Goal: Download file/media

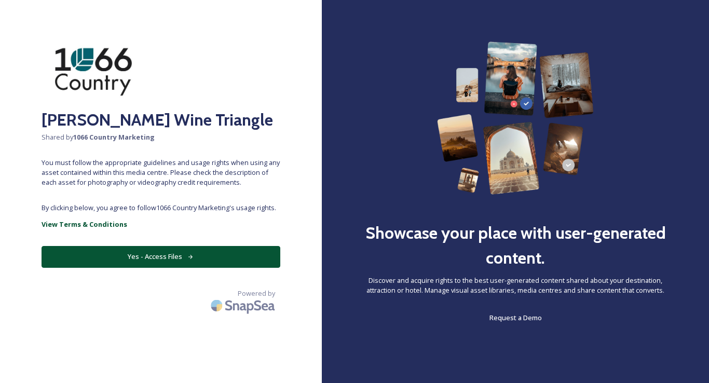
click at [171, 258] on button "Yes - Access Files" at bounding box center [161, 256] width 239 height 21
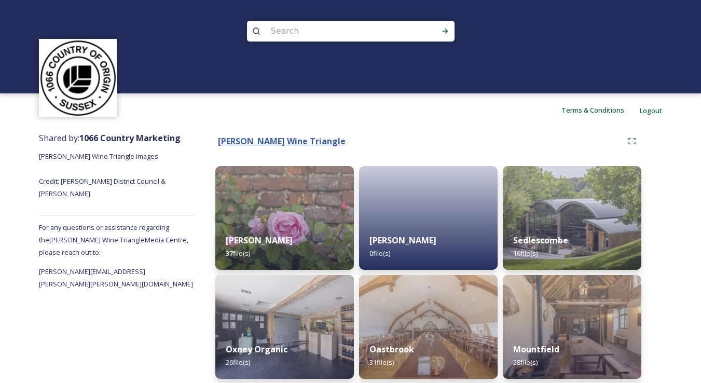
click at [293, 141] on strong "[PERSON_NAME] Wine Triangle" at bounding box center [282, 140] width 128 height 11
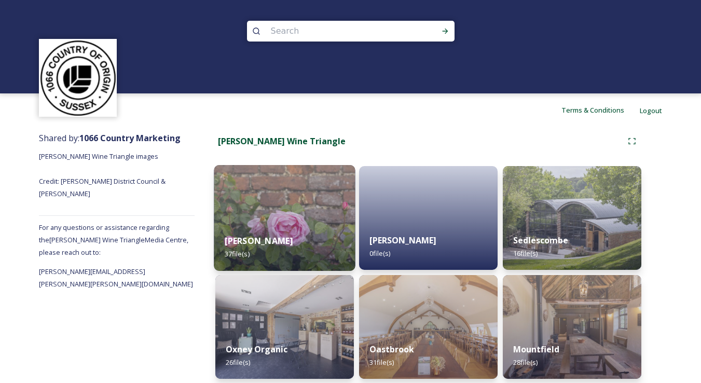
click at [342, 216] on img at bounding box center [284, 218] width 141 height 106
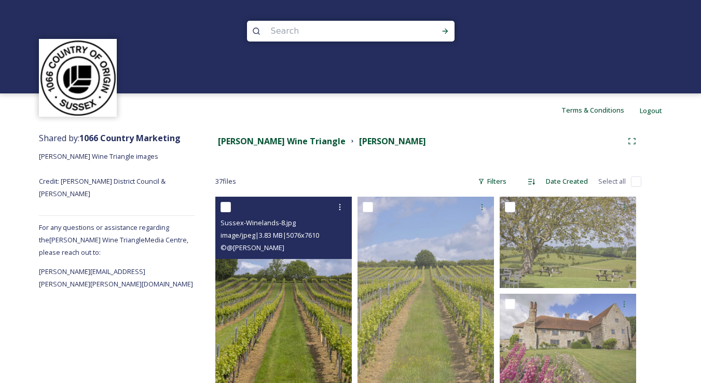
click at [228, 209] on input "checkbox" at bounding box center [226, 207] width 10 height 10
checkbox input "true"
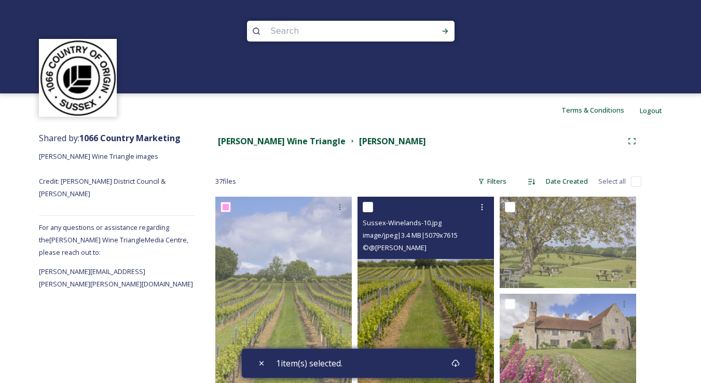
click at [368, 211] on input "checkbox" at bounding box center [368, 207] width 10 height 10
checkbox input "true"
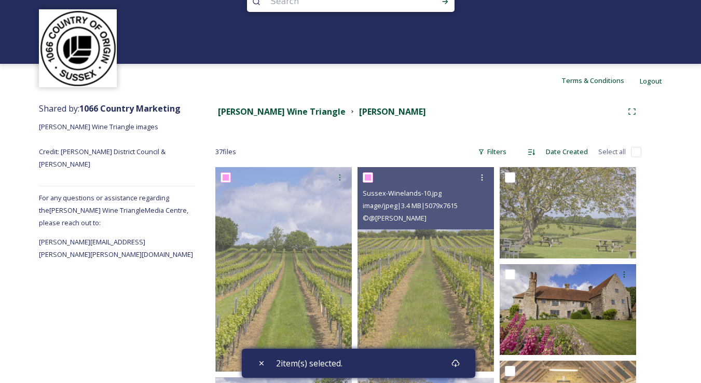
scroll to position [87, 0]
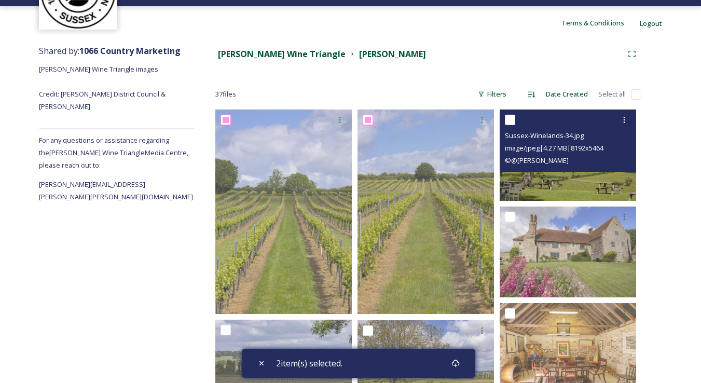
click at [509, 117] on input "checkbox" at bounding box center [510, 120] width 10 height 10
checkbox input "true"
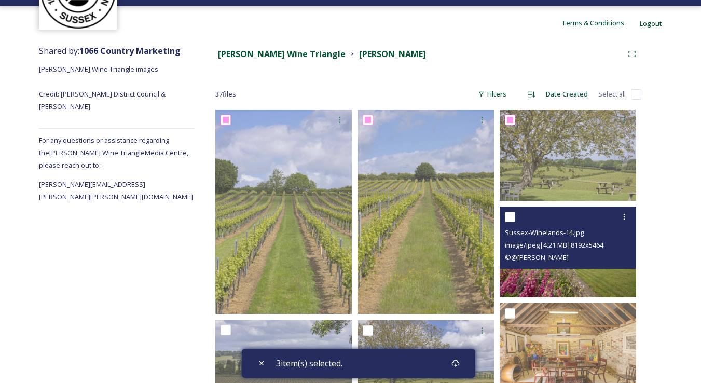
click at [507, 217] on input "checkbox" at bounding box center [510, 217] width 10 height 10
checkbox input "true"
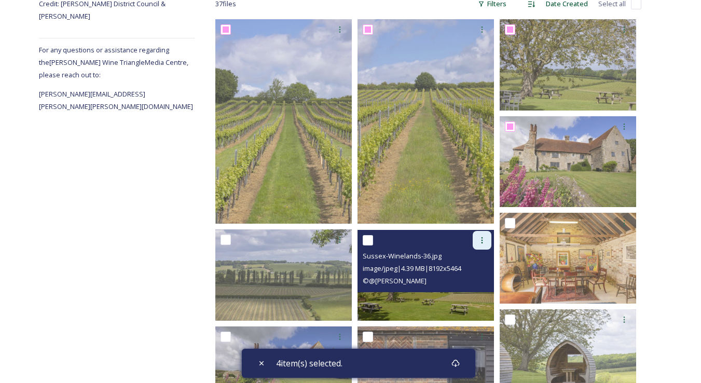
scroll to position [189, 0]
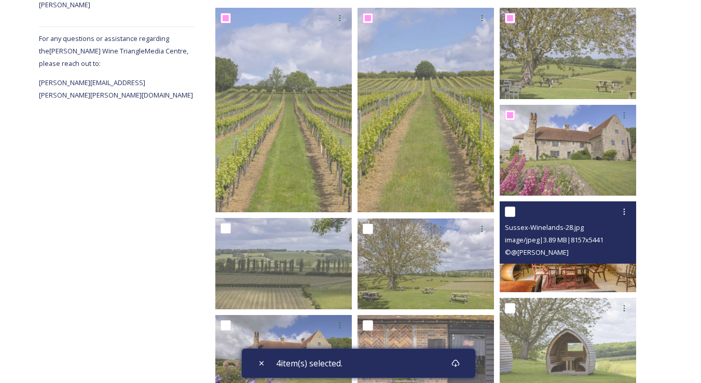
click at [513, 211] on input "checkbox" at bounding box center [510, 212] width 10 height 10
checkbox input "true"
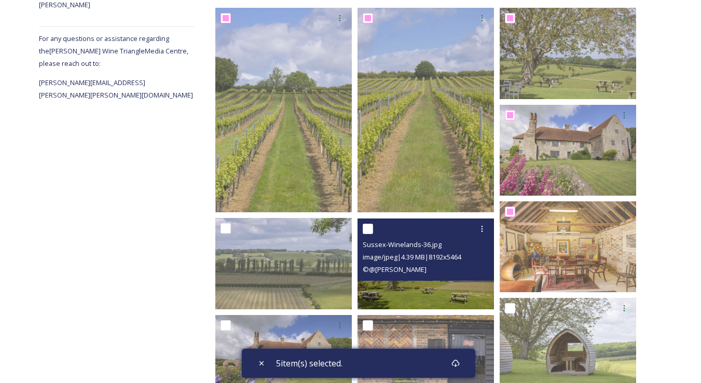
click at [370, 225] on input "checkbox" at bounding box center [368, 229] width 10 height 10
checkbox input "true"
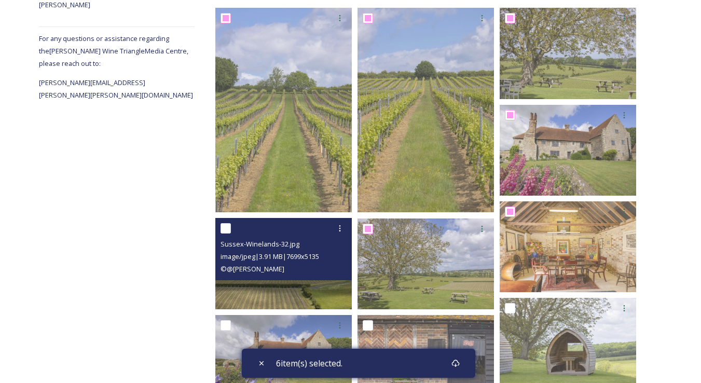
click at [225, 225] on input "checkbox" at bounding box center [226, 228] width 10 height 10
checkbox input "true"
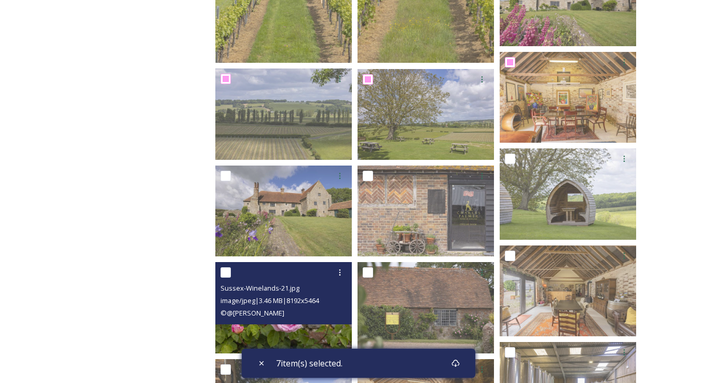
scroll to position [394, 0]
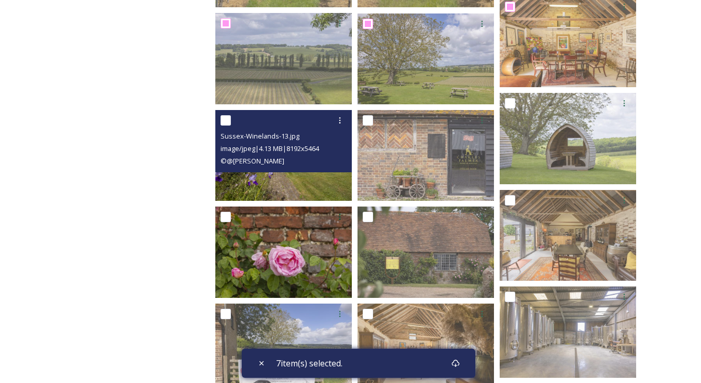
click at [230, 123] on input "checkbox" at bounding box center [226, 120] width 10 height 10
checkbox input "true"
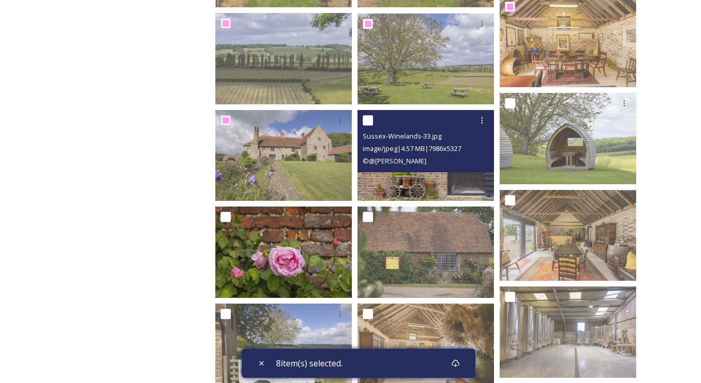
click at [371, 117] on input "checkbox" at bounding box center [368, 120] width 10 height 10
checkbox input "true"
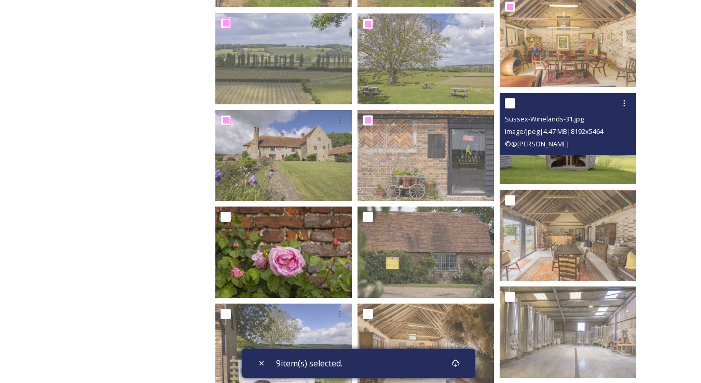
click at [513, 104] on input "checkbox" at bounding box center [510, 103] width 10 height 10
checkbox input "true"
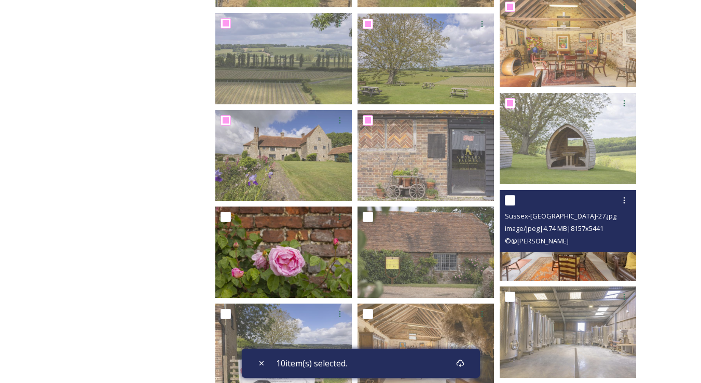
click at [506, 197] on input "checkbox" at bounding box center [510, 200] width 10 height 10
checkbox input "true"
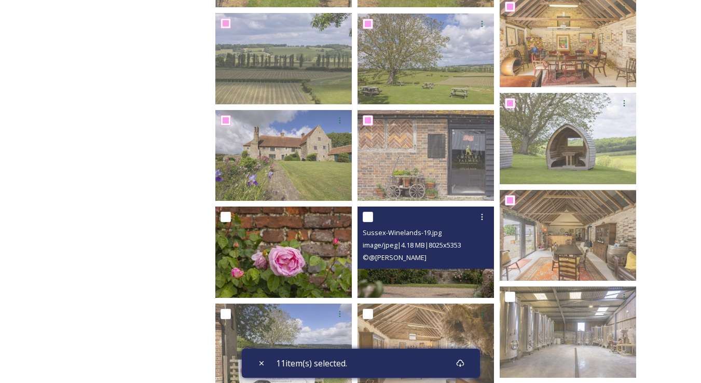
click at [365, 214] on input "checkbox" at bounding box center [368, 217] width 10 height 10
checkbox input "true"
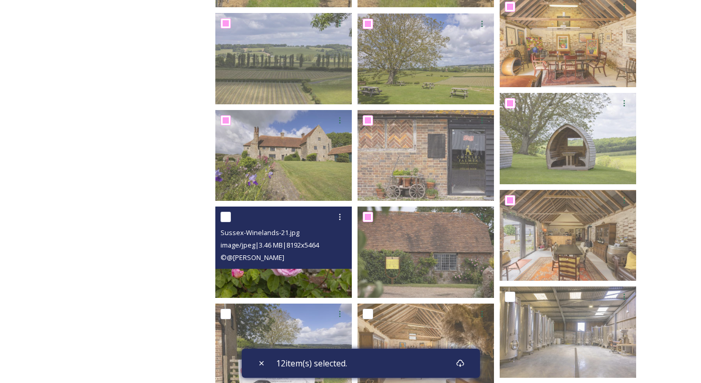
drag, startPoint x: 230, startPoint y: 217, endPoint x: 243, endPoint y: 217, distance: 13.0
click at [230, 217] on input "checkbox" at bounding box center [226, 217] width 10 height 10
checkbox input "true"
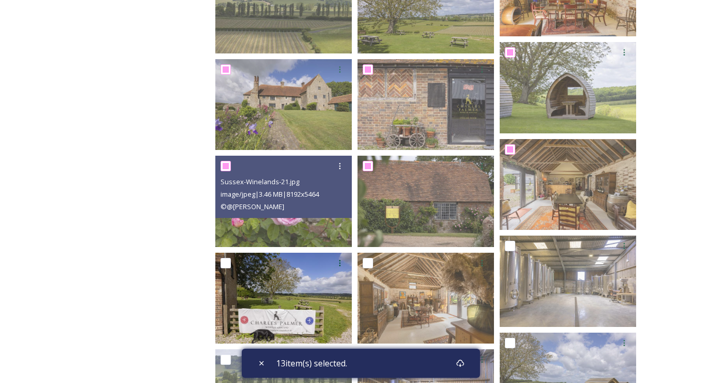
scroll to position [484, 0]
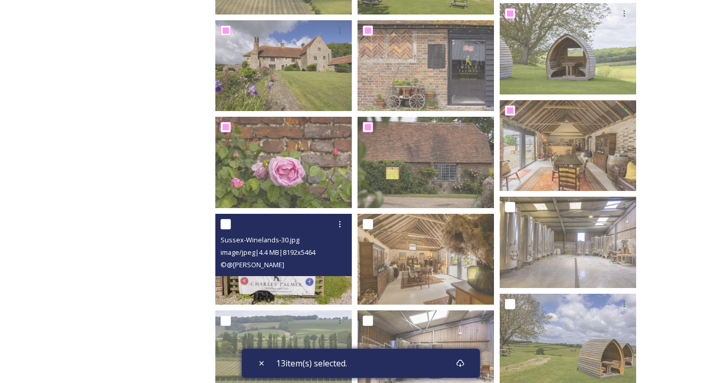
drag, startPoint x: 221, startPoint y: 222, endPoint x: 250, endPoint y: 224, distance: 29.1
click at [221, 222] on input "checkbox" at bounding box center [226, 224] width 10 height 10
checkbox input "true"
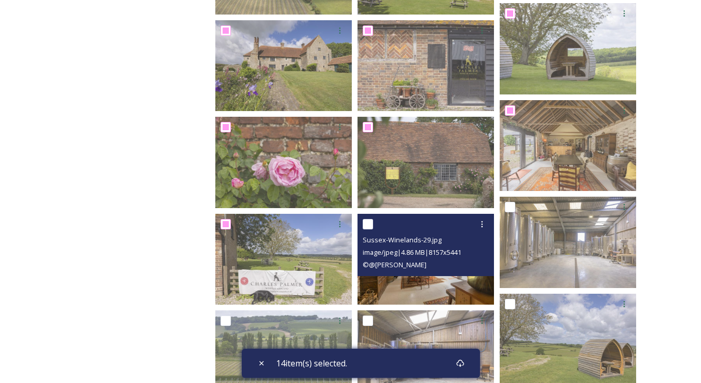
click at [371, 222] on input "checkbox" at bounding box center [368, 224] width 10 height 10
checkbox input "true"
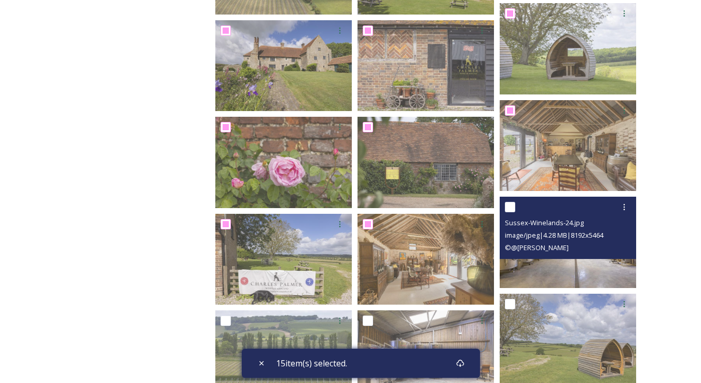
click at [512, 205] on input "checkbox" at bounding box center [510, 207] width 10 height 10
checkbox input "true"
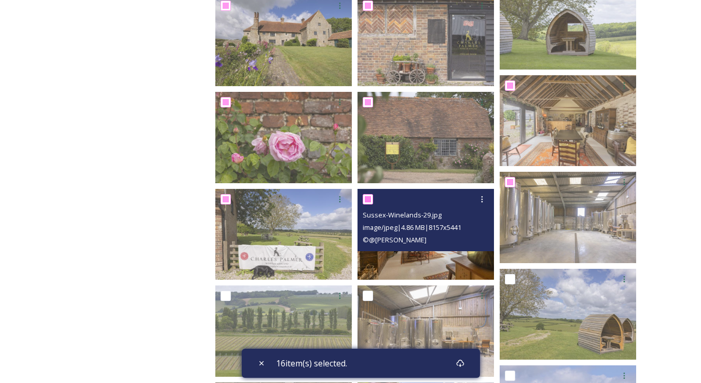
scroll to position [818, 0]
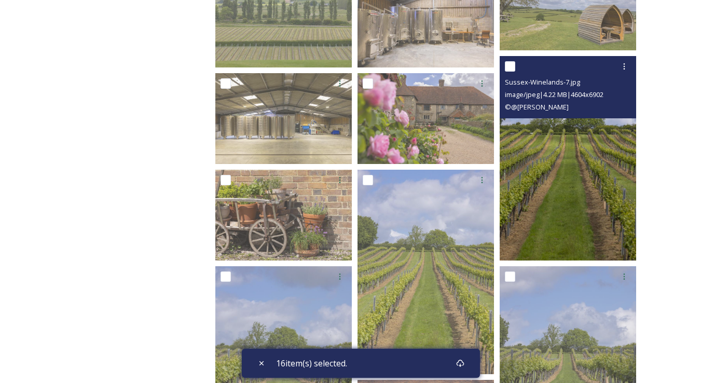
click at [512, 67] on input "checkbox" at bounding box center [510, 66] width 10 height 10
checkbox input "true"
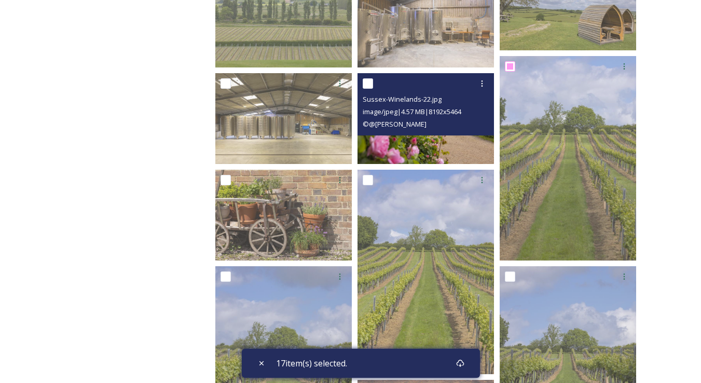
click at [373, 81] on input "checkbox" at bounding box center [368, 83] width 10 height 10
checkbox input "true"
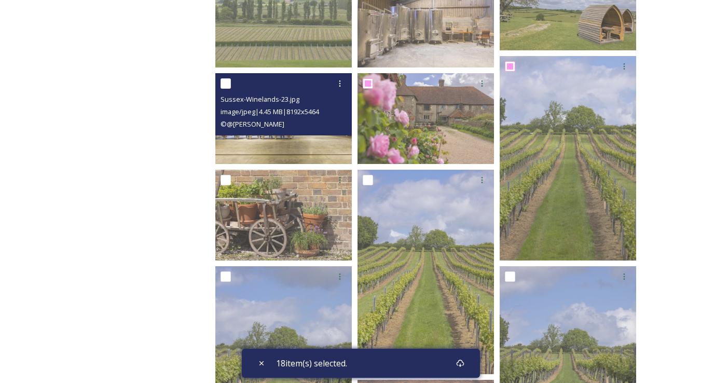
click at [228, 78] on input "checkbox" at bounding box center [226, 83] width 10 height 10
checkbox input "true"
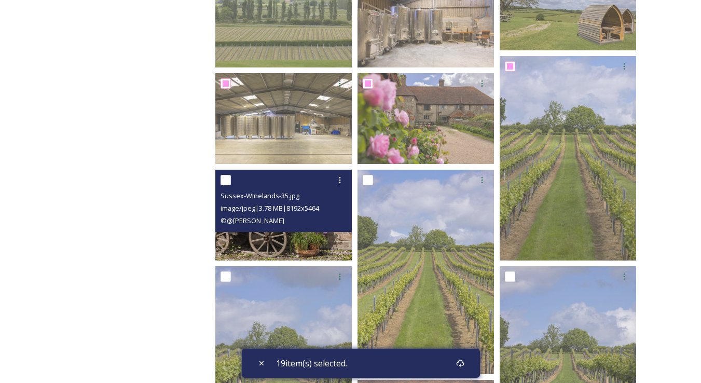
click at [226, 180] on input "checkbox" at bounding box center [226, 180] width 10 height 10
checkbox input "true"
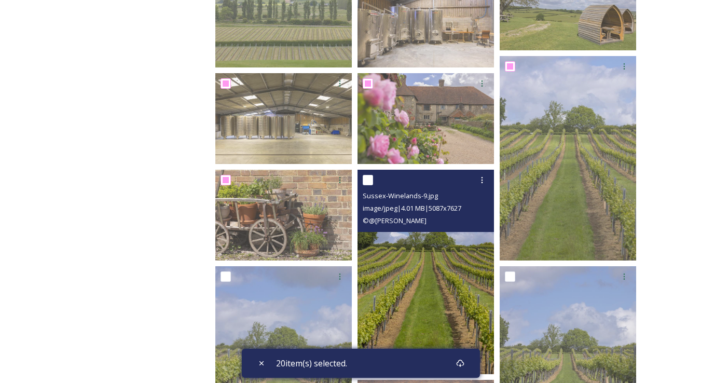
click at [365, 179] on input "checkbox" at bounding box center [368, 180] width 10 height 10
checkbox input "true"
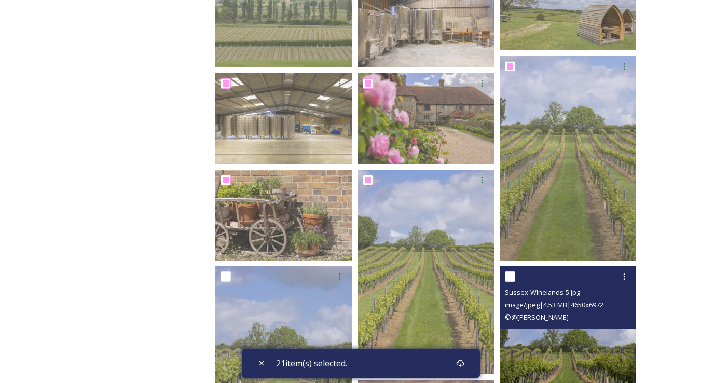
click at [508, 281] on input "checkbox" at bounding box center [510, 276] width 10 height 10
checkbox input "true"
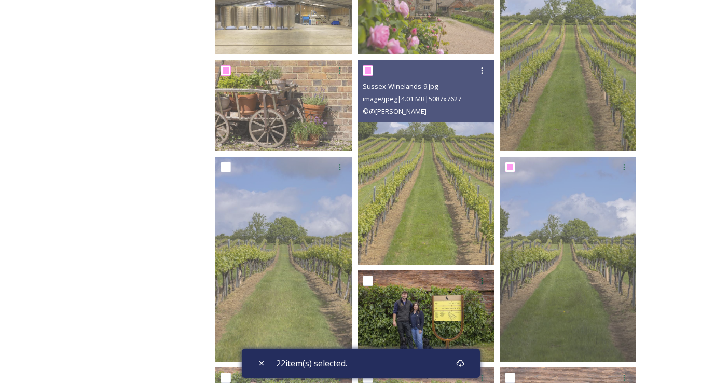
scroll to position [1018, 0]
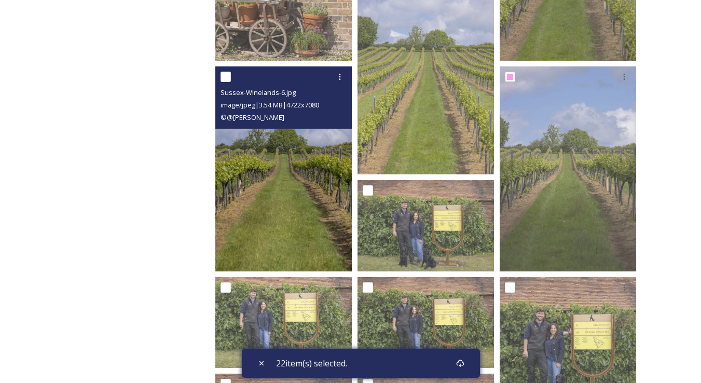
click at [227, 72] on input "checkbox" at bounding box center [226, 77] width 10 height 10
checkbox input "true"
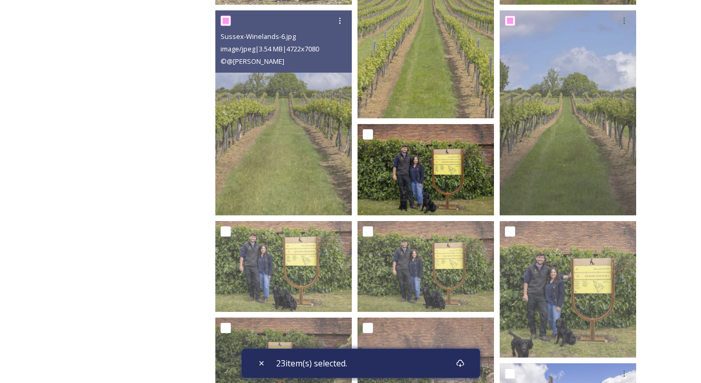
scroll to position [1109, 0]
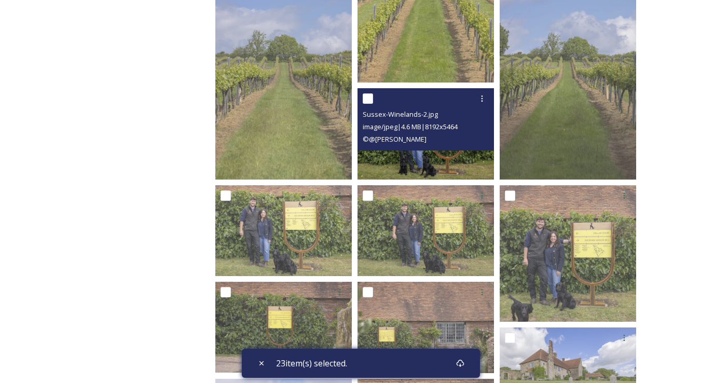
click at [371, 99] on input "checkbox" at bounding box center [368, 98] width 10 height 10
checkbox input "true"
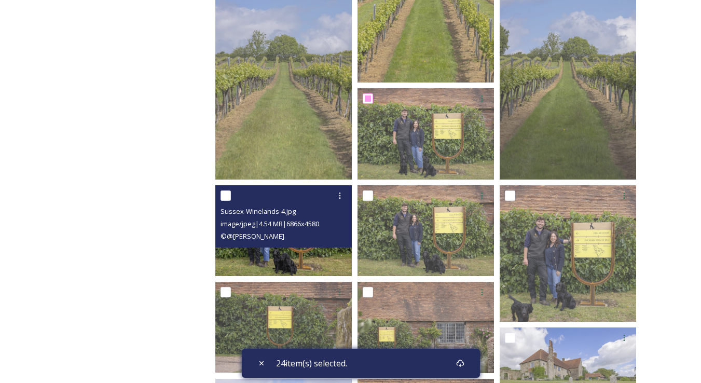
click at [225, 191] on input "checkbox" at bounding box center [226, 195] width 10 height 10
checkbox input "true"
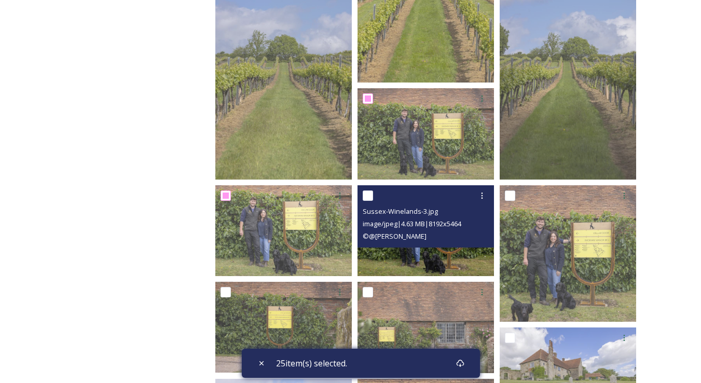
click at [365, 196] on input "checkbox" at bounding box center [368, 195] width 10 height 10
checkbox input "true"
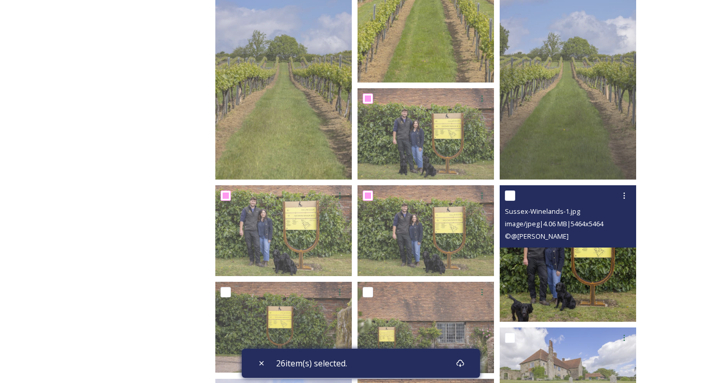
click at [512, 197] on input "checkbox" at bounding box center [510, 195] width 10 height 10
checkbox input "true"
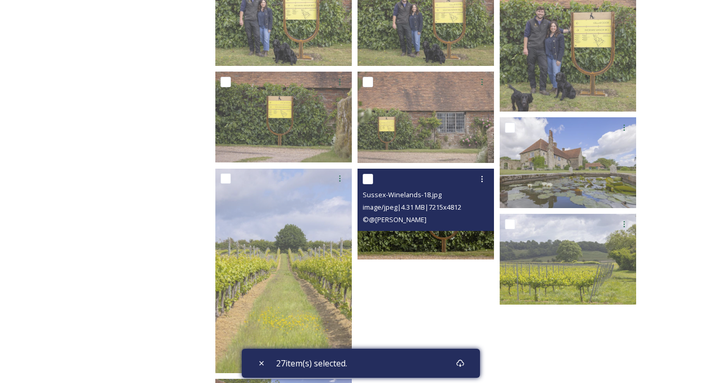
scroll to position [1324, 0]
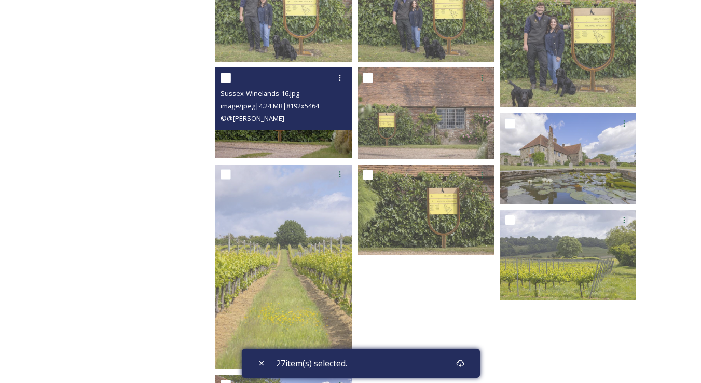
click at [225, 75] on input "checkbox" at bounding box center [226, 78] width 10 height 10
checkbox input "true"
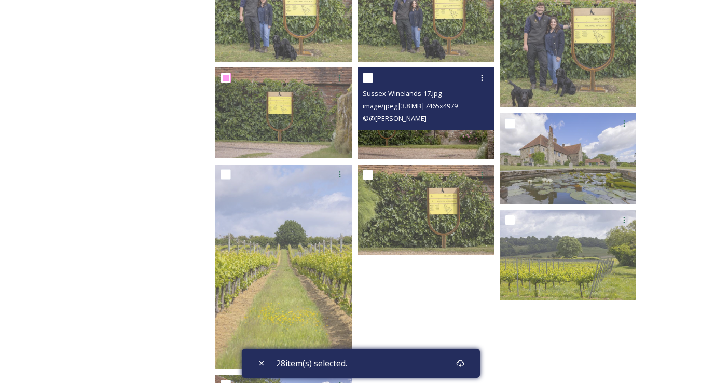
click at [373, 76] on input "checkbox" at bounding box center [368, 78] width 10 height 10
checkbox input "true"
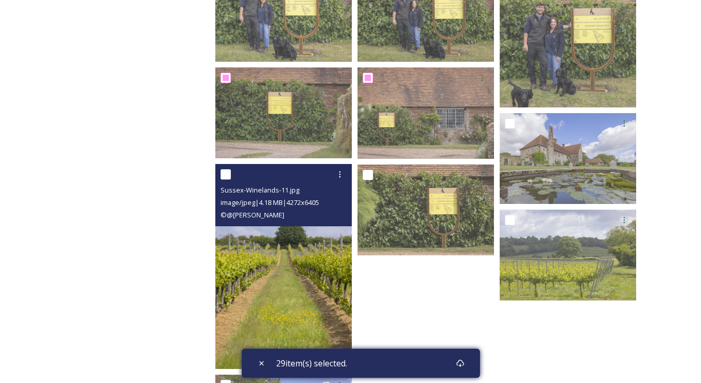
drag, startPoint x: 223, startPoint y: 171, endPoint x: 277, endPoint y: 175, distance: 54.7
click at [223, 171] on input "checkbox" at bounding box center [226, 174] width 10 height 10
checkbox input "true"
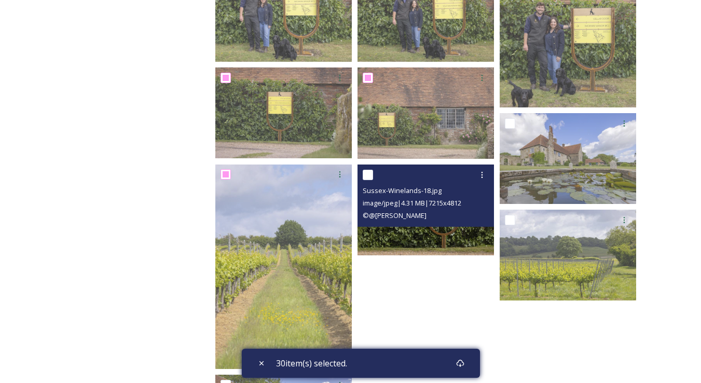
click at [372, 172] on input "checkbox" at bounding box center [368, 175] width 10 height 10
checkbox input "true"
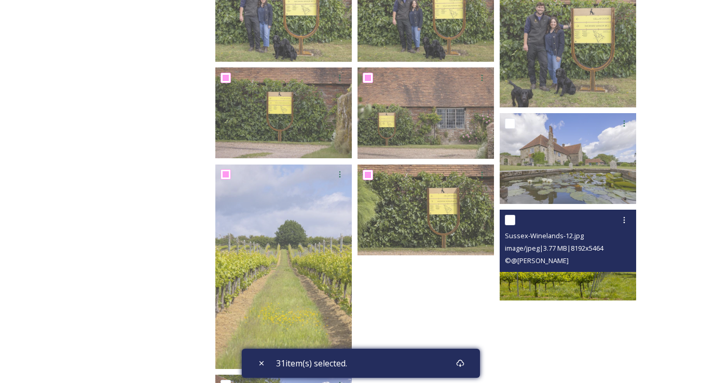
click at [511, 215] on input "checkbox" at bounding box center [510, 220] width 10 height 10
checkbox input "true"
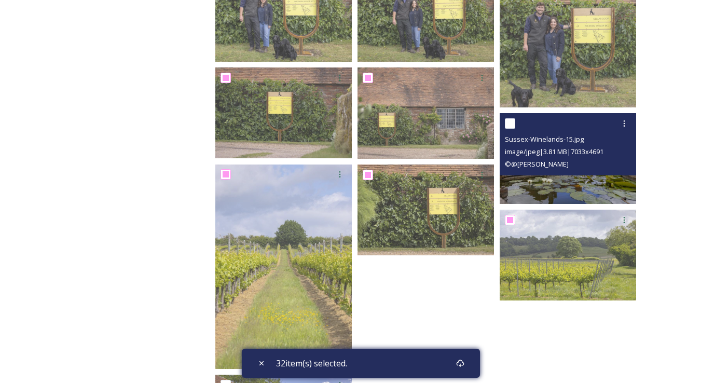
click at [506, 116] on div at bounding box center [569, 123] width 129 height 19
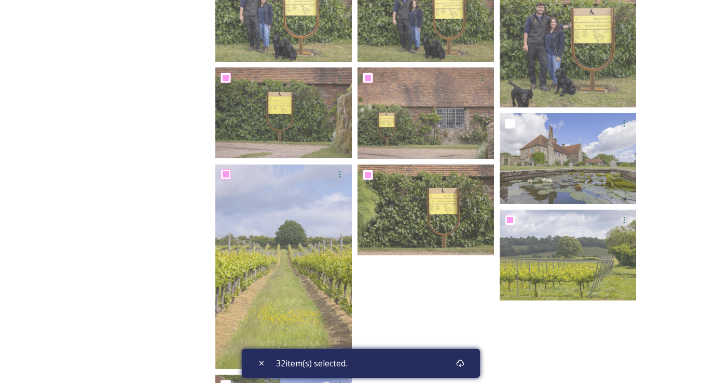
click at [432, 365] on div "32 item(s) selected." at bounding box center [361, 363] width 238 height 29
click at [468, 363] on div "Download" at bounding box center [460, 363] width 19 height 19
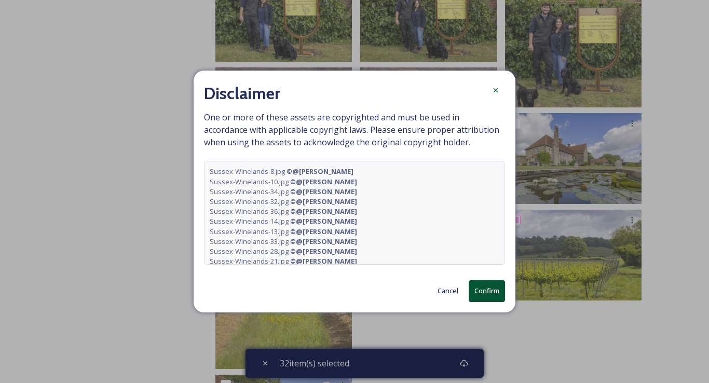
click at [486, 287] on button "Confirm" at bounding box center [487, 290] width 36 height 21
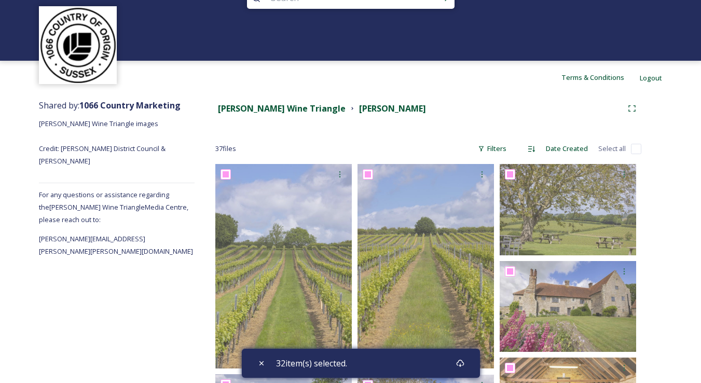
scroll to position [0, 0]
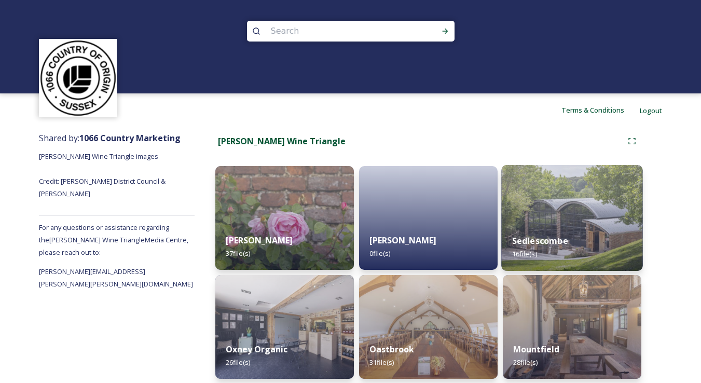
click at [570, 216] on img at bounding box center [571, 218] width 141 height 106
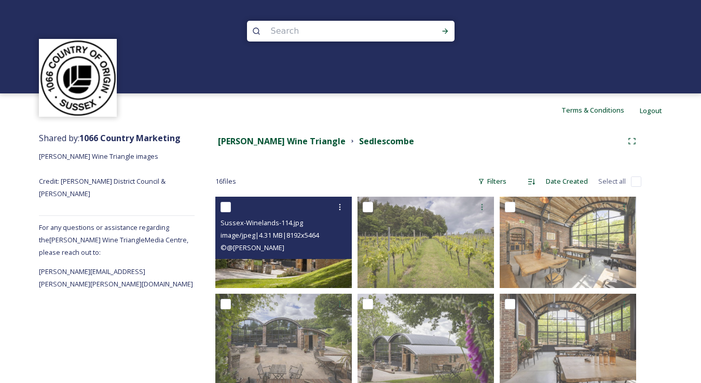
drag, startPoint x: 216, startPoint y: 205, endPoint x: 236, endPoint y: 208, distance: 19.9
click at [216, 205] on div "Sussex-Winelands-114.jpg image/jpeg | 4.31 MB | 8192 x 5464 © @[PERSON_NAME]" at bounding box center [283, 228] width 136 height 62
click at [224, 202] on input "checkbox" at bounding box center [226, 207] width 10 height 10
checkbox input "true"
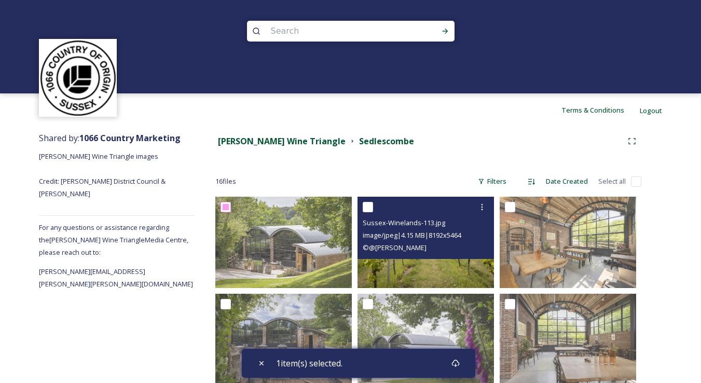
click at [368, 202] on input "checkbox" at bounding box center [368, 207] width 10 height 10
checkbox input "true"
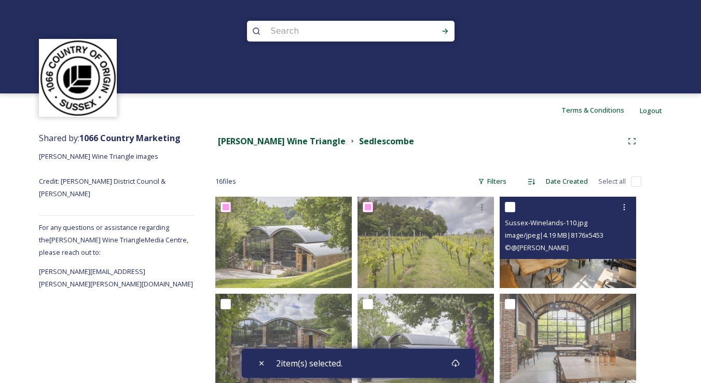
click at [517, 207] on div at bounding box center [569, 207] width 129 height 19
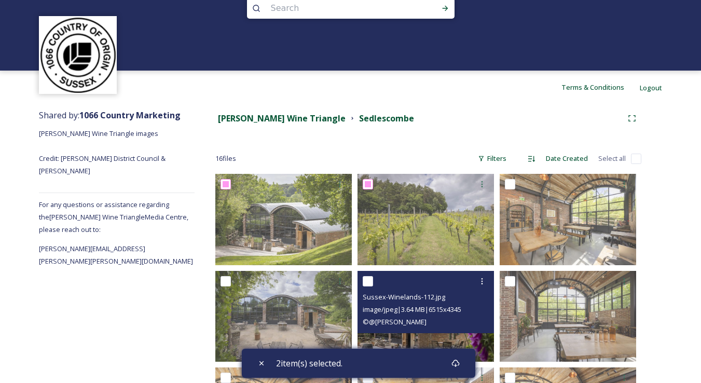
scroll to position [78, 0]
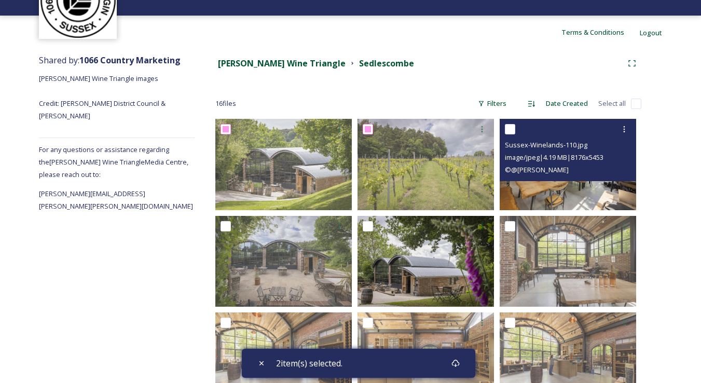
click at [507, 126] on input "checkbox" at bounding box center [510, 129] width 10 height 10
checkbox input "true"
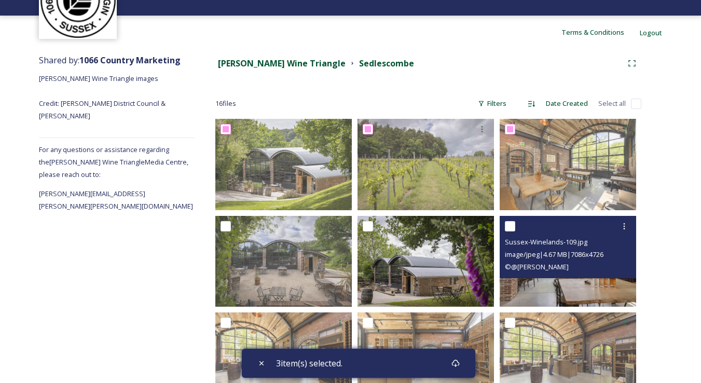
click at [512, 223] on input "checkbox" at bounding box center [510, 226] width 10 height 10
checkbox input "true"
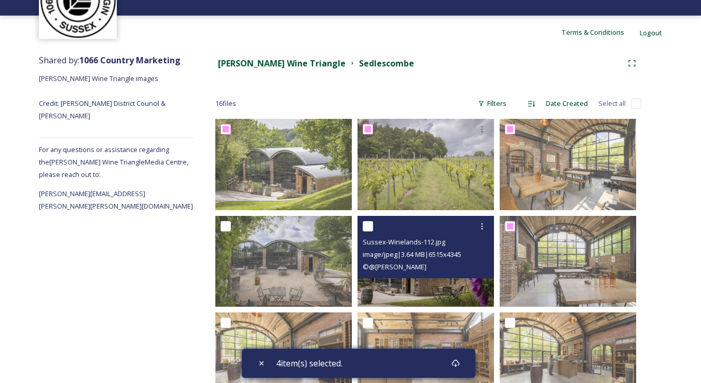
click at [369, 224] on input "checkbox" at bounding box center [368, 226] width 10 height 10
checkbox input "true"
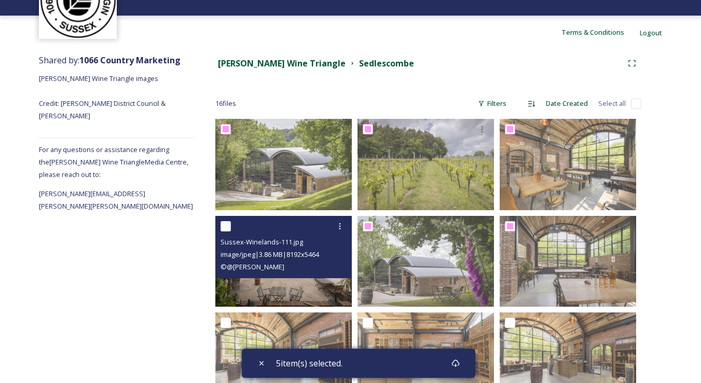
click at [222, 226] on input "checkbox" at bounding box center [226, 226] width 10 height 10
checkbox input "true"
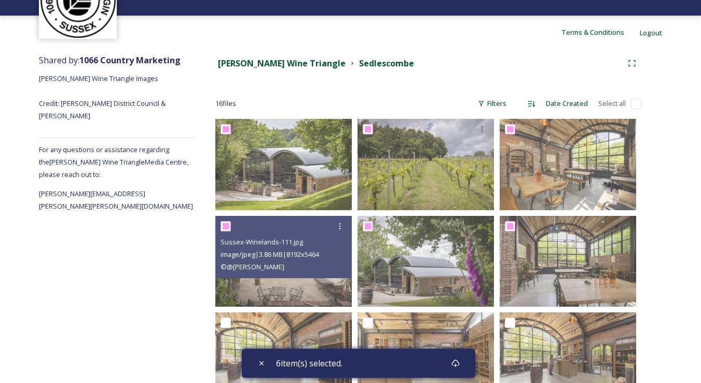
scroll to position [282, 0]
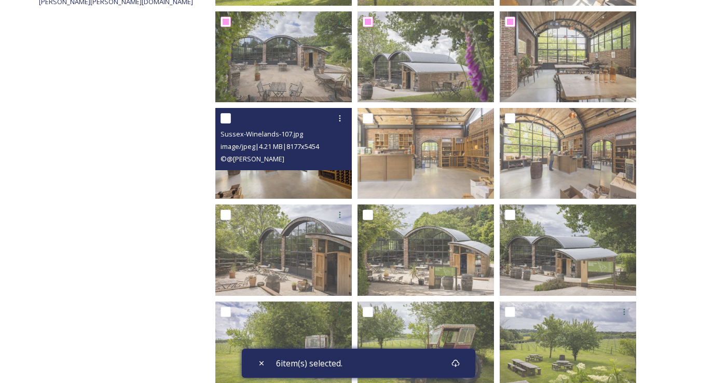
click at [223, 116] on input "checkbox" at bounding box center [226, 118] width 10 height 10
checkbox input "true"
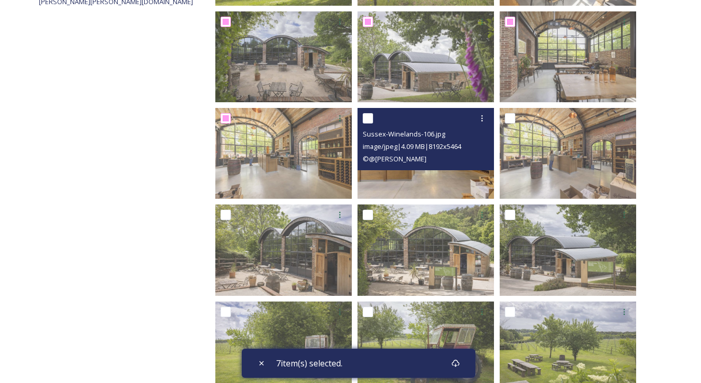
click at [369, 117] on input "checkbox" at bounding box center [368, 118] width 10 height 10
checkbox input "true"
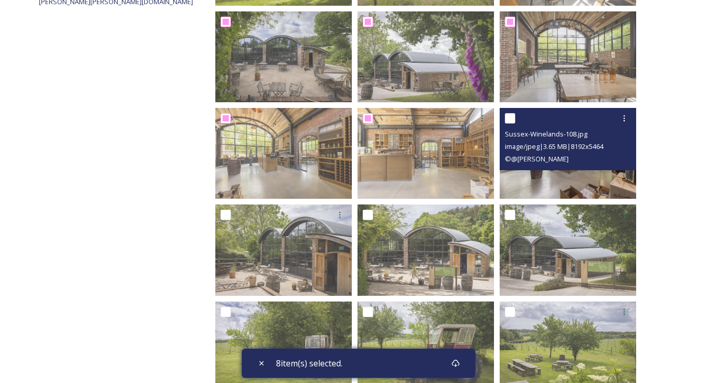
click at [509, 119] on input "checkbox" at bounding box center [510, 118] width 10 height 10
checkbox input "true"
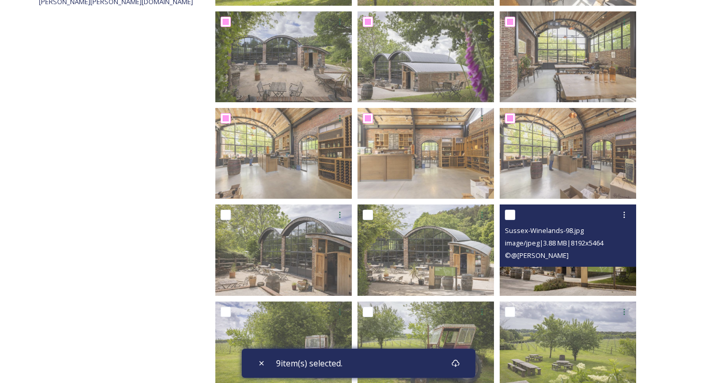
click at [509, 213] on input "checkbox" at bounding box center [510, 215] width 10 height 10
checkbox input "true"
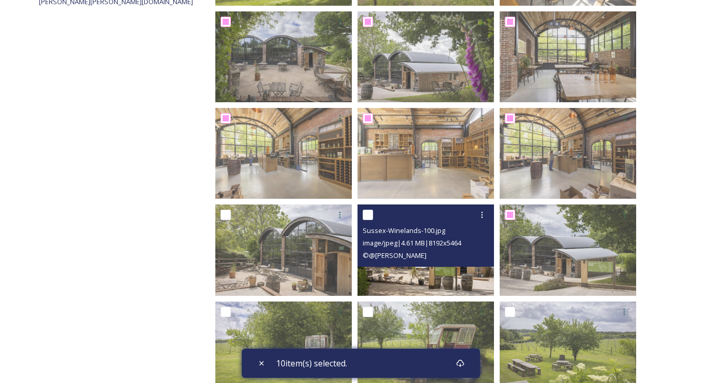
click at [365, 210] on input "checkbox" at bounding box center [368, 215] width 10 height 10
checkbox input "true"
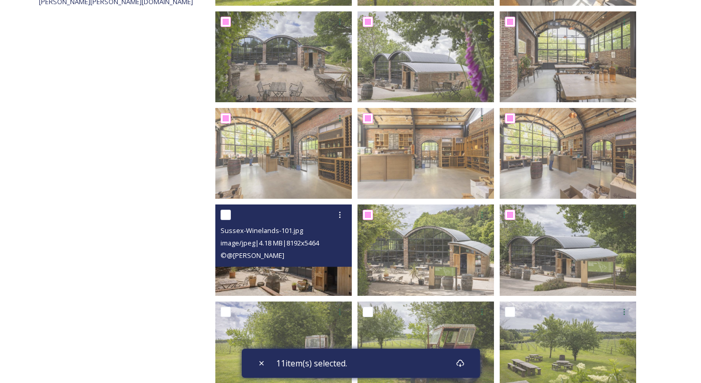
click at [226, 213] on input "checkbox" at bounding box center [226, 215] width 10 height 10
checkbox input "true"
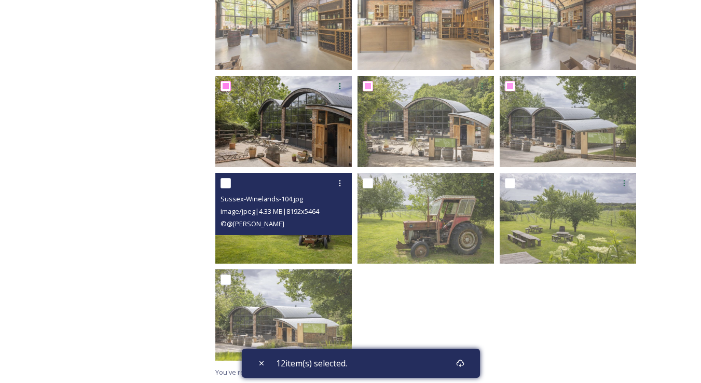
drag, startPoint x: 221, startPoint y: 181, endPoint x: 261, endPoint y: 186, distance: 40.3
click at [221, 181] on input "checkbox" at bounding box center [226, 183] width 10 height 10
checkbox input "true"
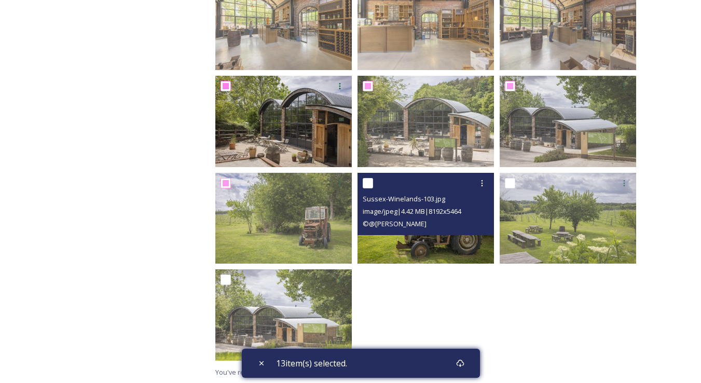
click at [366, 182] on input "checkbox" at bounding box center [368, 183] width 10 height 10
checkbox input "true"
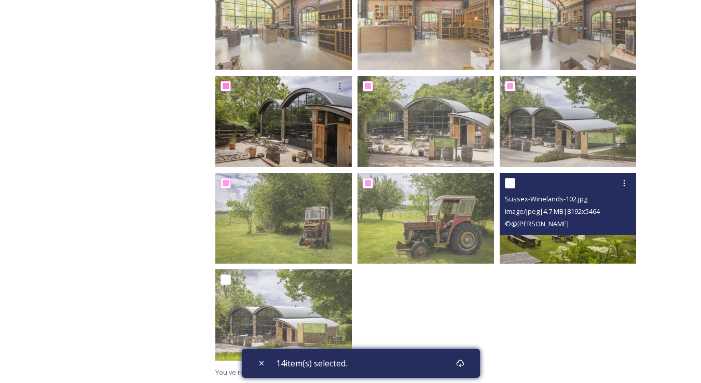
click at [511, 187] on input "checkbox" at bounding box center [510, 183] width 10 height 10
checkbox input "true"
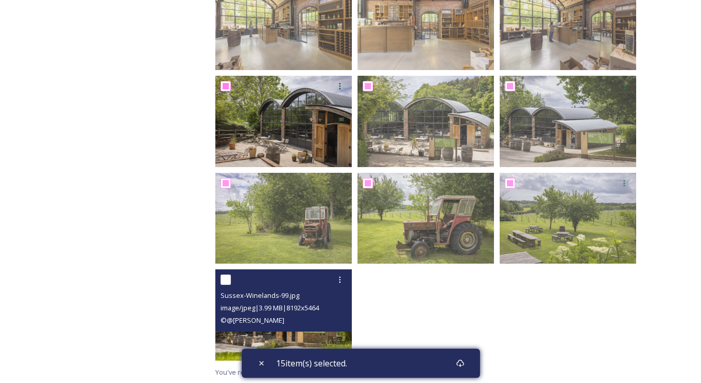
click at [223, 276] on input "checkbox" at bounding box center [226, 279] width 10 height 10
checkbox input "true"
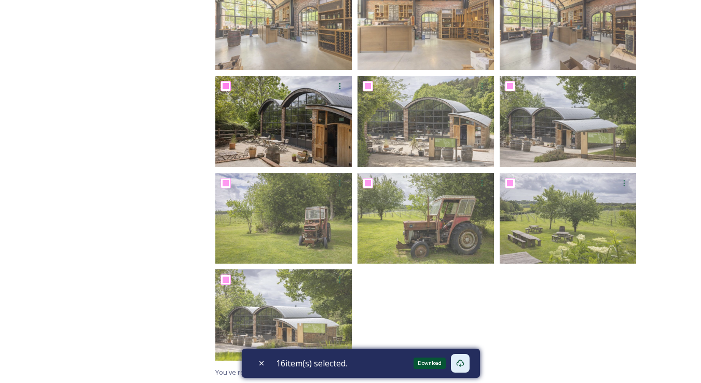
click at [464, 361] on icon at bounding box center [460, 363] width 8 height 7
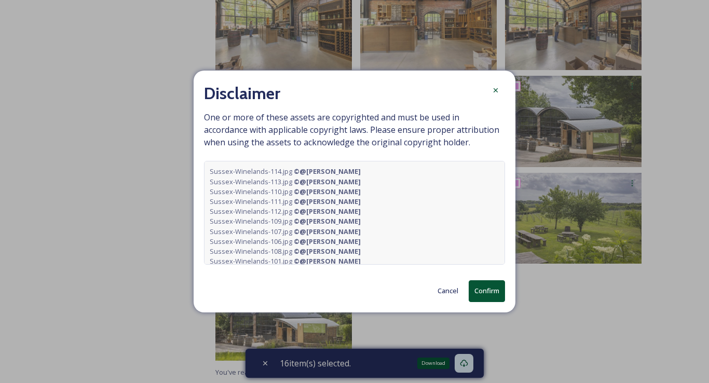
click at [490, 289] on button "Confirm" at bounding box center [487, 290] width 36 height 21
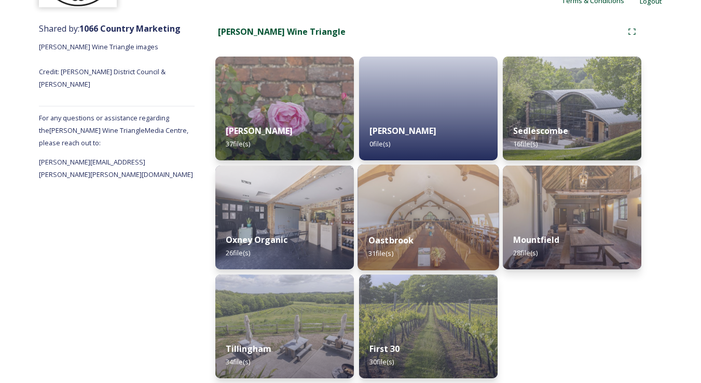
scroll to position [115, 0]
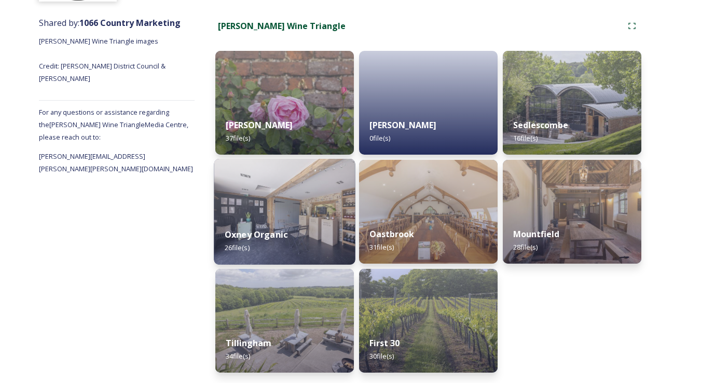
click at [287, 217] on img at bounding box center [284, 212] width 141 height 106
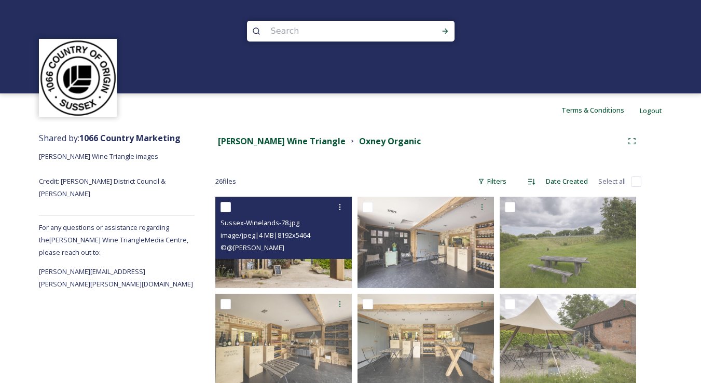
click at [226, 203] on input "checkbox" at bounding box center [226, 207] width 10 height 10
checkbox input "true"
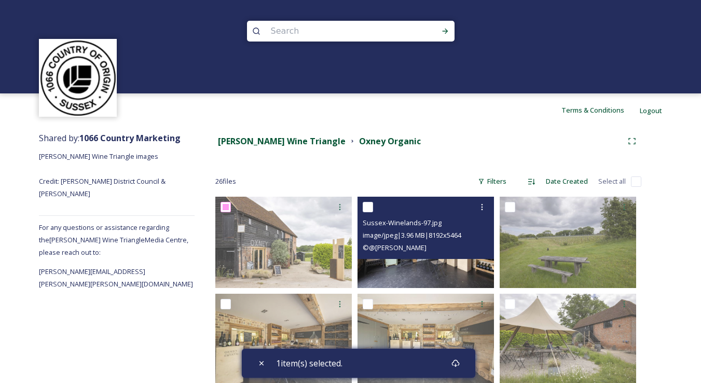
click at [366, 208] on input "checkbox" at bounding box center [368, 207] width 10 height 10
checkbox input "true"
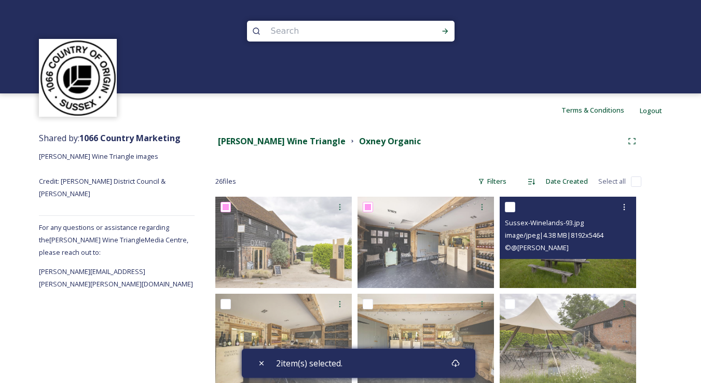
click at [520, 209] on div at bounding box center [569, 207] width 129 height 19
click at [510, 208] on input "checkbox" at bounding box center [510, 207] width 10 height 10
checkbox input "true"
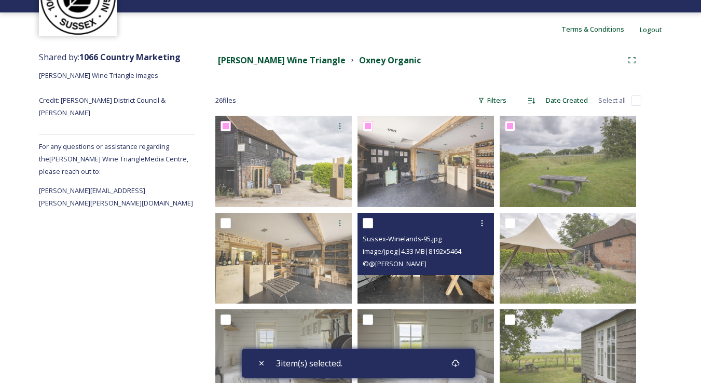
scroll to position [95, 0]
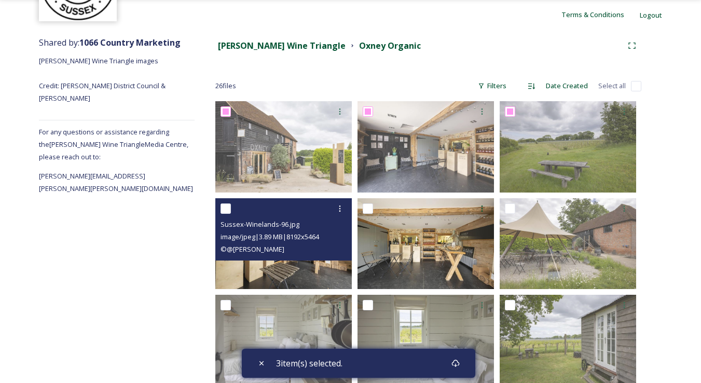
drag, startPoint x: 228, startPoint y: 208, endPoint x: 278, endPoint y: 203, distance: 50.0
click at [228, 208] on input "checkbox" at bounding box center [226, 208] width 10 height 10
checkbox input "true"
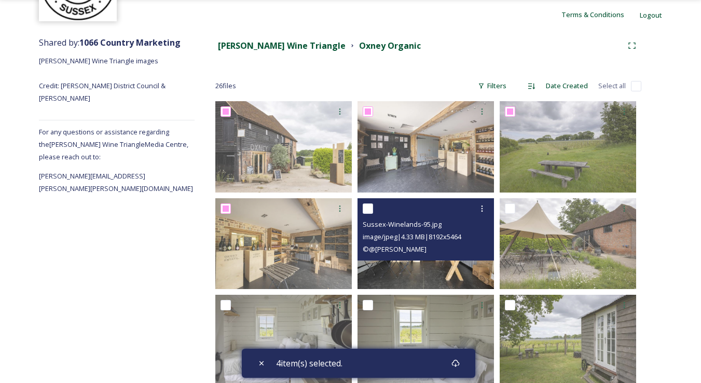
click at [365, 205] on input "checkbox" at bounding box center [368, 208] width 10 height 10
checkbox input "true"
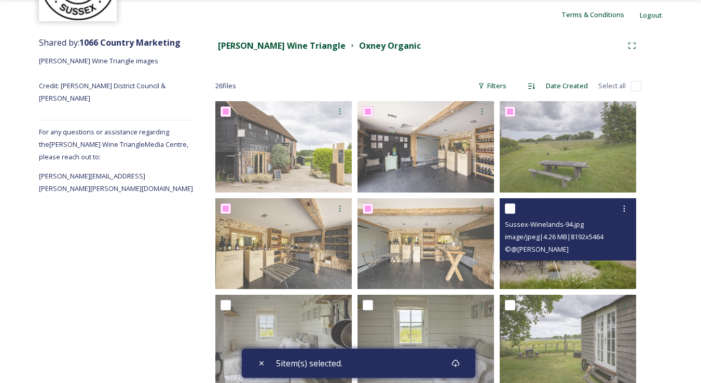
click at [511, 205] on input "checkbox" at bounding box center [510, 208] width 10 height 10
checkbox input "true"
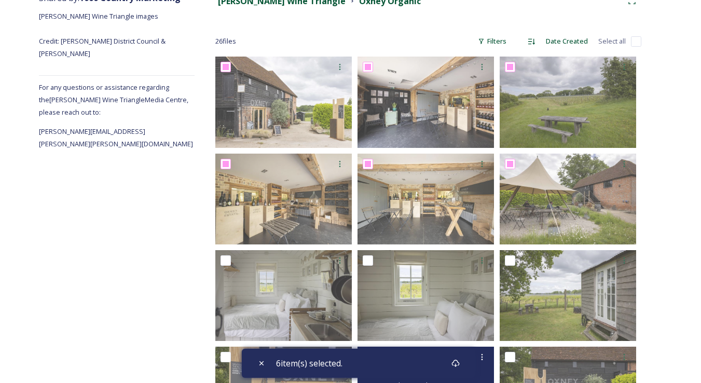
scroll to position [283, 0]
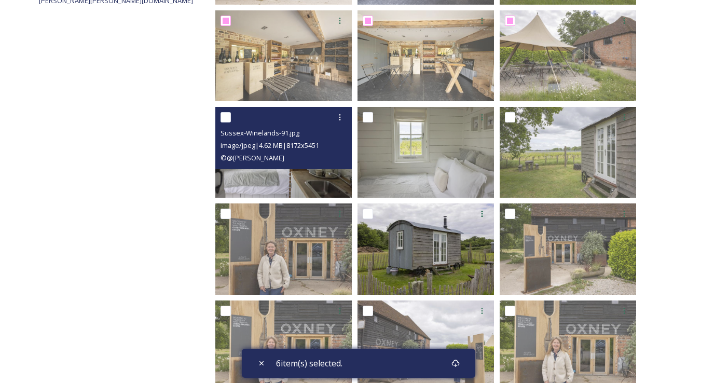
click at [223, 117] on input "checkbox" at bounding box center [226, 117] width 10 height 10
checkbox input "true"
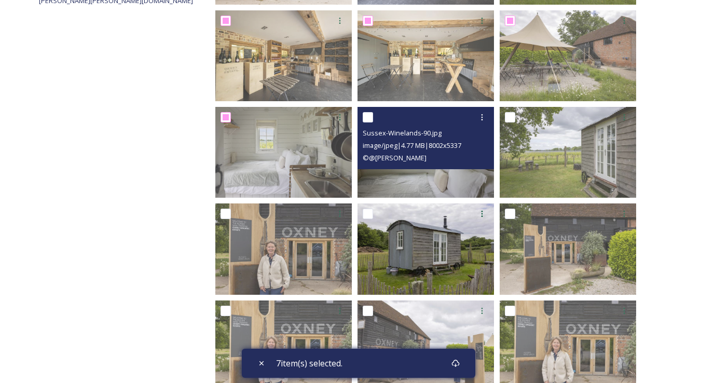
drag, startPoint x: 366, startPoint y: 117, endPoint x: 401, endPoint y: 119, distance: 34.3
click at [366, 117] on input "checkbox" at bounding box center [368, 117] width 10 height 10
checkbox input "true"
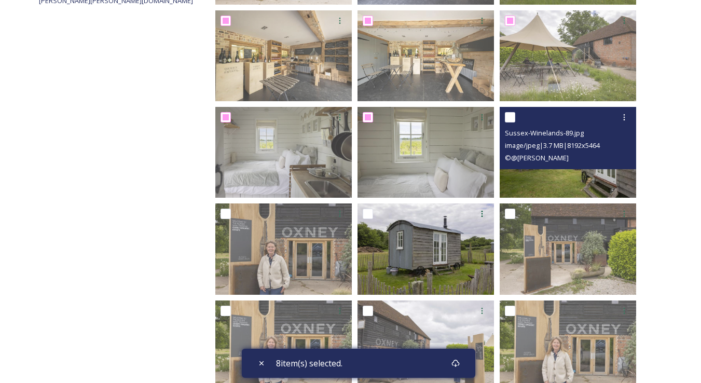
click at [517, 116] on div at bounding box center [569, 117] width 129 height 19
click at [509, 113] on input "checkbox" at bounding box center [510, 117] width 10 height 10
checkbox input "true"
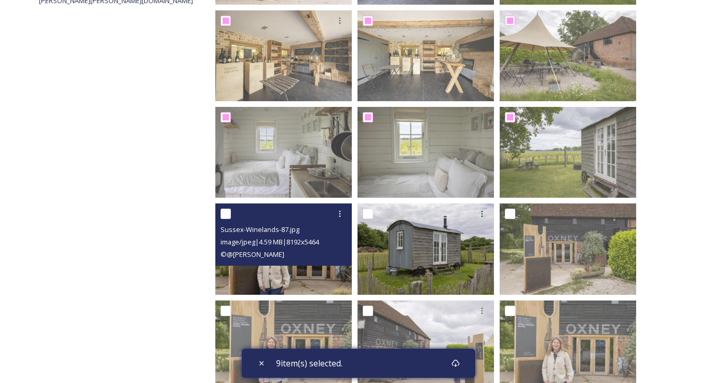
click at [225, 216] on input "checkbox" at bounding box center [226, 214] width 10 height 10
checkbox input "true"
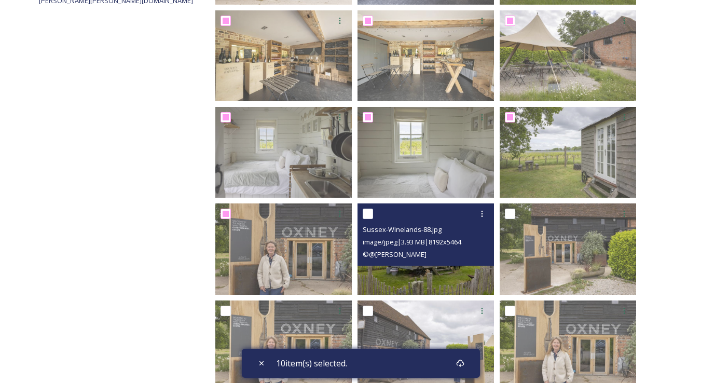
click at [368, 210] on input "checkbox" at bounding box center [368, 214] width 10 height 10
checkbox input "true"
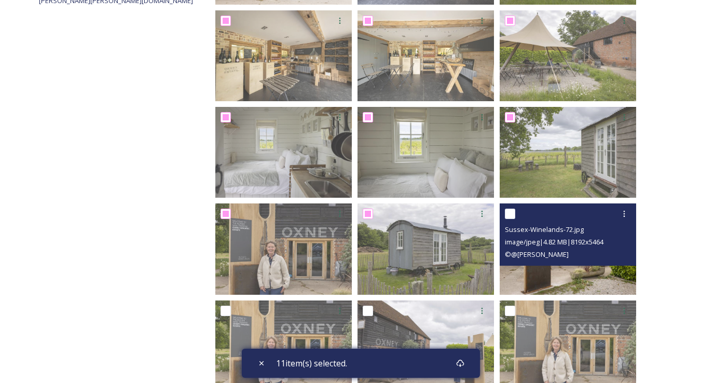
click at [511, 210] on input "checkbox" at bounding box center [510, 214] width 10 height 10
checkbox input "true"
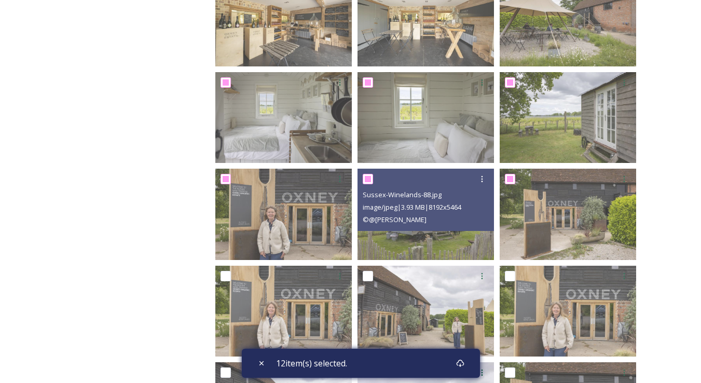
scroll to position [465, 0]
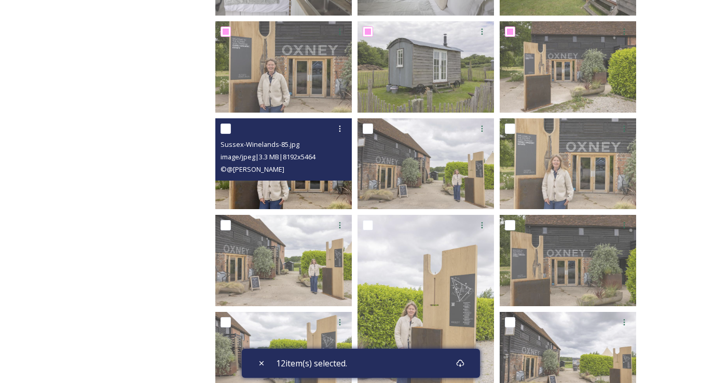
click at [224, 122] on div at bounding box center [285, 128] width 129 height 19
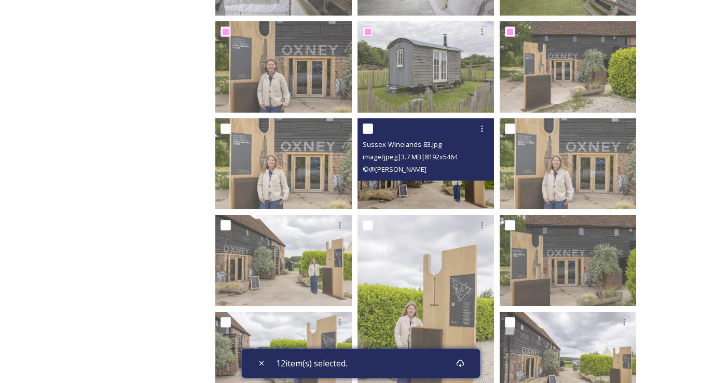
click at [363, 127] on input "checkbox" at bounding box center [368, 128] width 10 height 10
checkbox input "true"
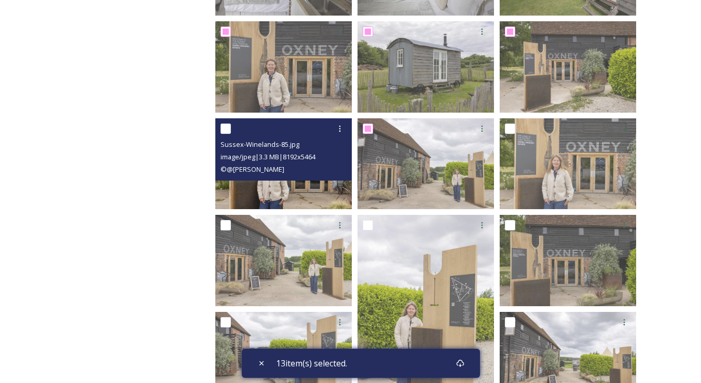
click at [228, 131] on input "checkbox" at bounding box center [226, 128] width 10 height 10
checkbox input "true"
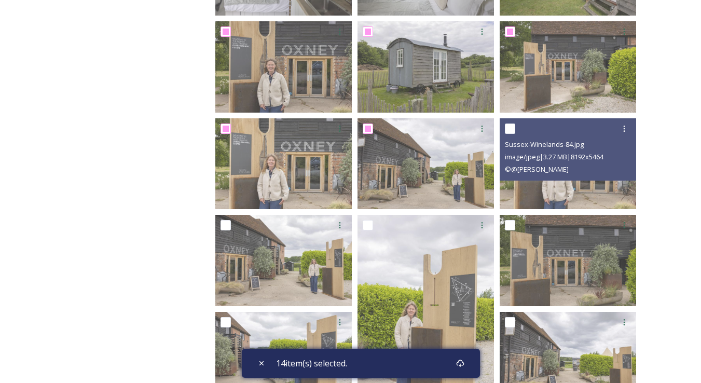
drag, startPoint x: 509, startPoint y: 128, endPoint x: 497, endPoint y: 151, distance: 26.0
click at [509, 130] on input "checkbox" at bounding box center [510, 128] width 10 height 10
checkbox input "true"
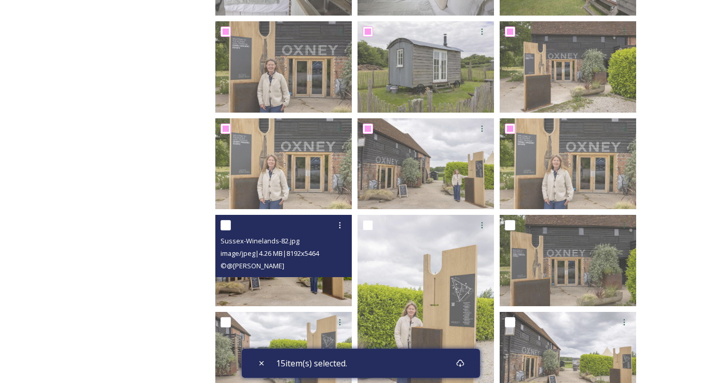
click at [225, 224] on input "checkbox" at bounding box center [226, 225] width 10 height 10
checkbox input "true"
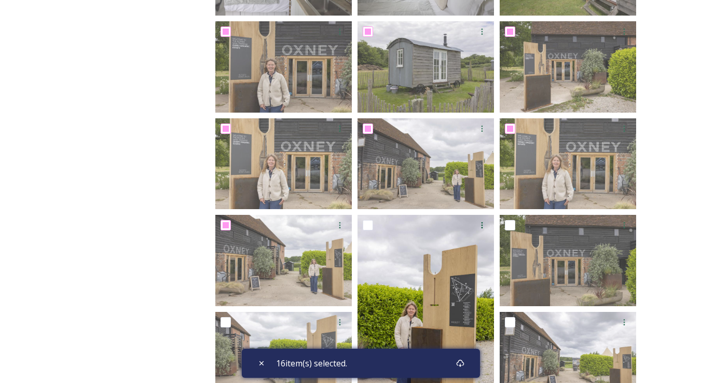
click at [366, 222] on input "checkbox" at bounding box center [368, 225] width 10 height 10
checkbox input "true"
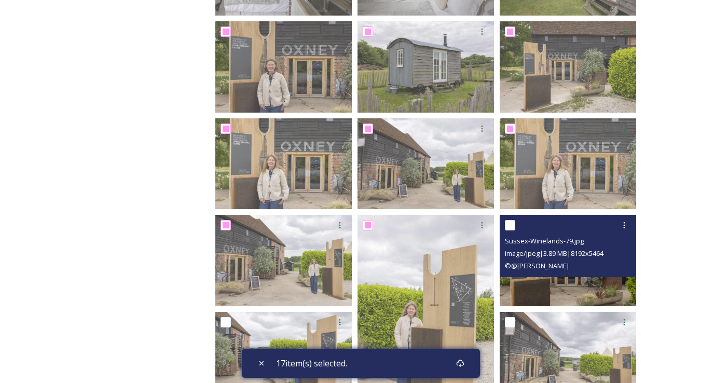
click at [509, 223] on input "checkbox" at bounding box center [510, 225] width 10 height 10
checkbox input "true"
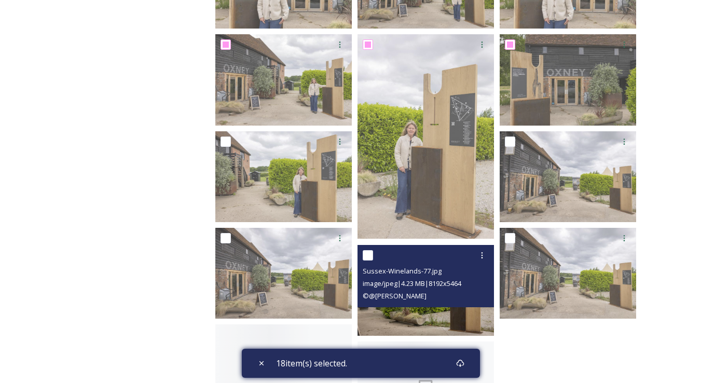
scroll to position [648, 0]
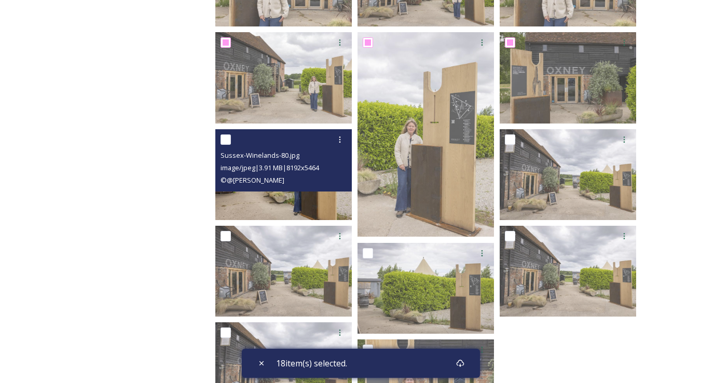
click at [225, 136] on input "checkbox" at bounding box center [226, 139] width 10 height 10
checkbox input "true"
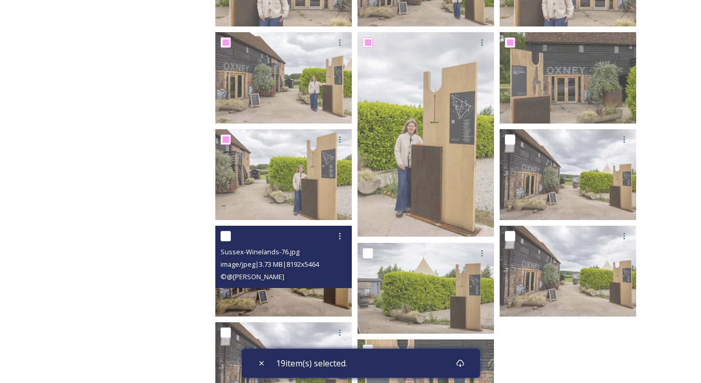
click at [226, 237] on input "checkbox" at bounding box center [226, 236] width 10 height 10
checkbox input "true"
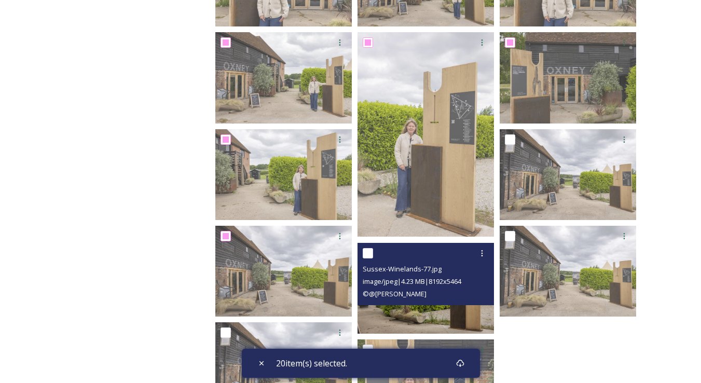
drag, startPoint x: 365, startPoint y: 248, endPoint x: 447, endPoint y: 217, distance: 87.3
click at [365, 248] on input "checkbox" at bounding box center [368, 253] width 10 height 10
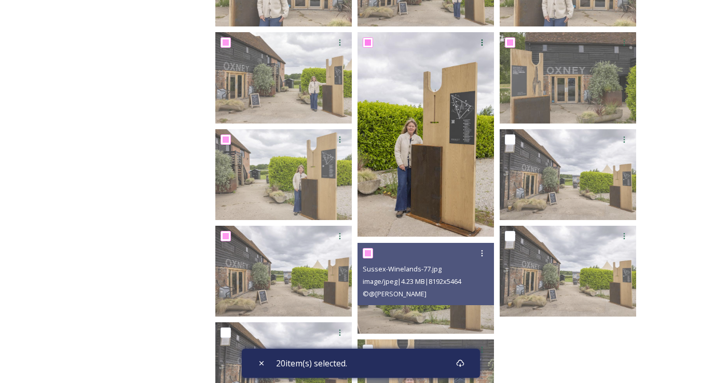
checkbox input "true"
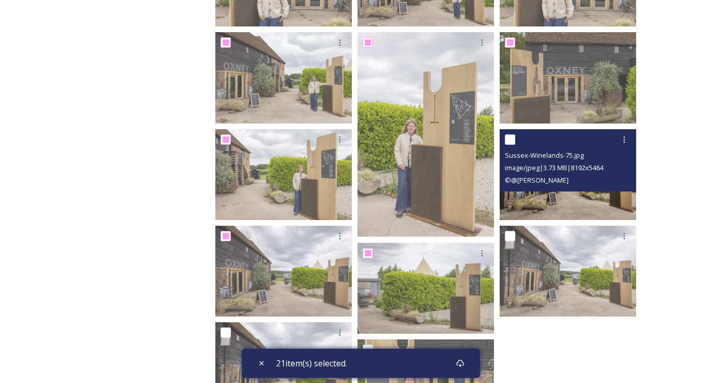
click at [512, 131] on div at bounding box center [569, 139] width 129 height 19
drag, startPoint x: 514, startPoint y: 139, endPoint x: 521, endPoint y: 171, distance: 33.4
click at [514, 141] on input "checkbox" at bounding box center [510, 139] width 10 height 10
checkbox input "true"
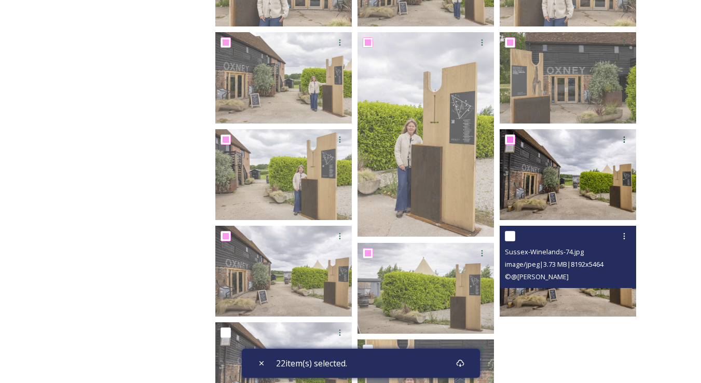
click at [512, 236] on input "checkbox" at bounding box center [510, 236] width 10 height 10
checkbox input "true"
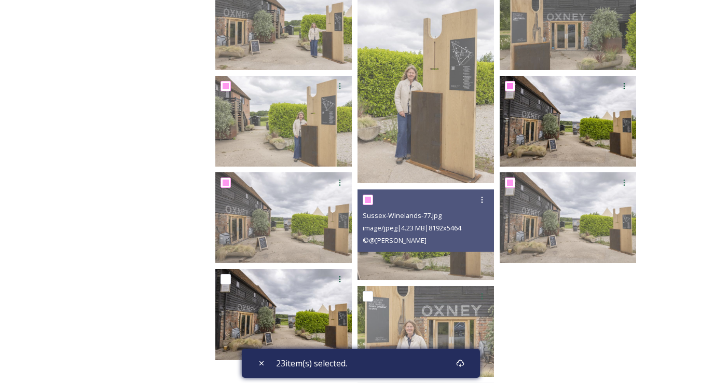
scroll to position [748, 0]
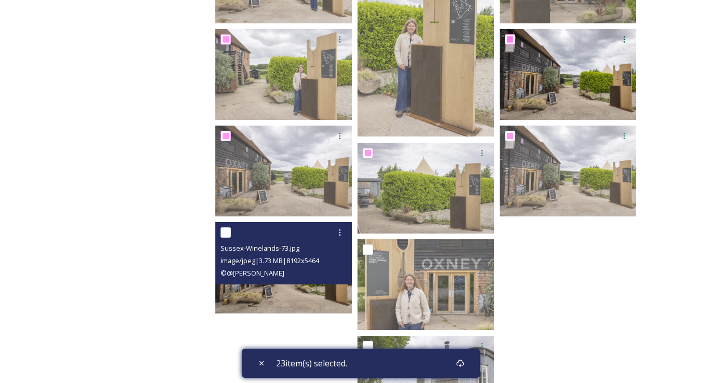
click at [224, 231] on input "checkbox" at bounding box center [226, 232] width 10 height 10
checkbox input "true"
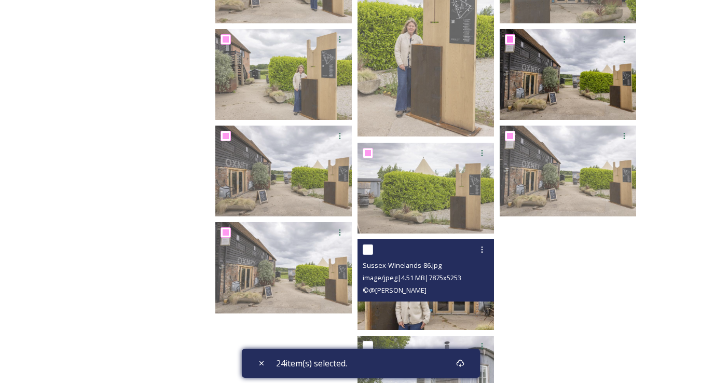
click at [369, 248] on input "checkbox" at bounding box center [368, 249] width 10 height 10
checkbox input "true"
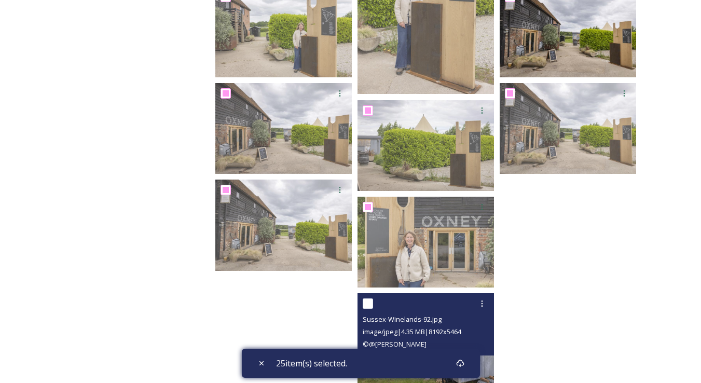
scroll to position [815, 0]
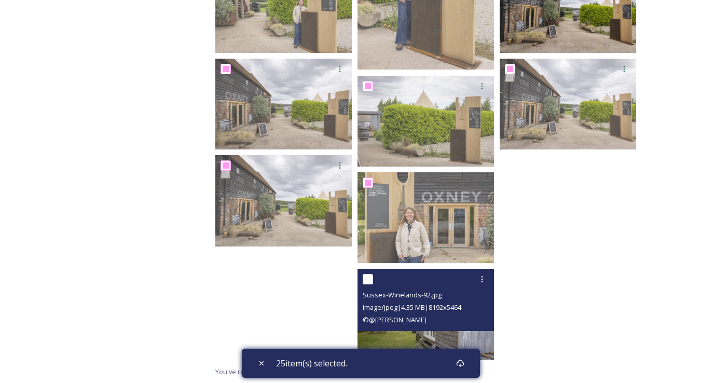
click at [368, 279] on input "checkbox" at bounding box center [368, 279] width 10 height 10
checkbox input "true"
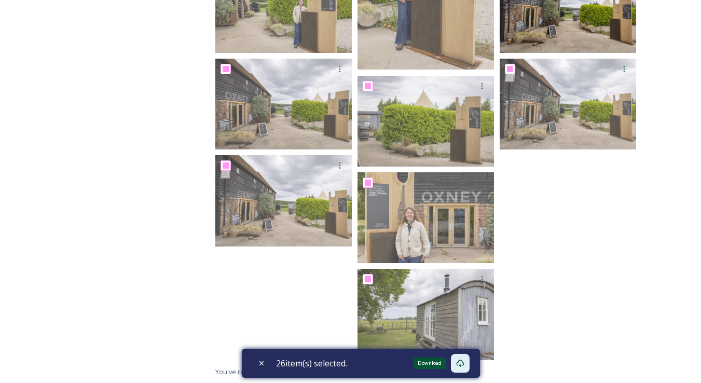
click at [460, 360] on icon at bounding box center [460, 363] width 8 height 8
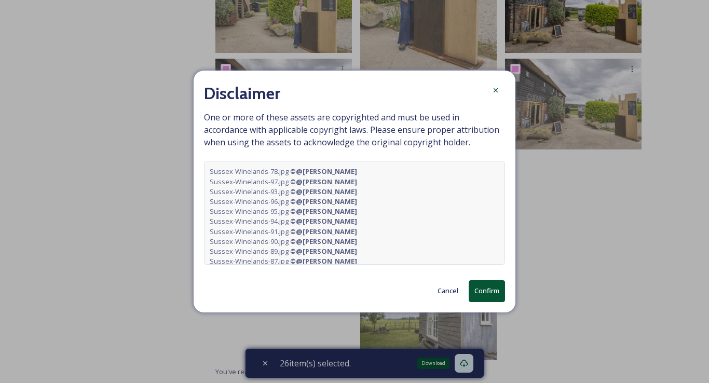
click at [496, 291] on button "Confirm" at bounding box center [487, 290] width 36 height 21
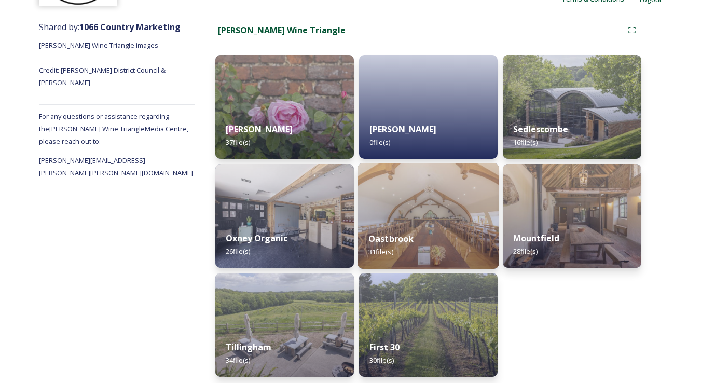
scroll to position [115, 0]
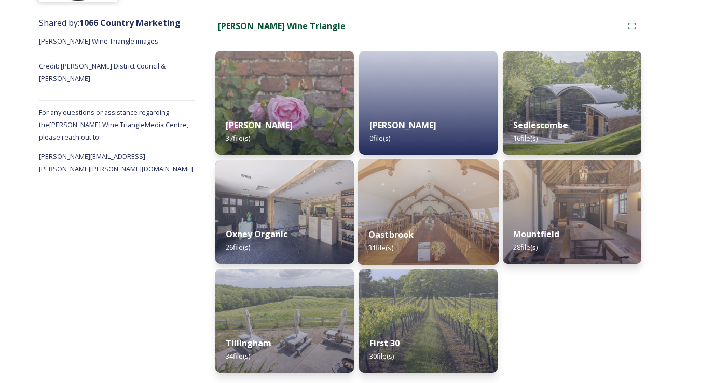
click at [425, 211] on img at bounding box center [428, 212] width 141 height 106
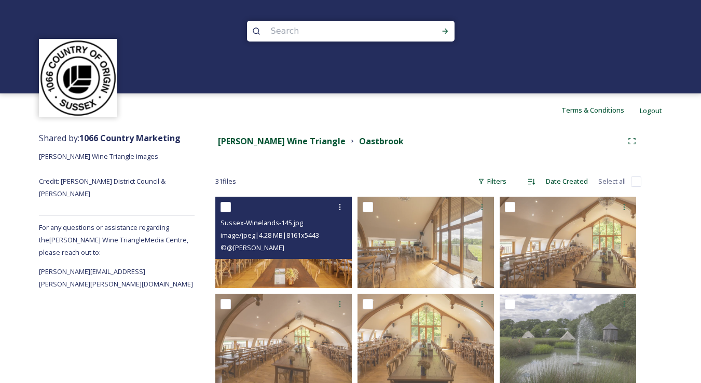
click at [225, 208] on input "checkbox" at bounding box center [226, 207] width 10 height 10
checkbox input "true"
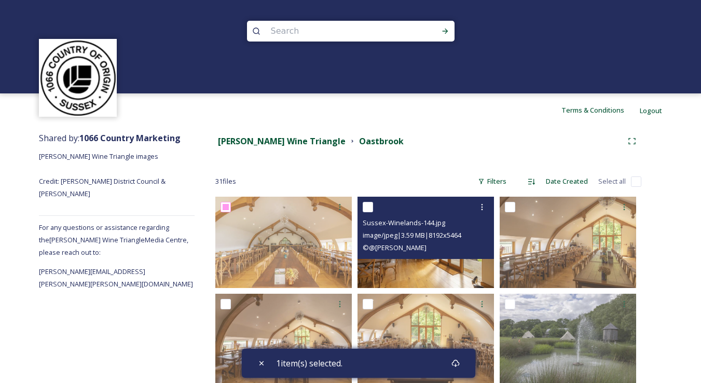
click at [366, 204] on input "checkbox" at bounding box center [368, 207] width 10 height 10
checkbox input "true"
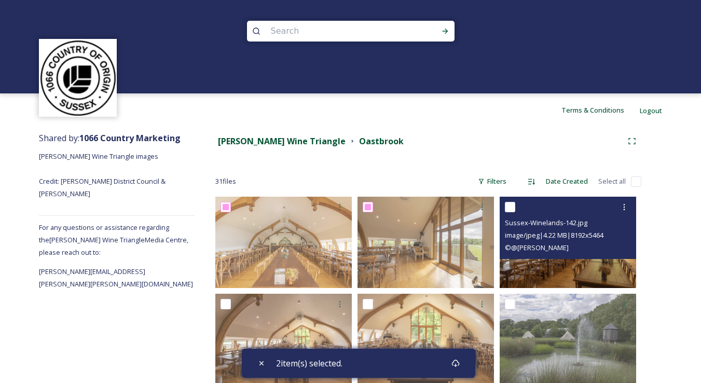
click at [522, 203] on div at bounding box center [569, 207] width 129 height 19
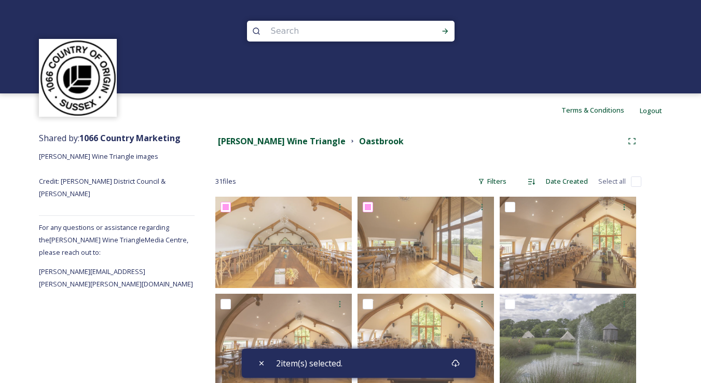
click at [637, 181] on input "checkbox" at bounding box center [636, 181] width 10 height 10
checkbox input "true"
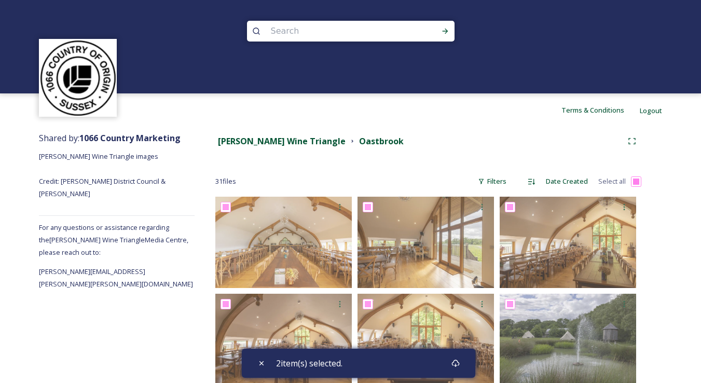
checkbox input "true"
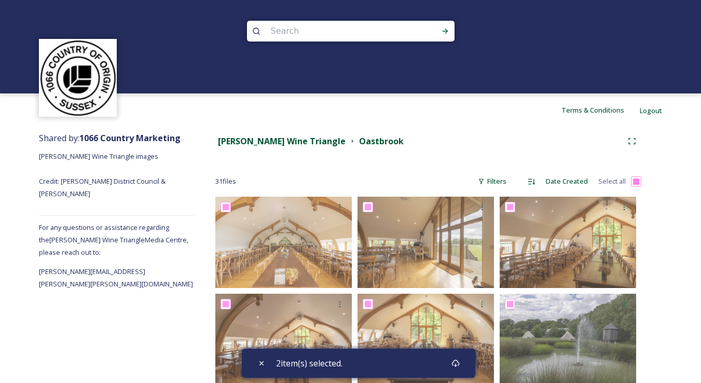
checkbox input "true"
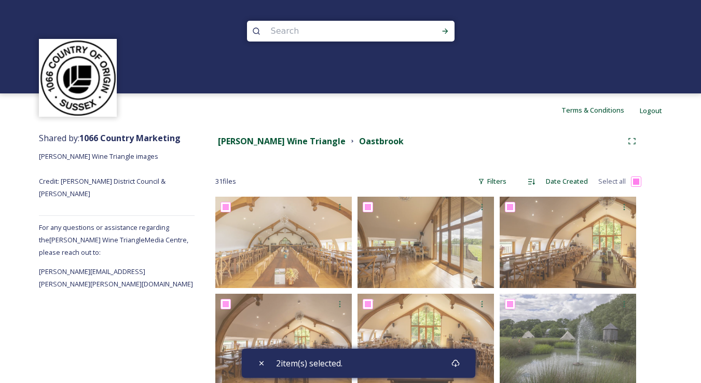
checkbox input "true"
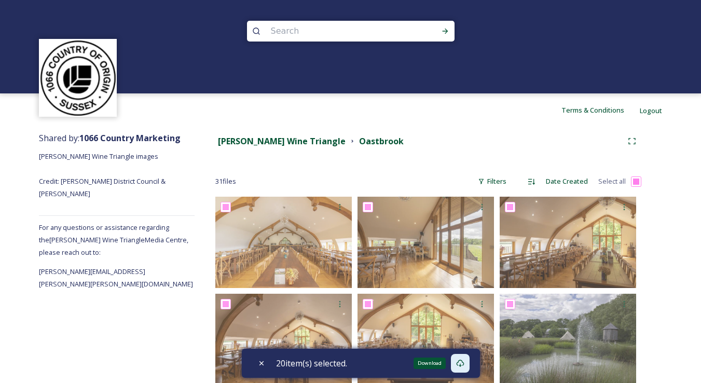
click at [462, 363] on icon at bounding box center [460, 363] width 8 height 8
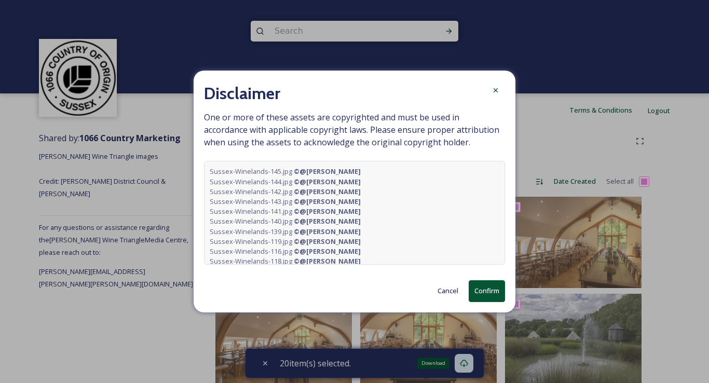
click at [487, 295] on button "Confirm" at bounding box center [487, 290] width 36 height 21
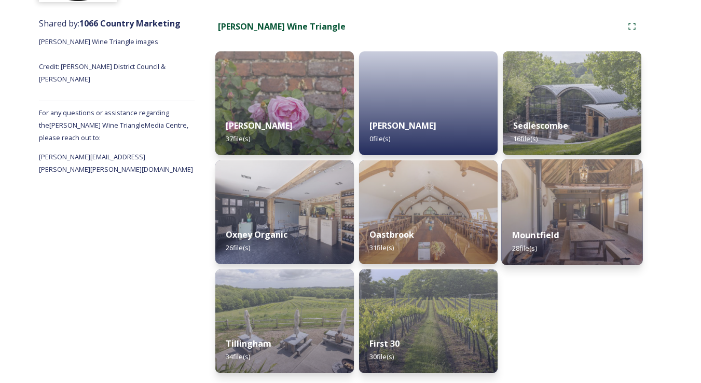
scroll to position [115, 0]
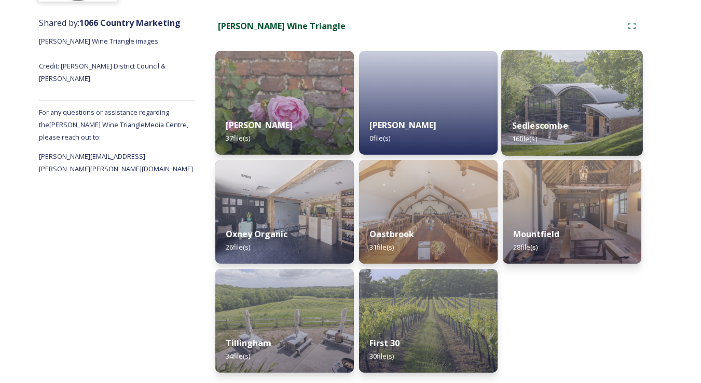
click at [575, 171] on img at bounding box center [572, 212] width 139 height 104
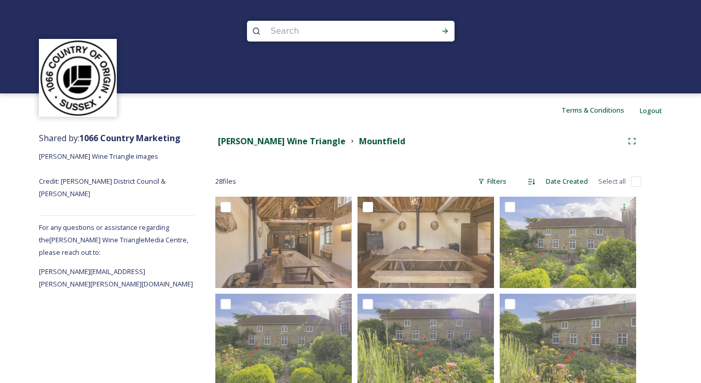
click at [634, 183] on input "checkbox" at bounding box center [636, 181] width 10 height 10
checkbox input "true"
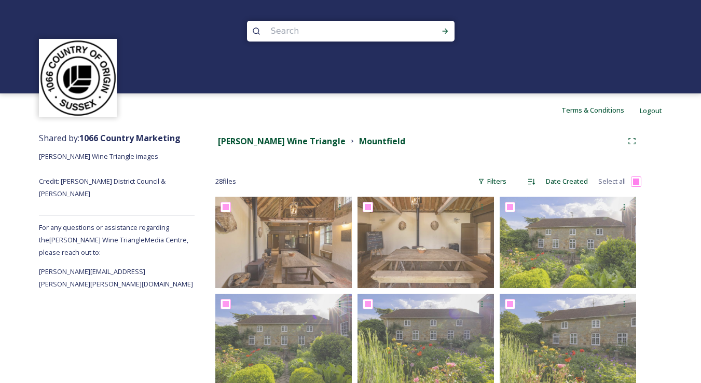
checkbox input "true"
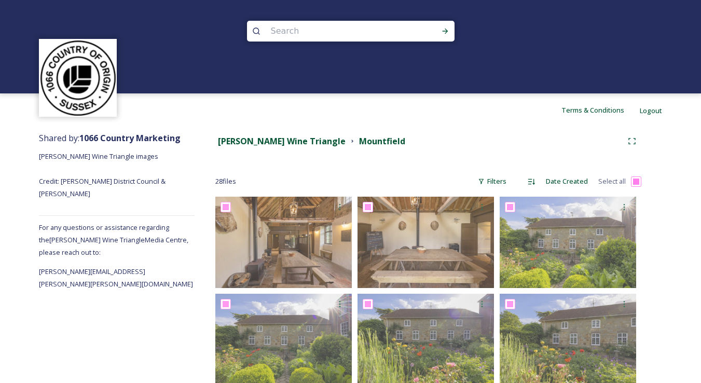
checkbox input "true"
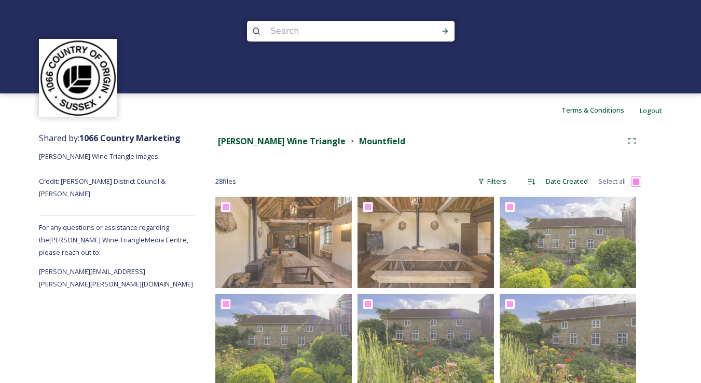
checkbox input "true"
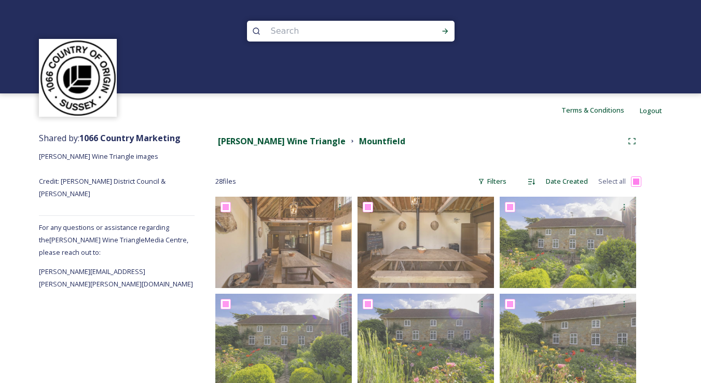
checkbox input "true"
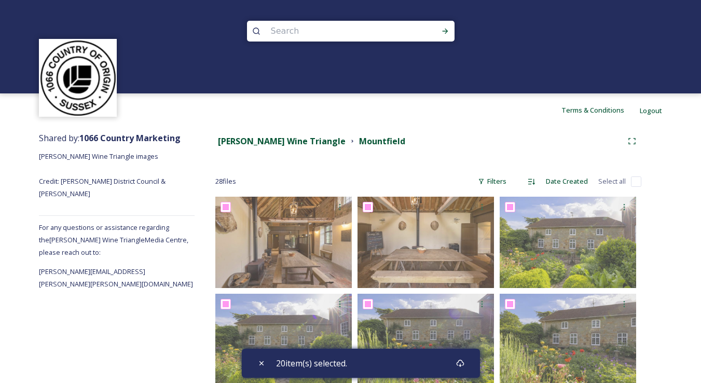
click at [639, 184] on input "checkbox" at bounding box center [636, 181] width 10 height 10
checkbox input "true"
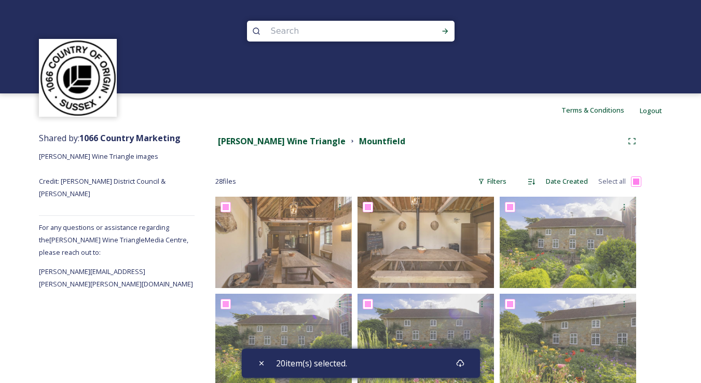
checkbox input "true"
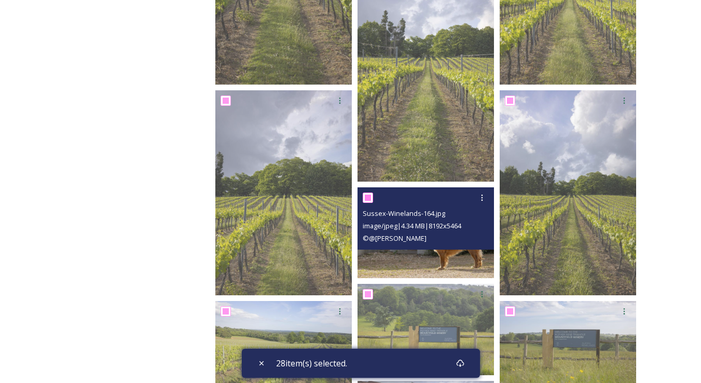
scroll to position [1025, 0]
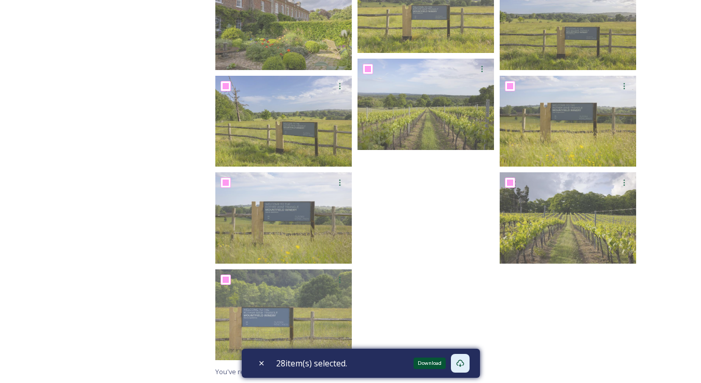
click at [462, 363] on icon at bounding box center [460, 363] width 8 height 8
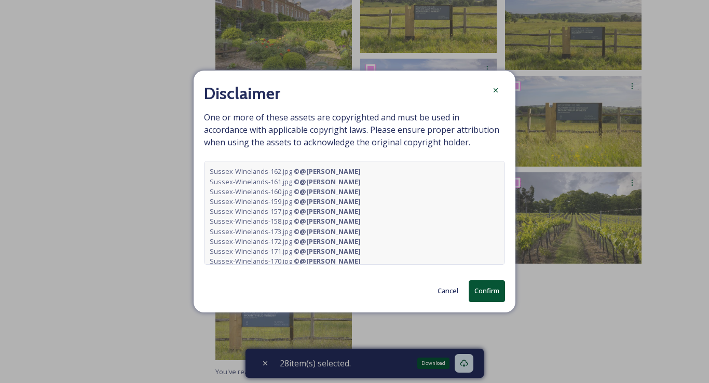
click at [483, 288] on button "Confirm" at bounding box center [487, 290] width 36 height 21
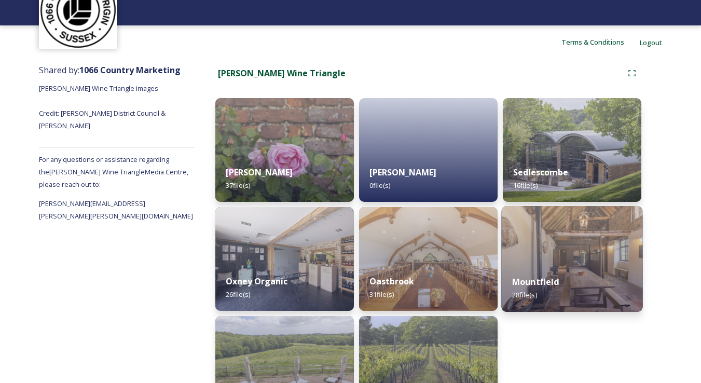
scroll to position [115, 0]
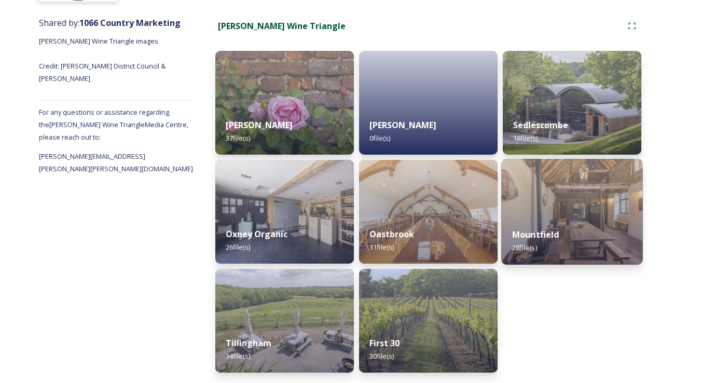
click at [610, 224] on div "Mountfield 28 file(s)" at bounding box center [571, 240] width 141 height 47
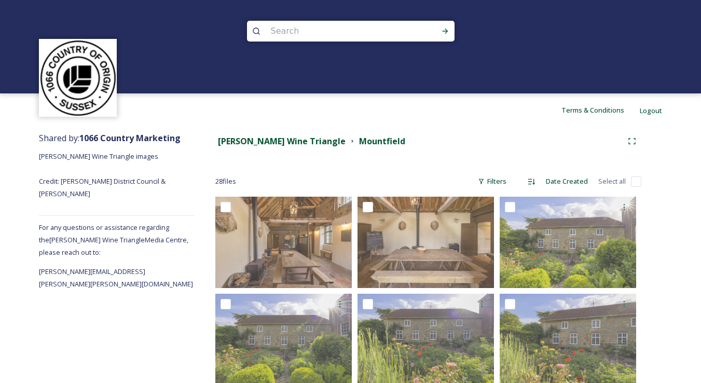
click at [636, 182] on input "checkbox" at bounding box center [636, 181] width 10 height 10
checkbox input "true"
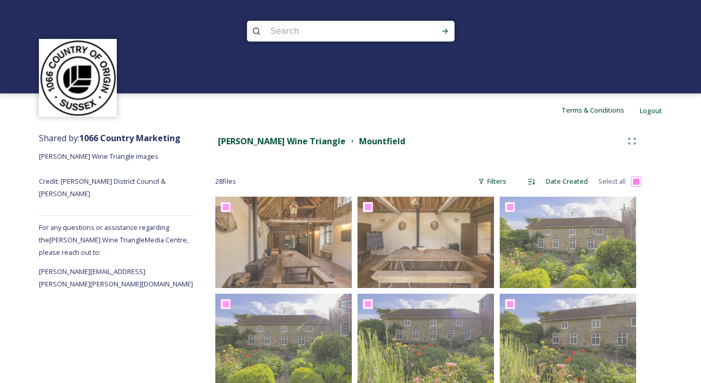
checkbox input "true"
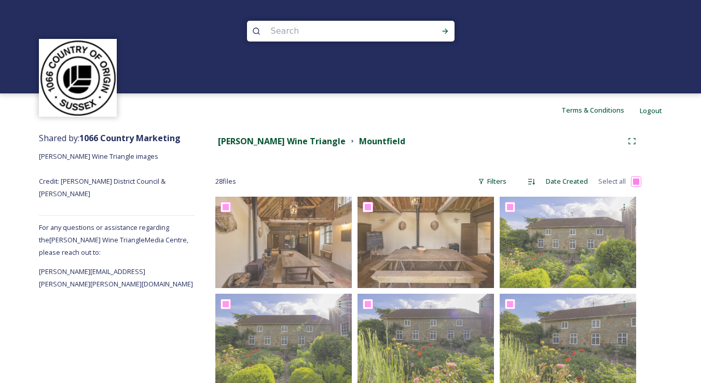
checkbox input "true"
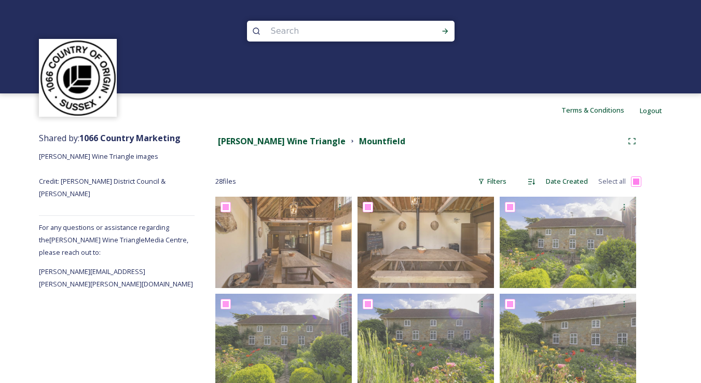
checkbox input "true"
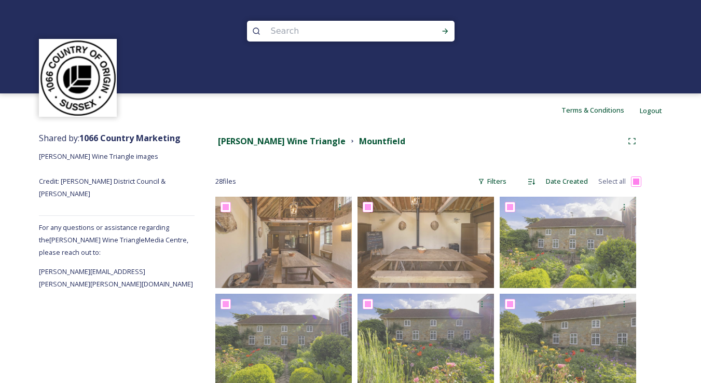
checkbox input "true"
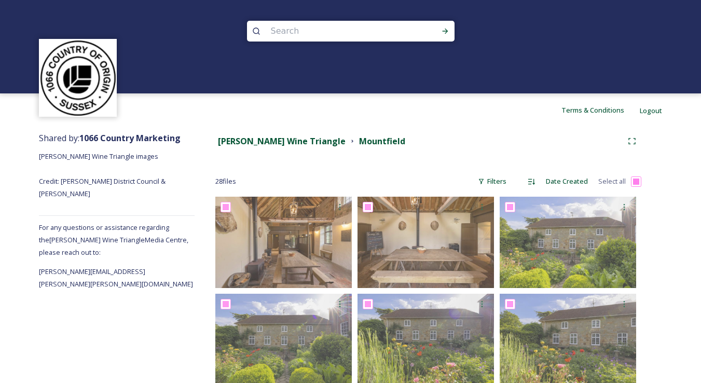
checkbox input "true"
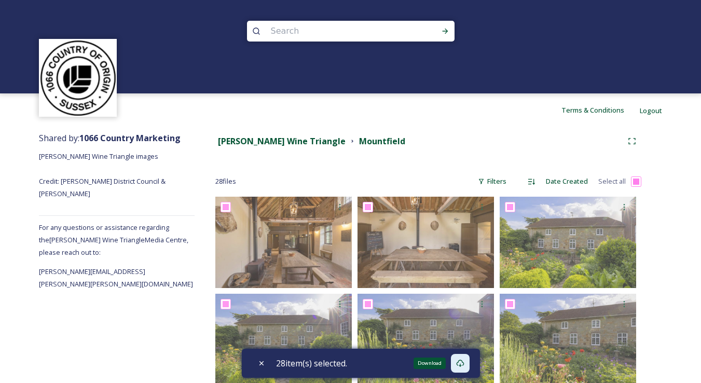
click at [464, 364] on icon at bounding box center [460, 363] width 8 height 8
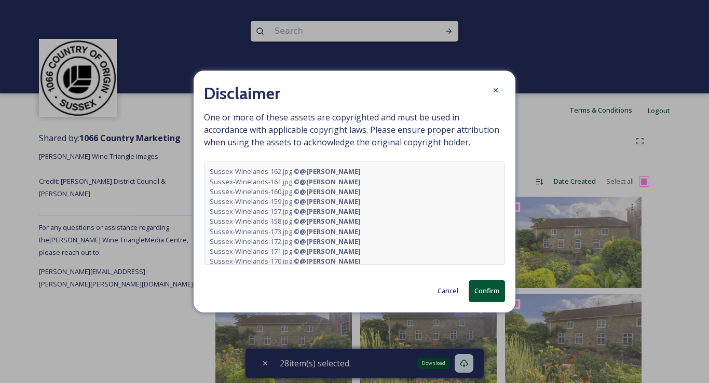
click at [490, 291] on button "Confirm" at bounding box center [487, 290] width 36 height 21
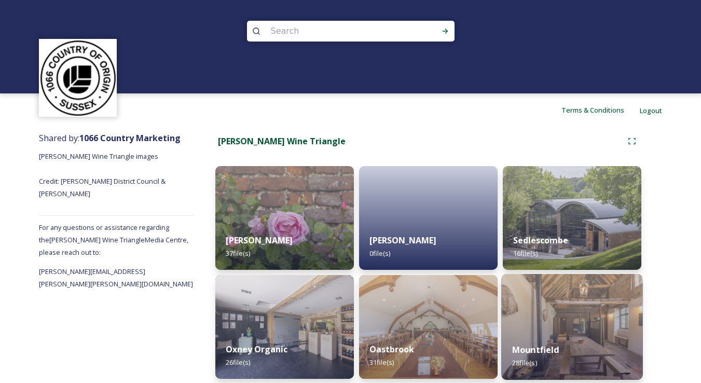
scroll to position [115, 0]
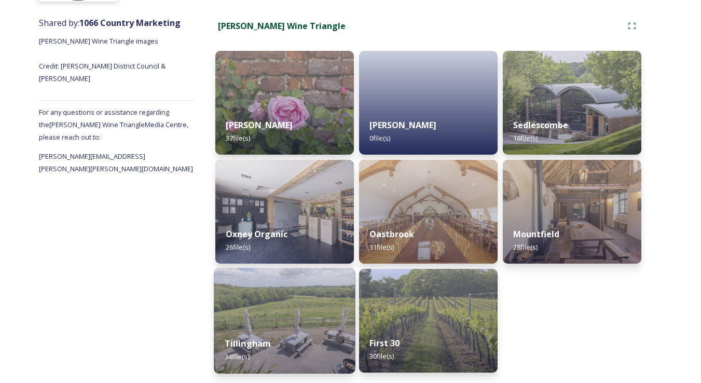
click at [329, 319] on img at bounding box center [284, 321] width 141 height 106
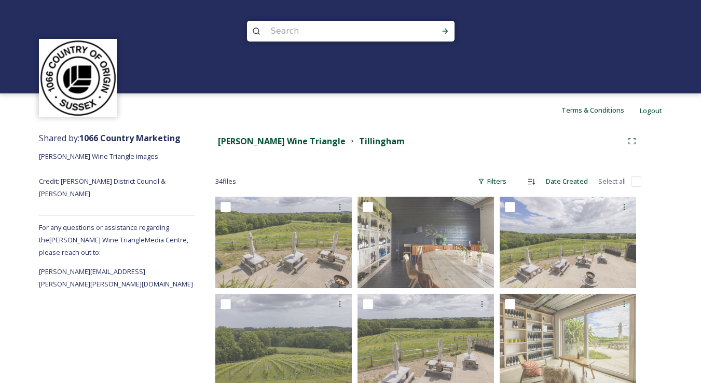
click at [632, 180] on input "checkbox" at bounding box center [636, 181] width 10 height 10
checkbox input "true"
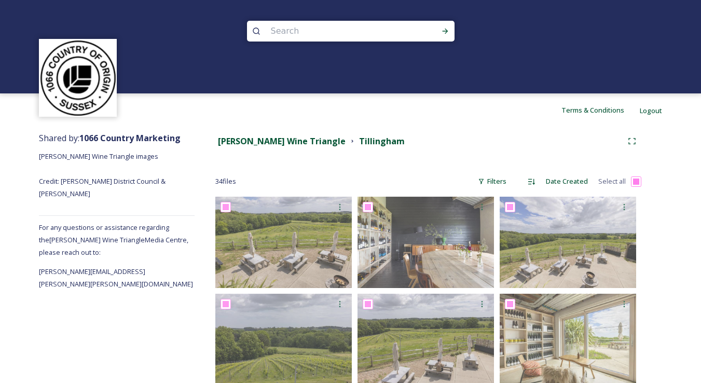
checkbox input "true"
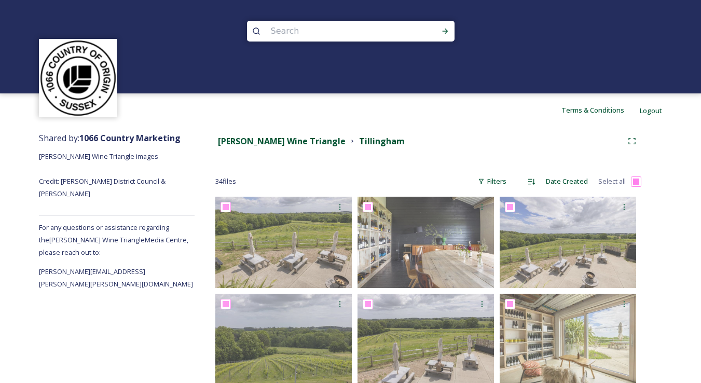
checkbox input "true"
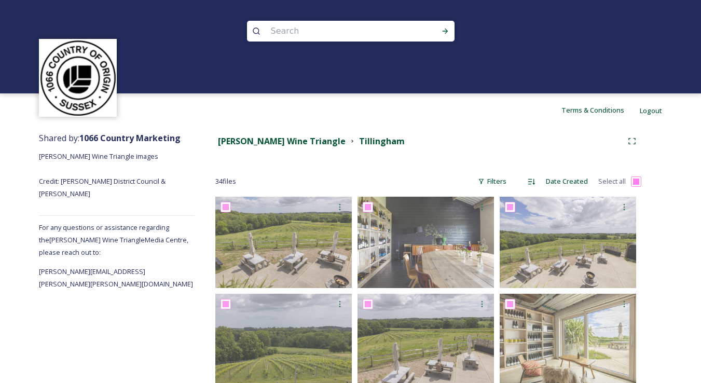
checkbox input "true"
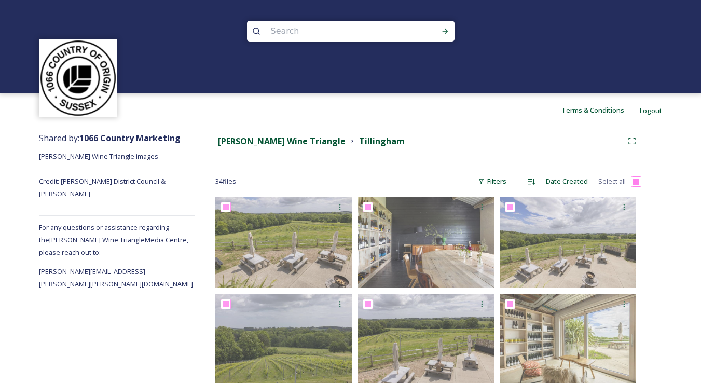
checkbox input "true"
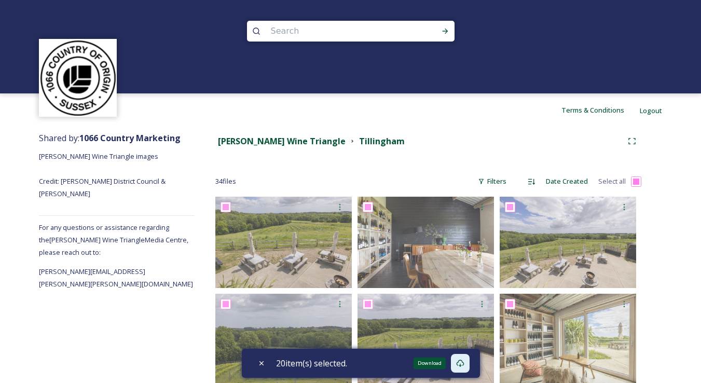
click at [464, 362] on icon at bounding box center [460, 363] width 8 height 8
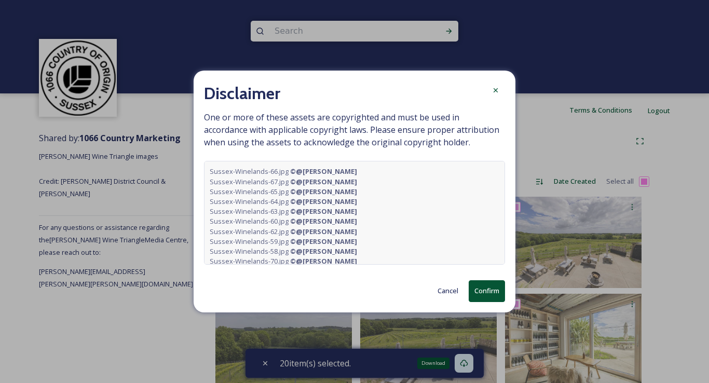
click at [498, 286] on button "Confirm" at bounding box center [487, 290] width 36 height 21
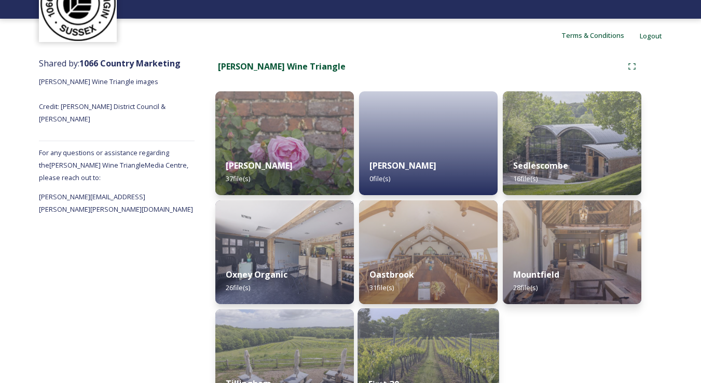
scroll to position [115, 0]
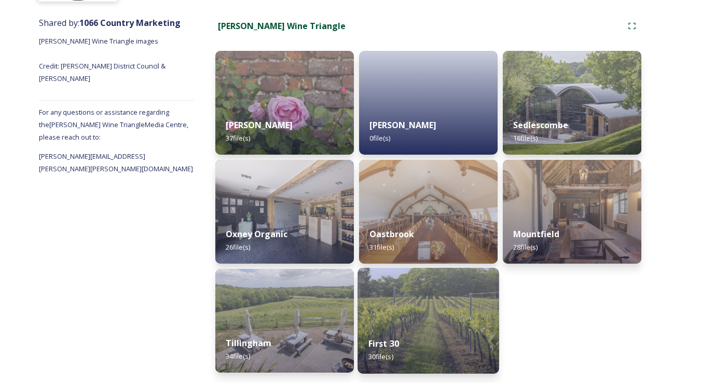
click at [391, 318] on img at bounding box center [428, 321] width 141 height 106
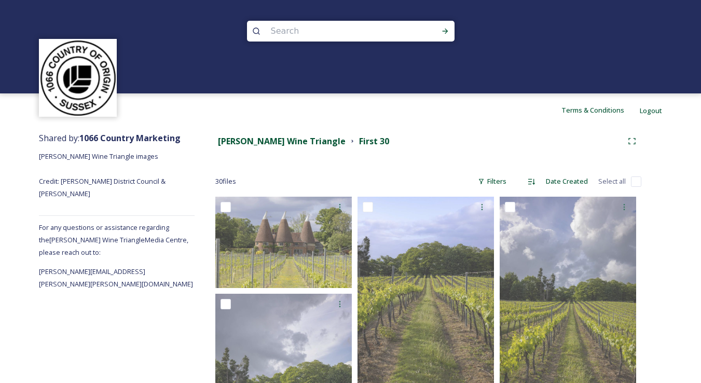
click at [638, 180] on input "checkbox" at bounding box center [636, 181] width 10 height 10
checkbox input "true"
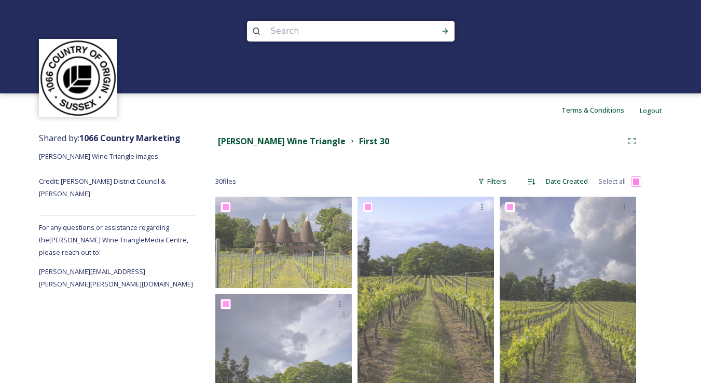
checkbox input "true"
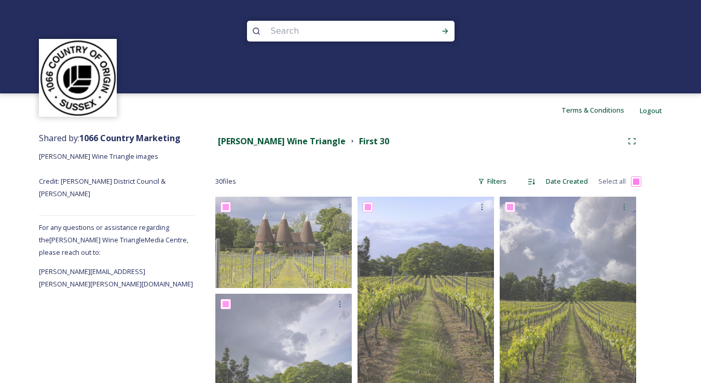
checkbox input "true"
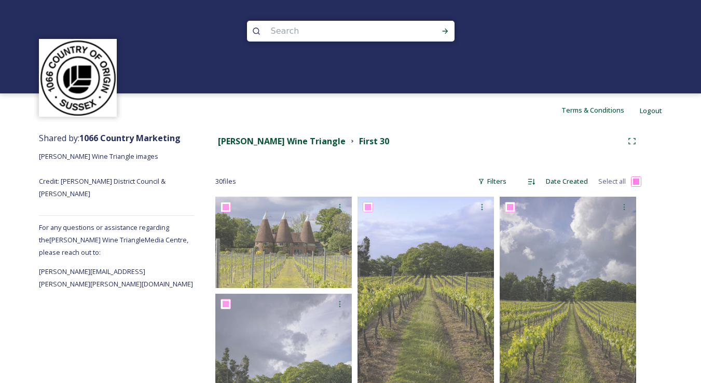
checkbox input "true"
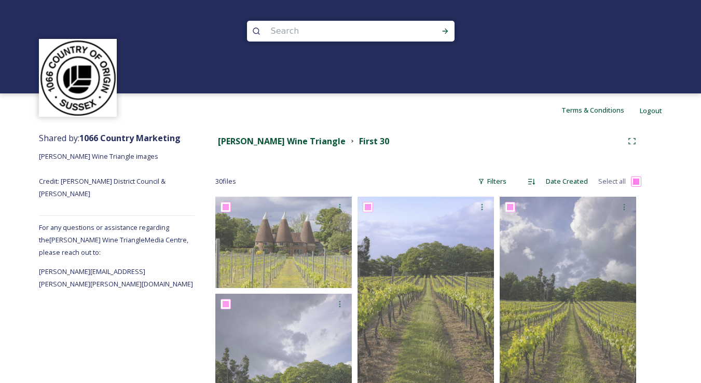
checkbox input "true"
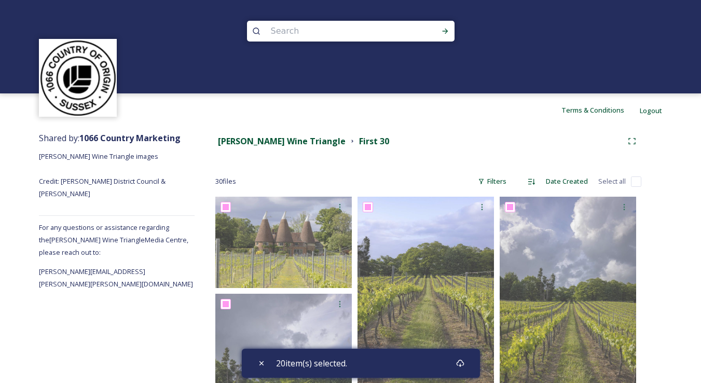
click at [635, 182] on input "checkbox" at bounding box center [636, 181] width 10 height 10
checkbox input "true"
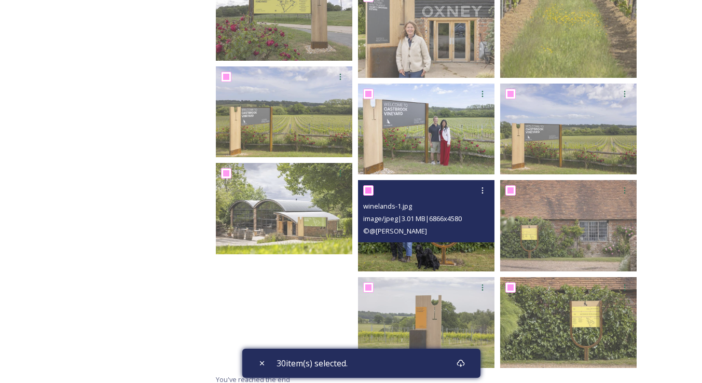
scroll to position [1025, 0]
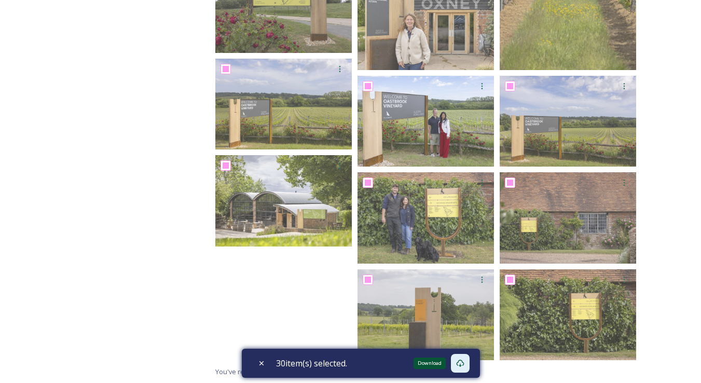
click at [462, 360] on icon at bounding box center [460, 363] width 8 height 7
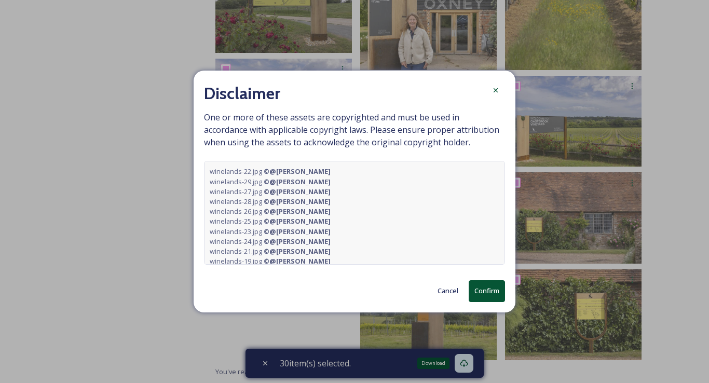
click at [490, 289] on button "Confirm" at bounding box center [487, 290] width 36 height 21
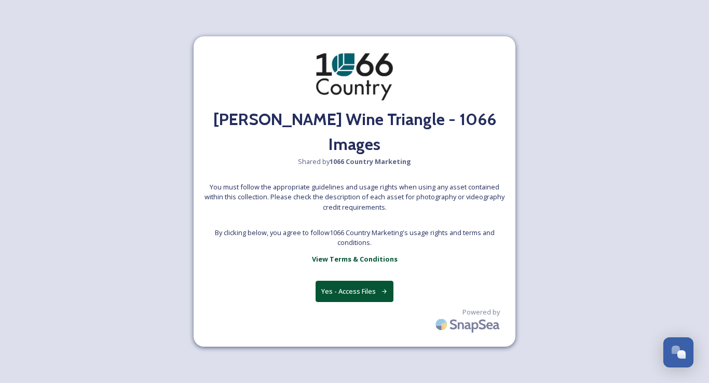
click at [340, 281] on button "Yes - Access Files" at bounding box center [354, 291] width 78 height 21
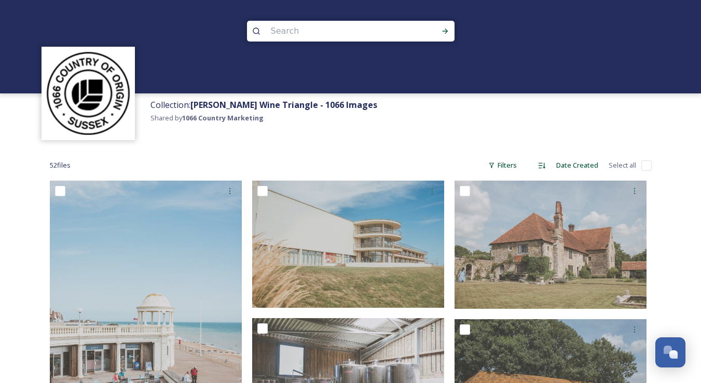
click at [317, 101] on strong "Rother Wine Triangle - 1066 Images" at bounding box center [283, 104] width 187 height 11
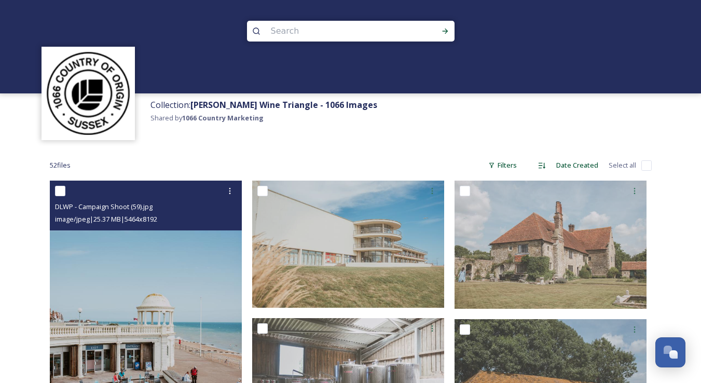
drag, startPoint x: 58, startPoint y: 184, endPoint x: 123, endPoint y: 200, distance: 66.8
click at [59, 184] on div at bounding box center [147, 191] width 184 height 19
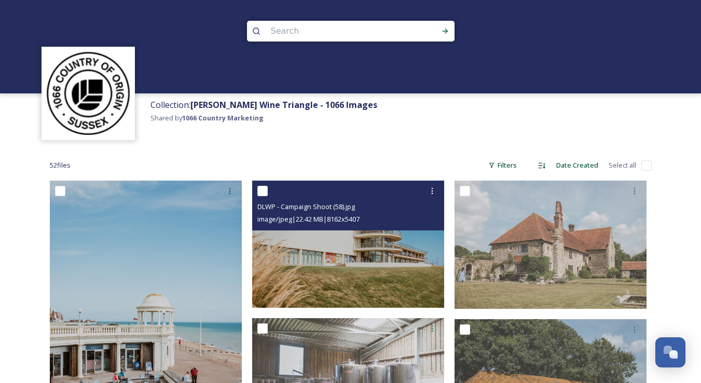
drag, startPoint x: 264, startPoint y: 188, endPoint x: 291, endPoint y: 186, distance: 26.5
click at [265, 188] on input "checkbox" at bounding box center [262, 191] width 10 height 10
checkbox input "true"
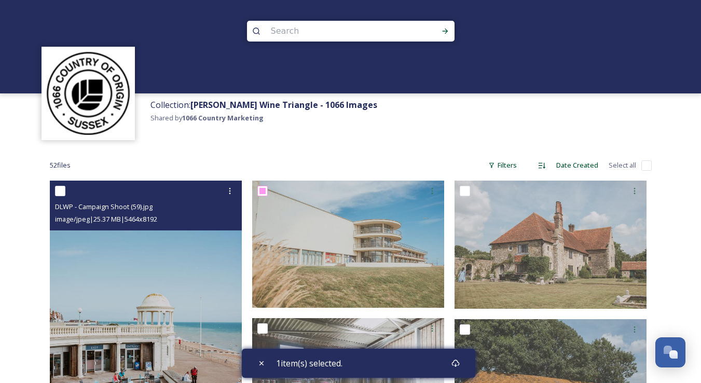
click at [64, 187] on input "checkbox" at bounding box center [60, 191] width 10 height 10
checkbox input "true"
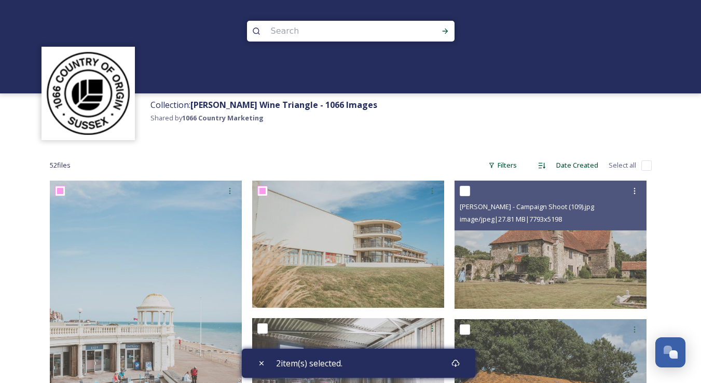
drag, startPoint x: 461, startPoint y: 187, endPoint x: 445, endPoint y: 187, distance: 16.1
click at [461, 186] on input "checkbox" at bounding box center [465, 191] width 10 height 10
checkbox input "true"
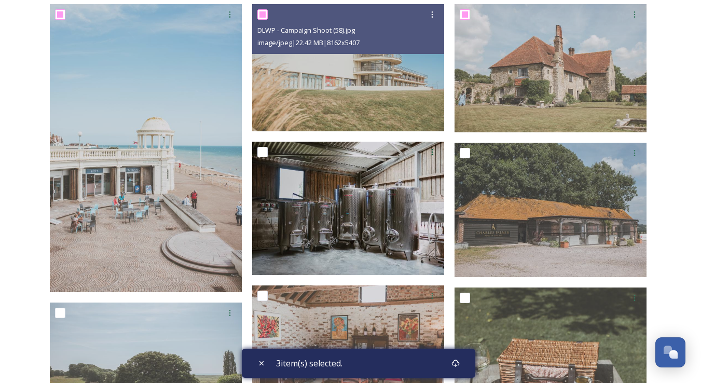
scroll to position [214, 0]
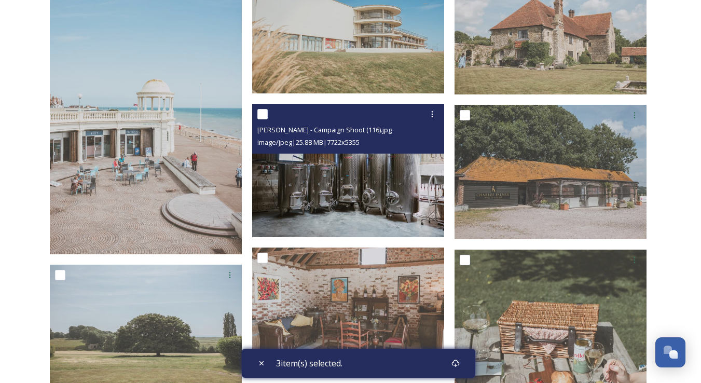
click at [258, 112] on input "checkbox" at bounding box center [262, 114] width 10 height 10
checkbox input "true"
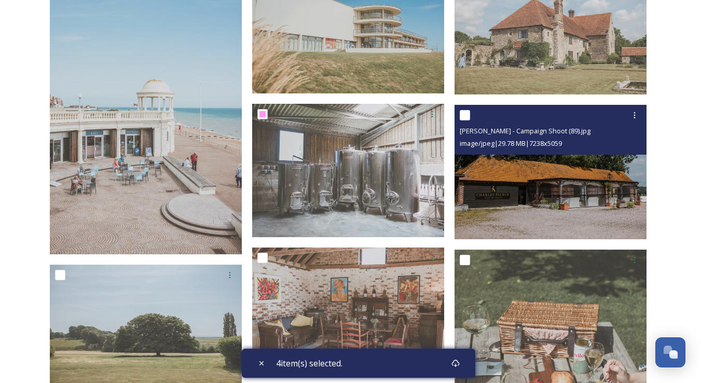
click at [456, 111] on div "Charles Palmer - Campaign Shoot (89).jpg image/jpeg | 29.78 MB | 7238 x 5059" at bounding box center [551, 130] width 192 height 50
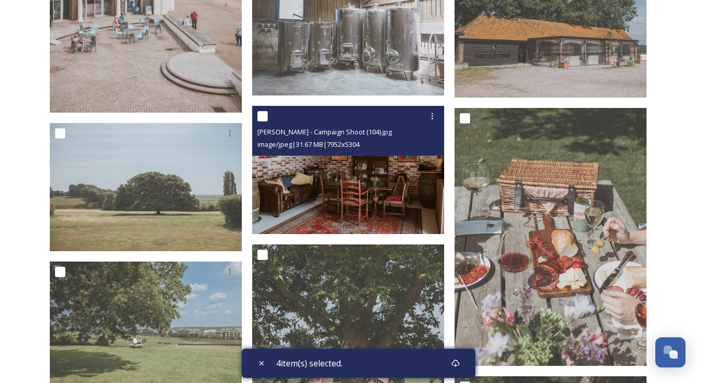
scroll to position [443, 0]
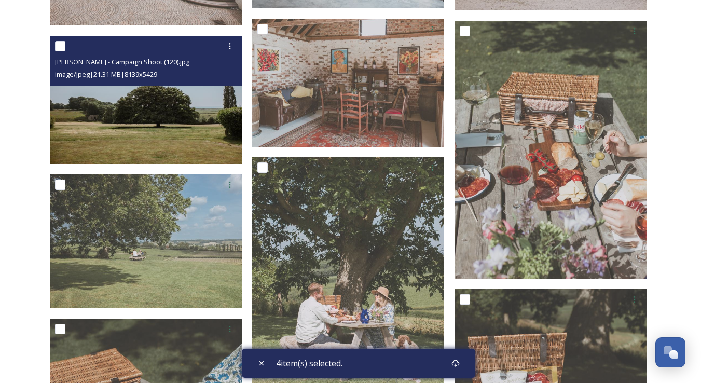
drag, startPoint x: 60, startPoint y: 43, endPoint x: 73, endPoint y: 56, distance: 18.0
click at [61, 43] on input "checkbox" at bounding box center [60, 46] width 10 height 10
checkbox input "true"
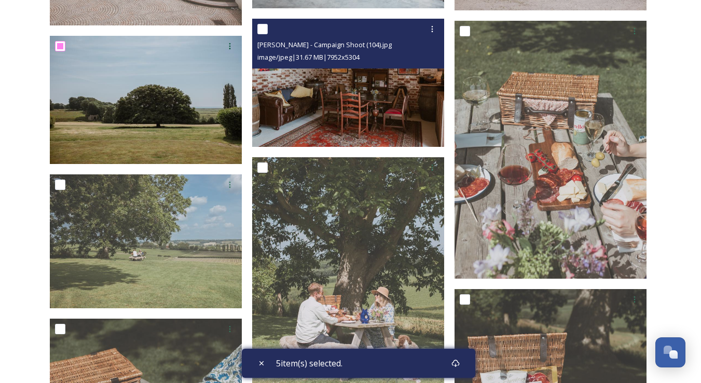
click at [262, 31] on input "checkbox" at bounding box center [262, 29] width 10 height 10
checkbox input "true"
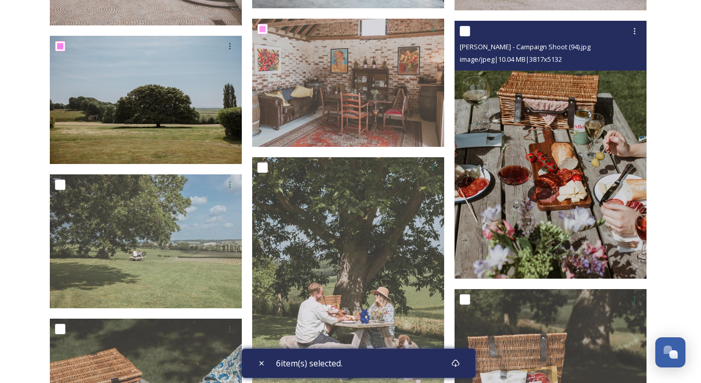
click at [465, 26] on input "checkbox" at bounding box center [465, 31] width 10 height 10
checkbox input "true"
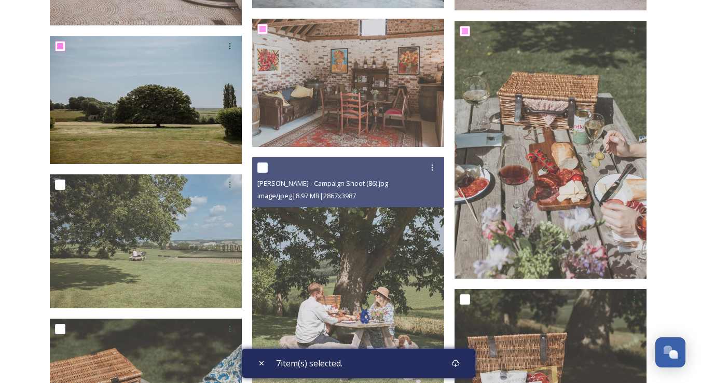
drag, startPoint x: 259, startPoint y: 162, endPoint x: 235, endPoint y: 168, distance: 25.2
click at [260, 162] on input "checkbox" at bounding box center [262, 167] width 10 height 10
checkbox input "true"
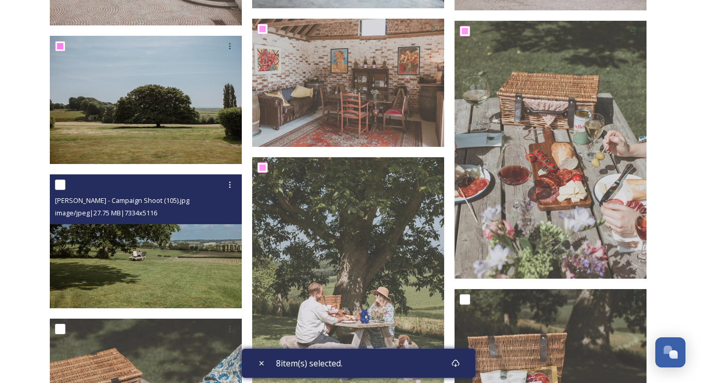
click at [59, 182] on input "checkbox" at bounding box center [60, 185] width 10 height 10
checkbox input "true"
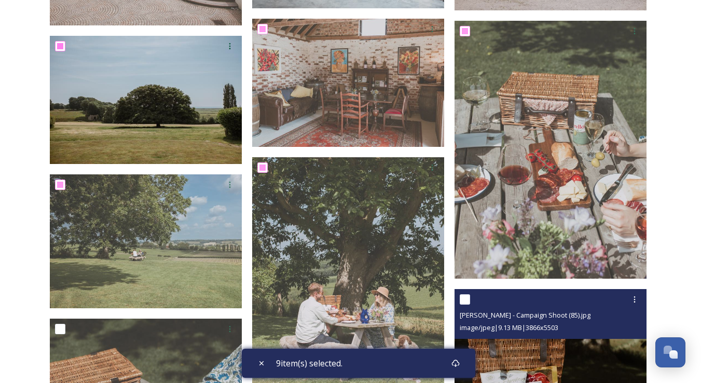
click at [467, 301] on input "checkbox" at bounding box center [465, 299] width 10 height 10
checkbox input "true"
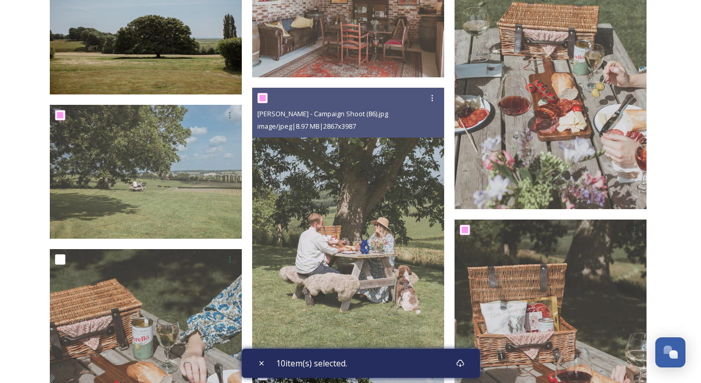
scroll to position [647, 0]
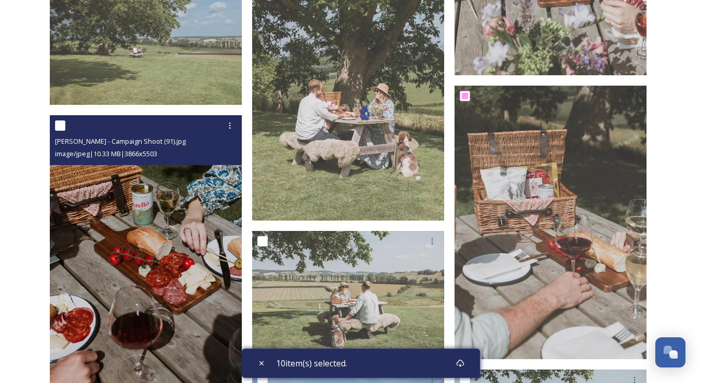
click at [62, 121] on input "checkbox" at bounding box center [60, 125] width 10 height 10
checkbox input "true"
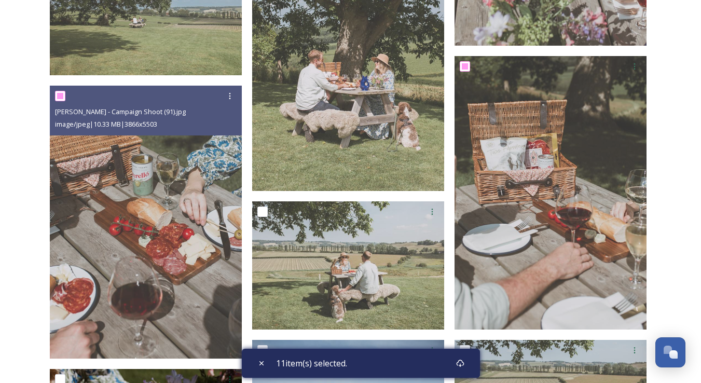
scroll to position [866, 0]
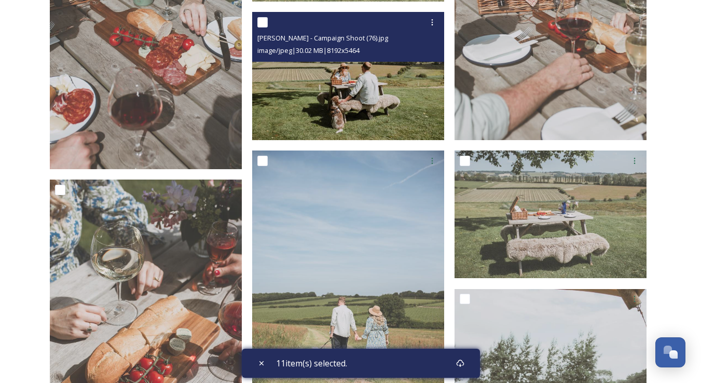
click at [266, 25] on input "checkbox" at bounding box center [262, 22] width 10 height 10
checkbox input "true"
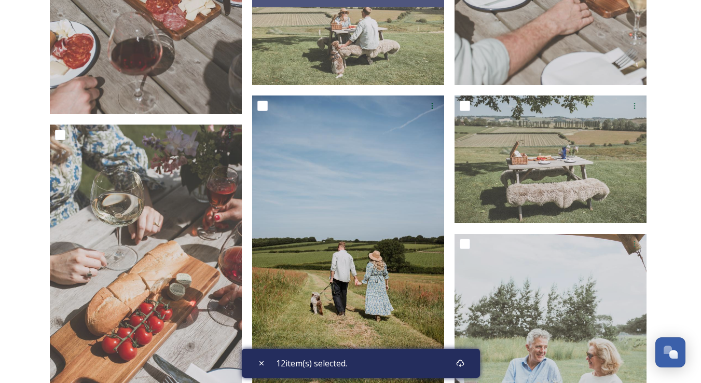
scroll to position [970, 0]
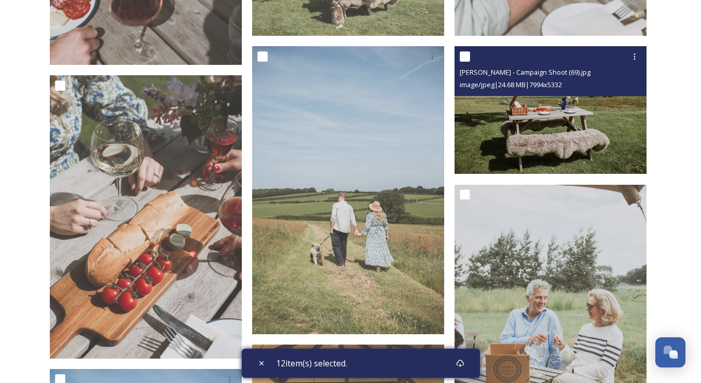
click at [465, 58] on input "checkbox" at bounding box center [465, 56] width 10 height 10
checkbox input "true"
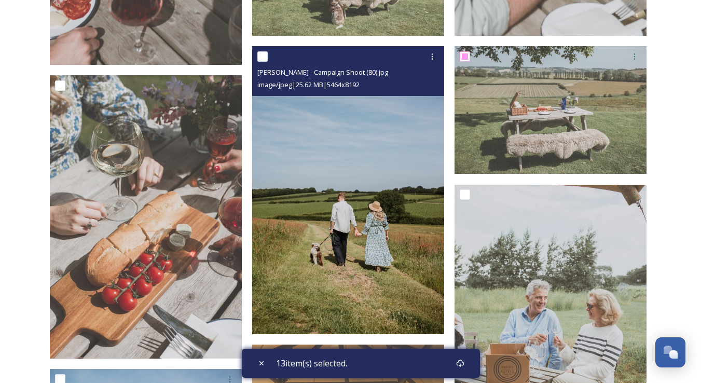
click at [252, 58] on div "Charles Palmer - Campaign Shoot (80).jpg image/jpeg | 25.62 MB | 5464 x 8192" at bounding box center [348, 71] width 192 height 50
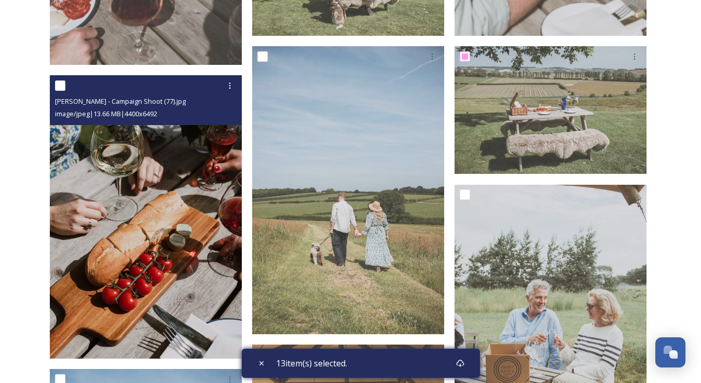
click at [64, 85] on input "checkbox" at bounding box center [60, 85] width 10 height 10
checkbox input "true"
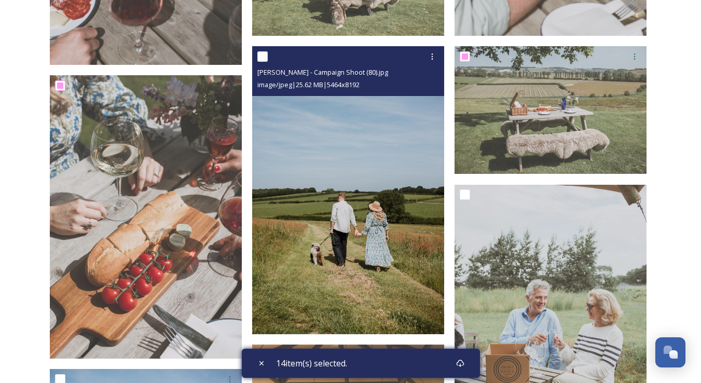
click at [268, 53] on div at bounding box center [349, 56] width 184 height 19
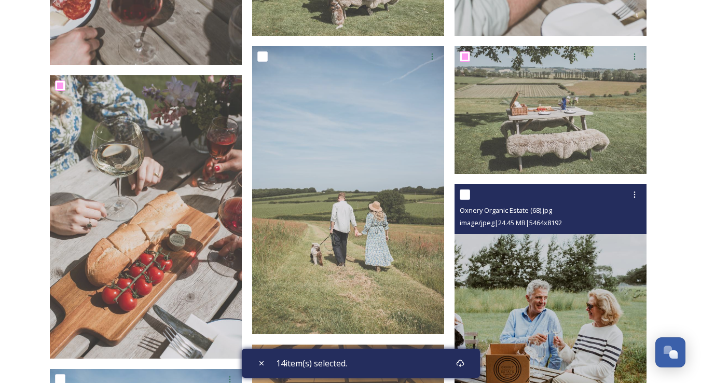
click at [466, 191] on input "checkbox" at bounding box center [465, 194] width 10 height 10
checkbox input "true"
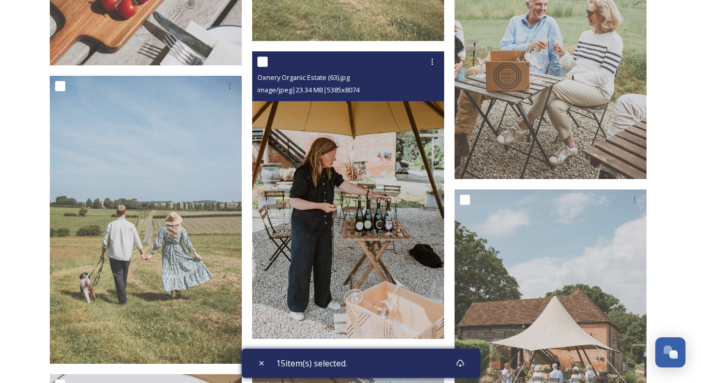
scroll to position [1330, 0]
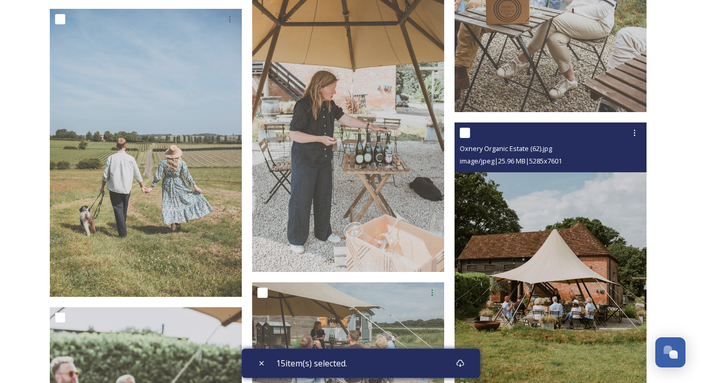
click at [467, 130] on input "checkbox" at bounding box center [465, 133] width 10 height 10
checkbox input "true"
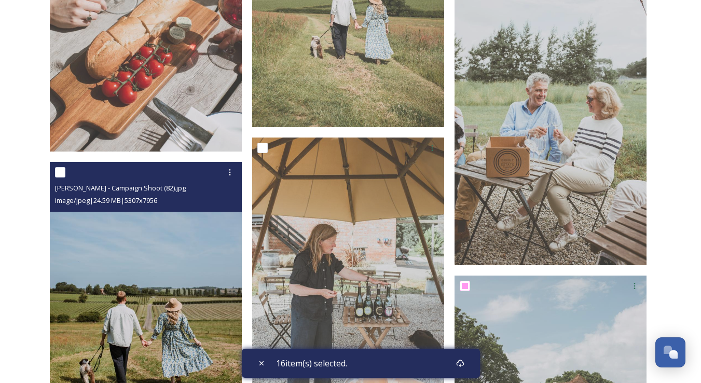
scroll to position [1167, 0]
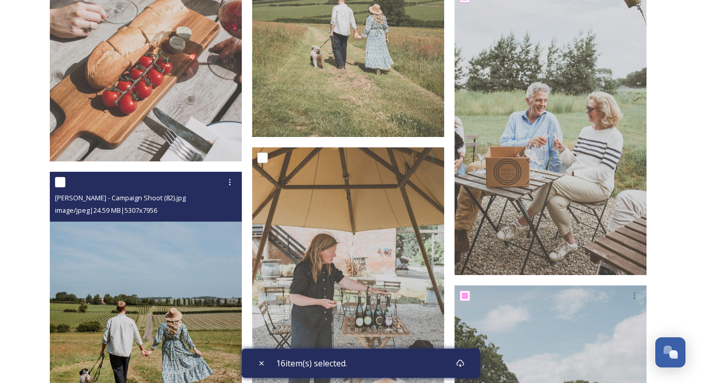
click at [60, 177] on input "checkbox" at bounding box center [60, 182] width 10 height 10
checkbox input "true"
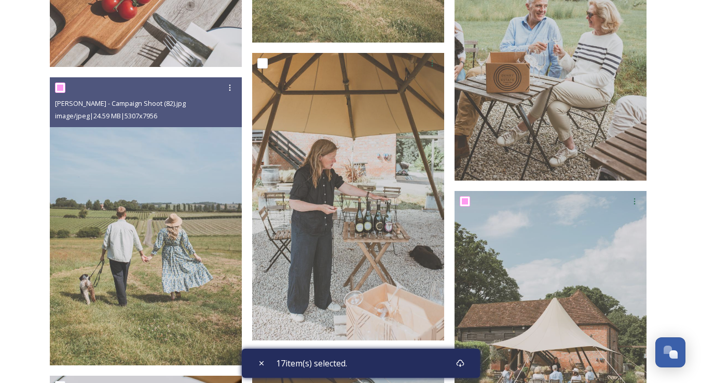
scroll to position [1452, 0]
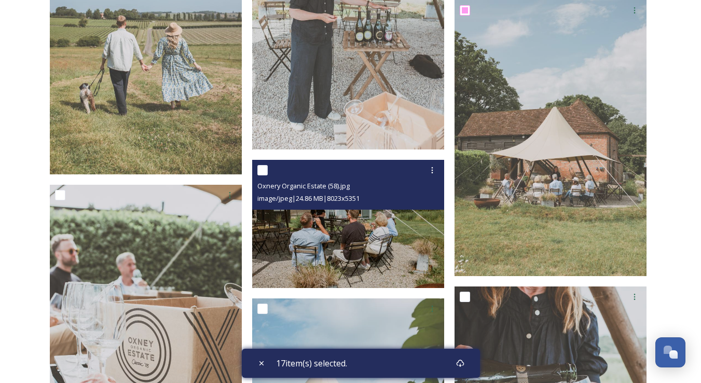
click at [259, 174] on input "checkbox" at bounding box center [262, 170] width 10 height 10
checkbox input "true"
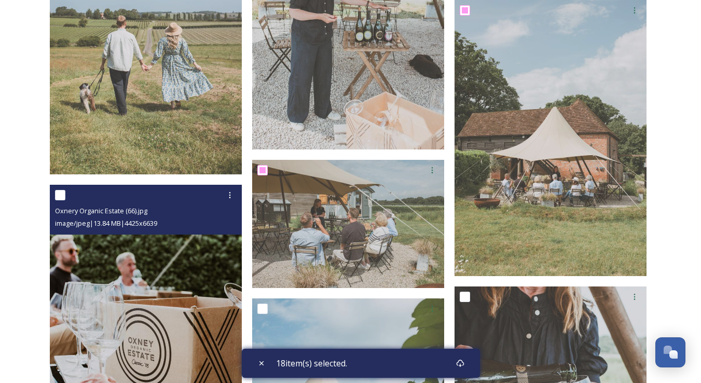
click at [59, 190] on input "checkbox" at bounding box center [60, 195] width 10 height 10
checkbox input "true"
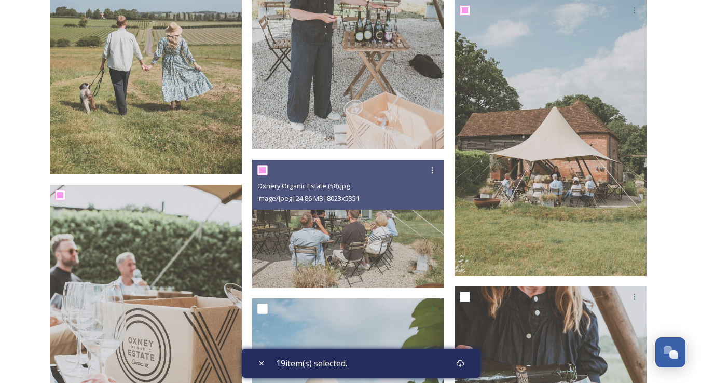
scroll to position [1544, 0]
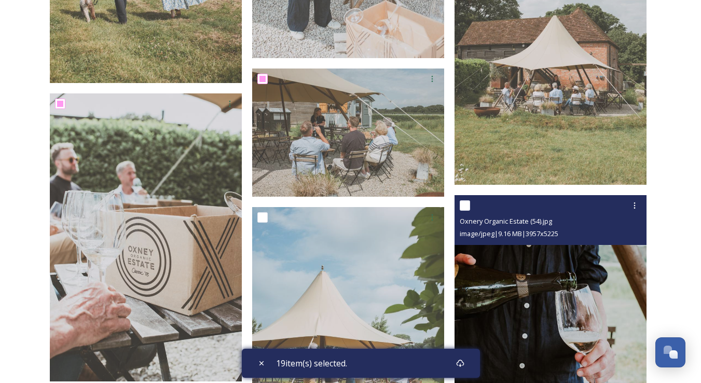
click at [464, 198] on div at bounding box center [552, 205] width 184 height 19
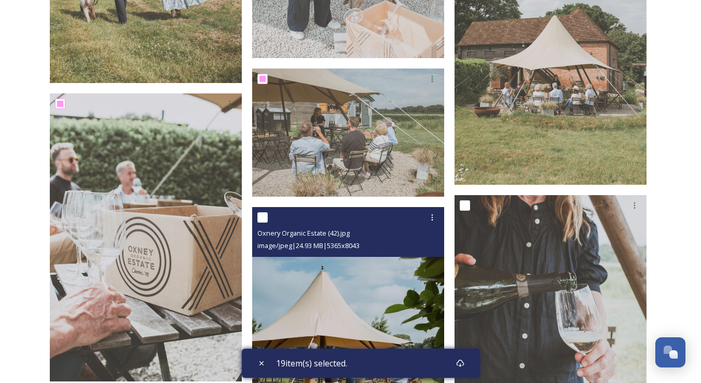
click at [262, 212] on input "checkbox" at bounding box center [262, 217] width 10 height 10
checkbox input "true"
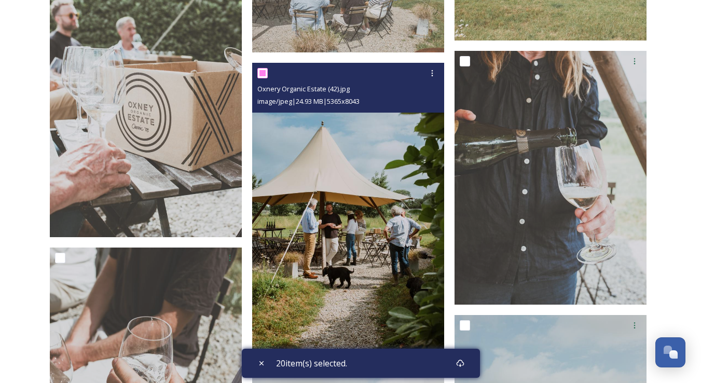
scroll to position [1759, 0]
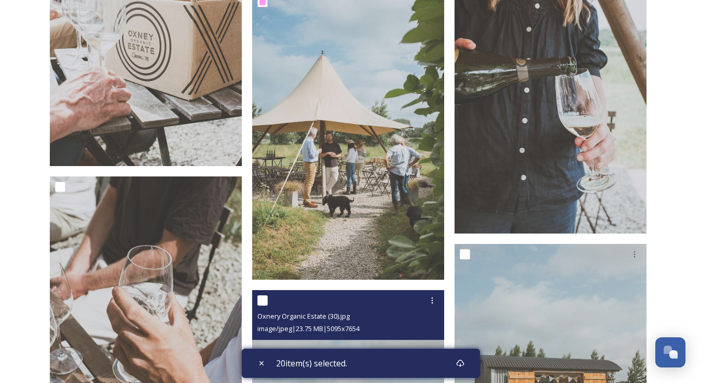
click at [265, 300] on input "checkbox" at bounding box center [262, 300] width 10 height 10
checkbox input "true"
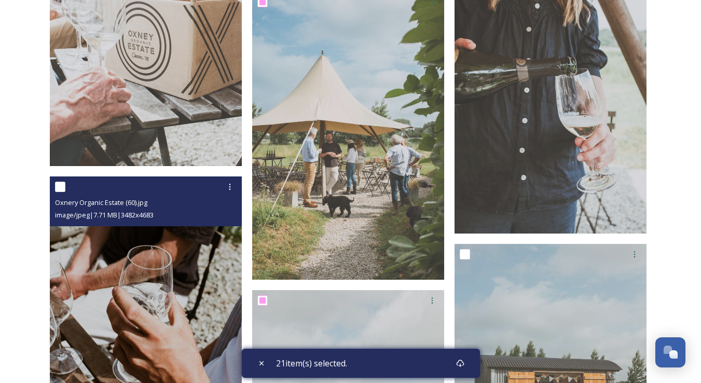
drag, startPoint x: 54, startPoint y: 187, endPoint x: 71, endPoint y: 187, distance: 16.6
click at [54, 187] on div "Oxnery Organic Estate (60).jpg image/jpeg | 7.71 MB | 3482 x 4683" at bounding box center [146, 201] width 192 height 50
click at [62, 186] on input "checkbox" at bounding box center [60, 187] width 10 height 10
checkbox input "true"
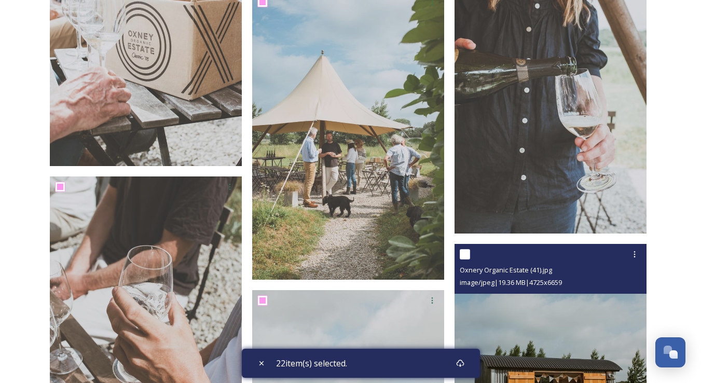
click at [462, 250] on input "checkbox" at bounding box center [465, 254] width 10 height 10
checkbox input "true"
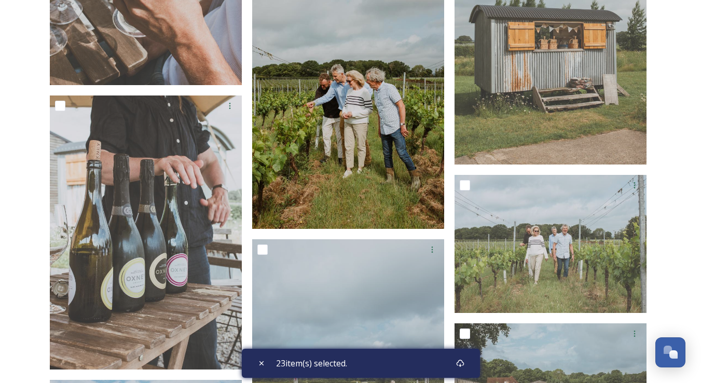
scroll to position [2115, 0]
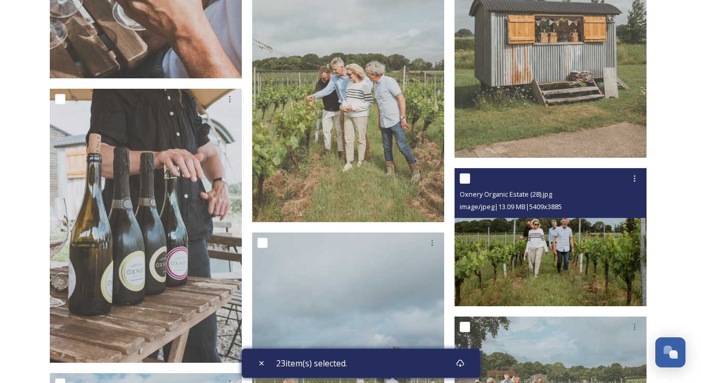
click at [468, 177] on input "checkbox" at bounding box center [465, 178] width 10 height 10
checkbox input "true"
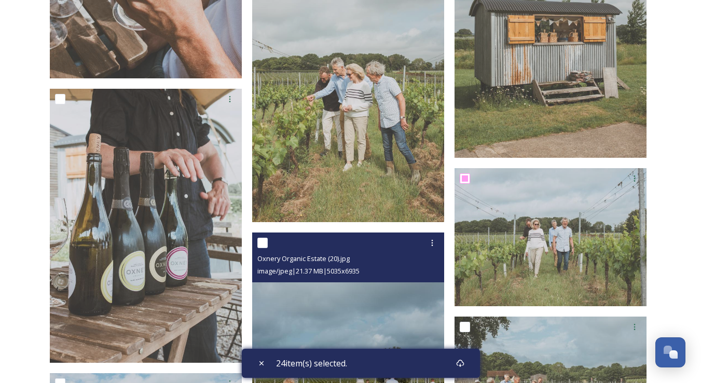
click at [264, 242] on input "checkbox" at bounding box center [262, 243] width 10 height 10
checkbox input "true"
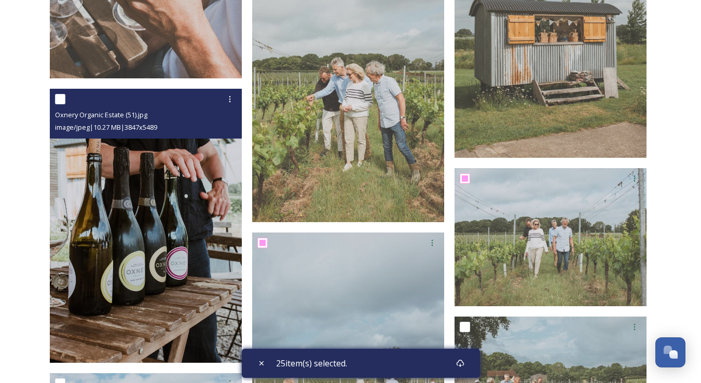
click at [62, 99] on input "checkbox" at bounding box center [60, 99] width 10 height 10
checkbox input "true"
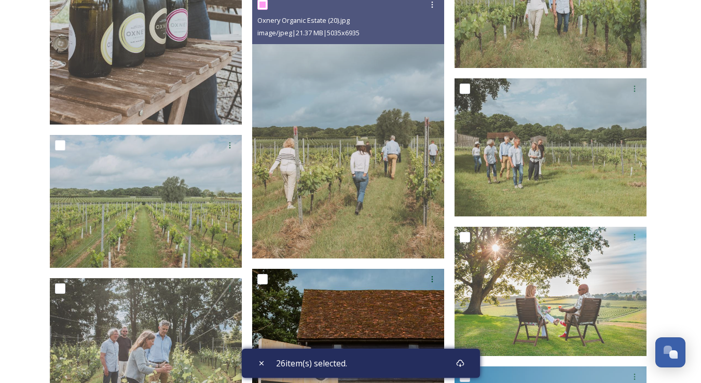
scroll to position [2472, 0]
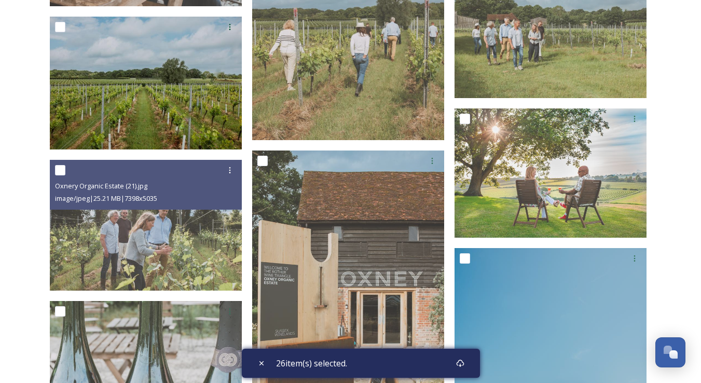
drag, startPoint x: 60, startPoint y: 169, endPoint x: 64, endPoint y: 109, distance: 60.3
click at [60, 169] on input "checkbox" at bounding box center [60, 170] width 10 height 10
checkbox input "true"
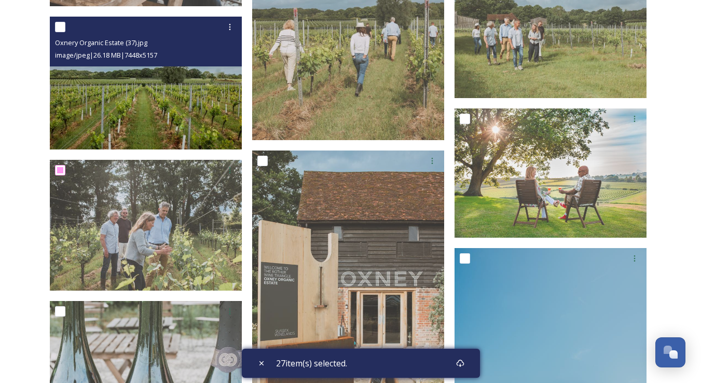
click at [60, 29] on input "checkbox" at bounding box center [60, 27] width 10 height 10
checkbox input "true"
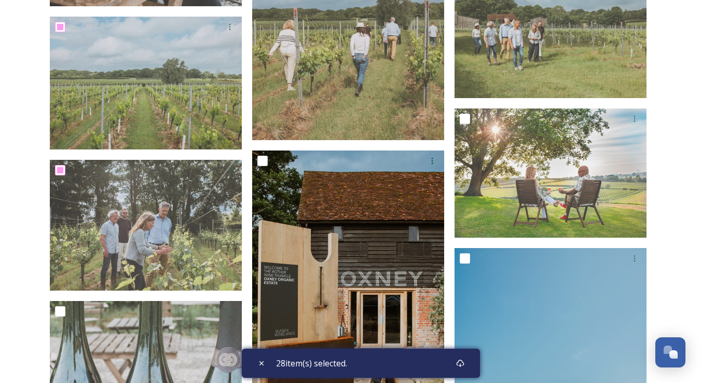
click at [256, 159] on div at bounding box center [348, 162] width 192 height 25
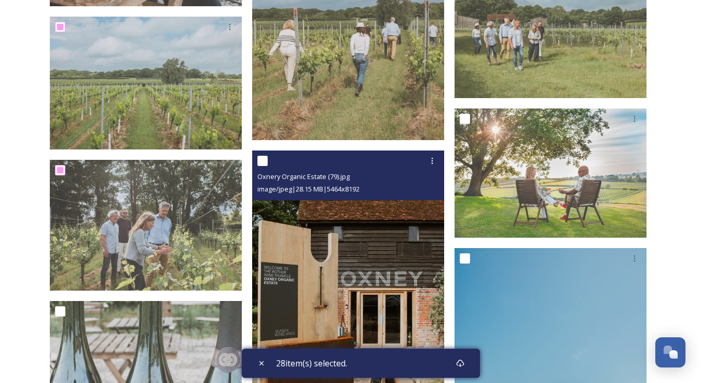
click at [258, 159] on input "checkbox" at bounding box center [262, 161] width 10 height 10
checkbox input "true"
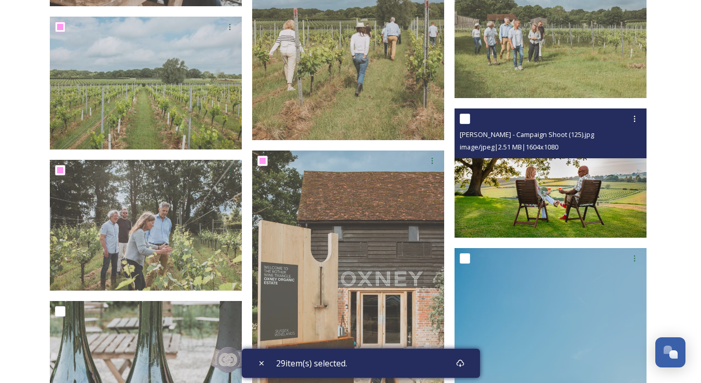
click at [461, 114] on input "checkbox" at bounding box center [465, 119] width 10 height 10
checkbox input "true"
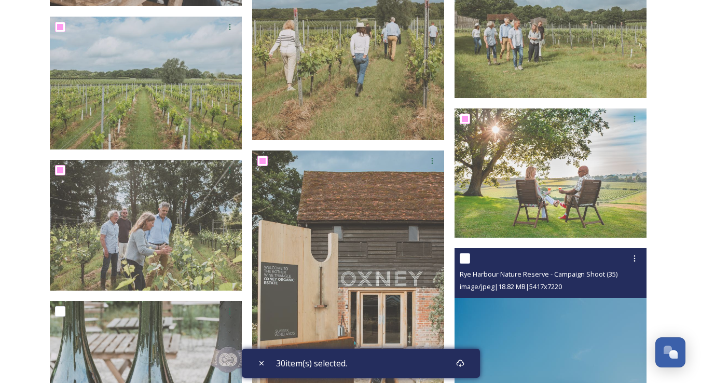
click at [465, 255] on input "checkbox" at bounding box center [465, 258] width 10 height 10
checkbox input "true"
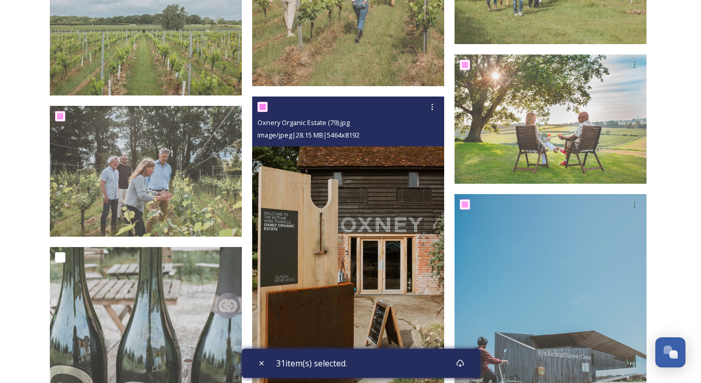
scroll to position [2670, 0]
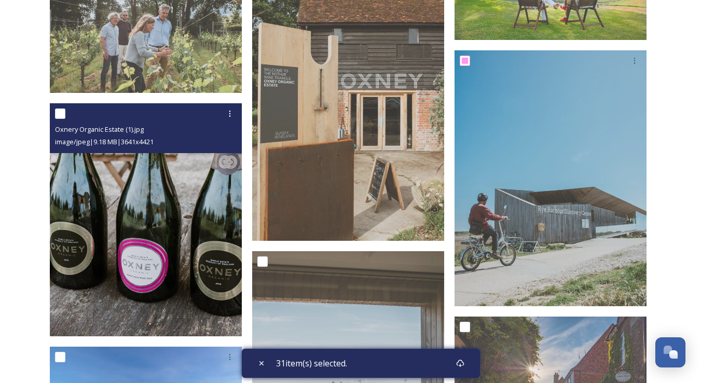
click at [62, 112] on input "checkbox" at bounding box center [60, 113] width 10 height 10
checkbox input "true"
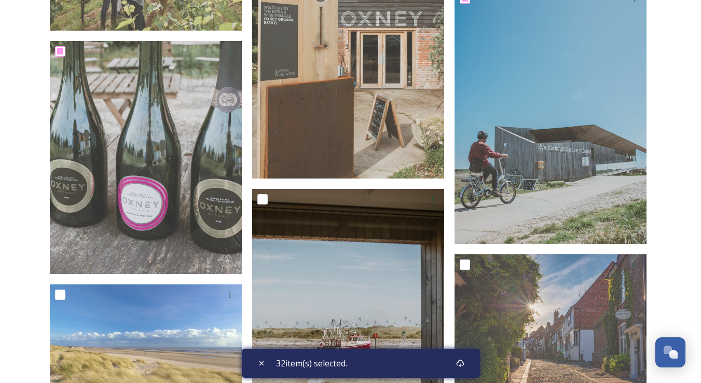
scroll to position [2771, 0]
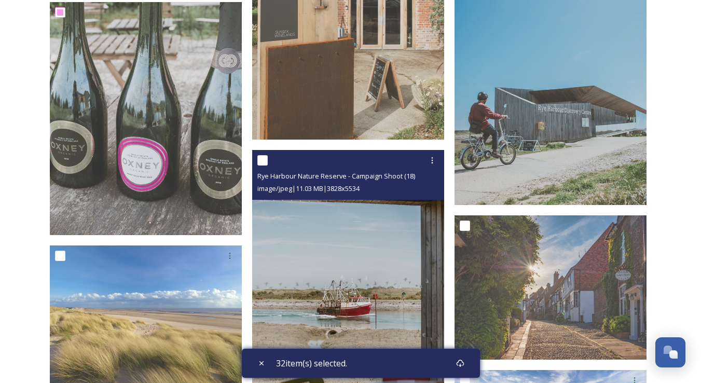
click at [264, 157] on input "checkbox" at bounding box center [262, 160] width 10 height 10
checkbox input "true"
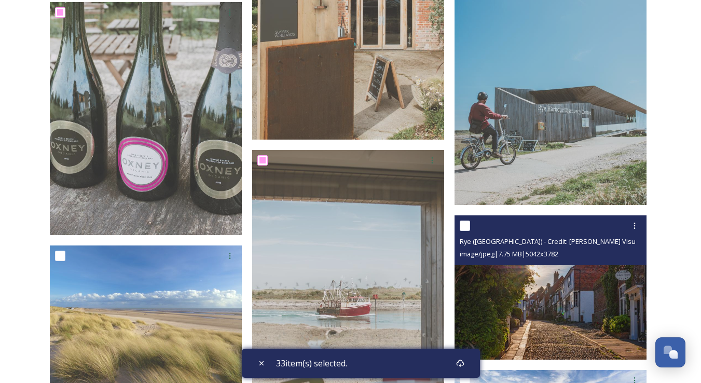
drag, startPoint x: 460, startPoint y: 224, endPoint x: 455, endPoint y: 224, distance: 5.7
click at [460, 224] on input "checkbox" at bounding box center [465, 226] width 10 height 10
checkbox input "true"
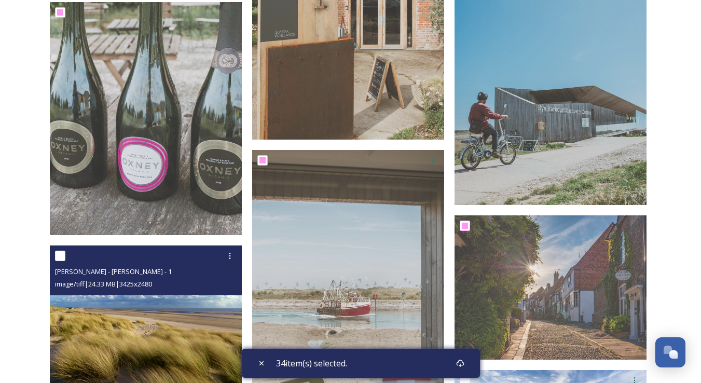
drag, startPoint x: 60, startPoint y: 250, endPoint x: 68, endPoint y: 251, distance: 8.9
click at [61, 251] on input "checkbox" at bounding box center [60, 256] width 10 height 10
checkbox input "true"
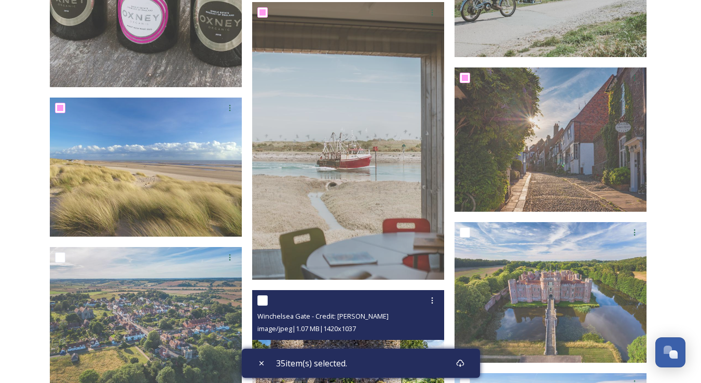
scroll to position [2982, 0]
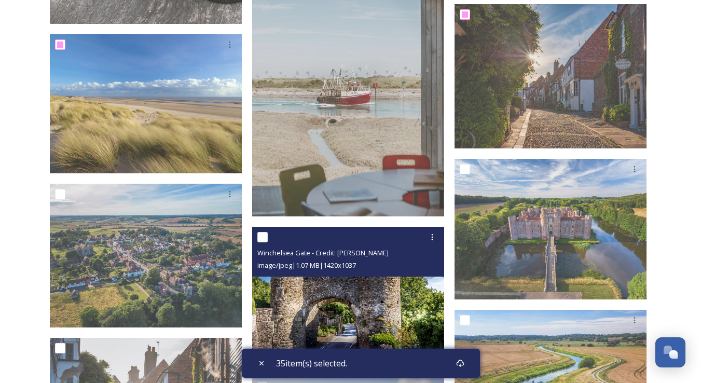
click at [253, 237] on div "Winchelsea Gate - Credit: Tony Duke image/jpeg | 1.07 MB | 1420 x 1037" at bounding box center [348, 252] width 192 height 50
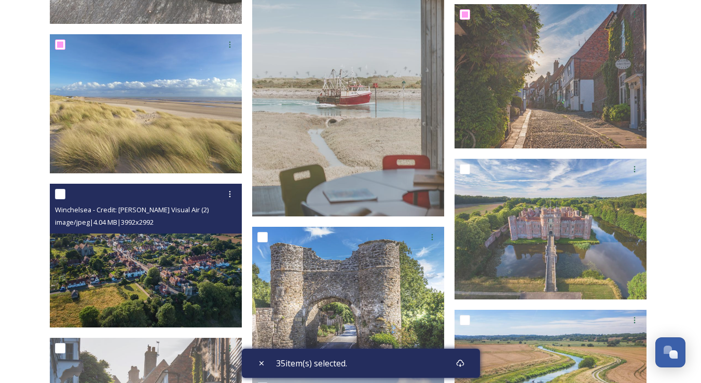
click at [64, 193] on input "checkbox" at bounding box center [60, 194] width 10 height 10
checkbox input "true"
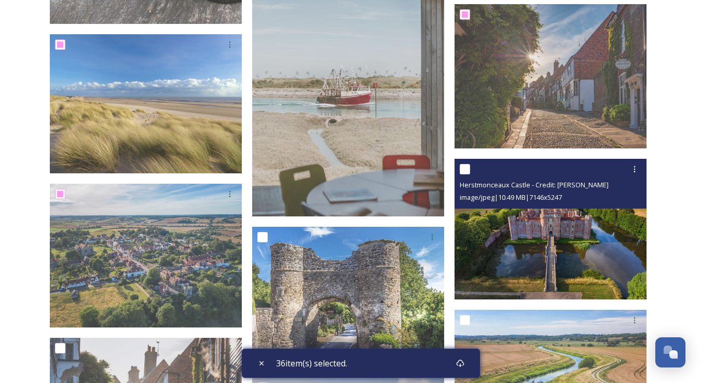
click at [462, 172] on input "checkbox" at bounding box center [465, 169] width 10 height 10
checkbox input "true"
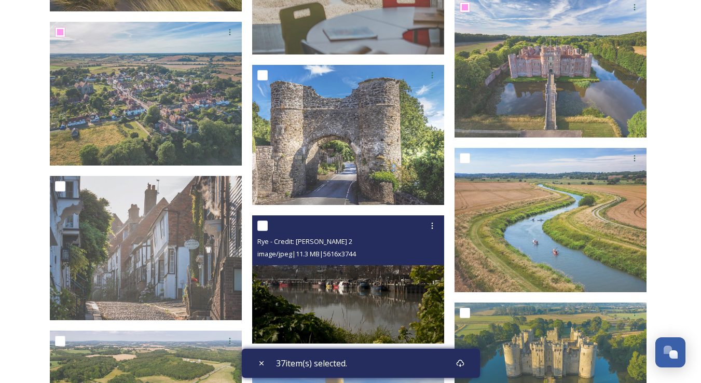
scroll to position [3200, 0]
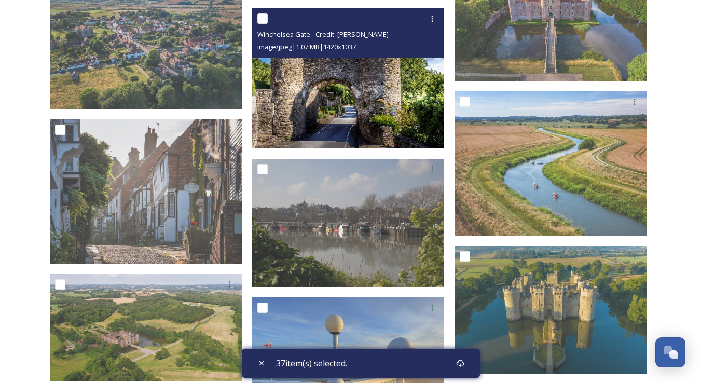
click at [260, 19] on input "checkbox" at bounding box center [262, 18] width 10 height 10
checkbox input "true"
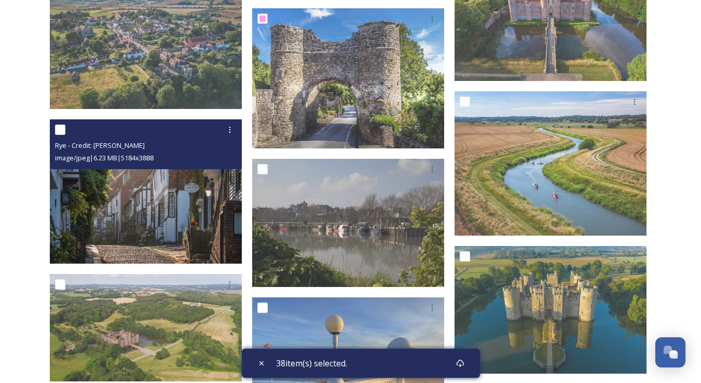
click at [56, 129] on input "checkbox" at bounding box center [60, 130] width 10 height 10
checkbox input "true"
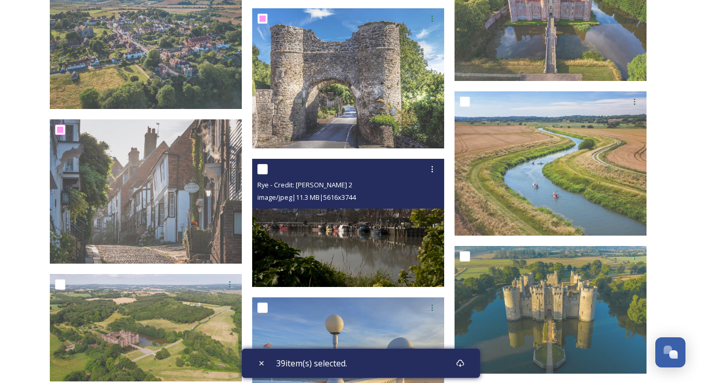
click at [264, 168] on input "checkbox" at bounding box center [262, 169] width 10 height 10
checkbox input "true"
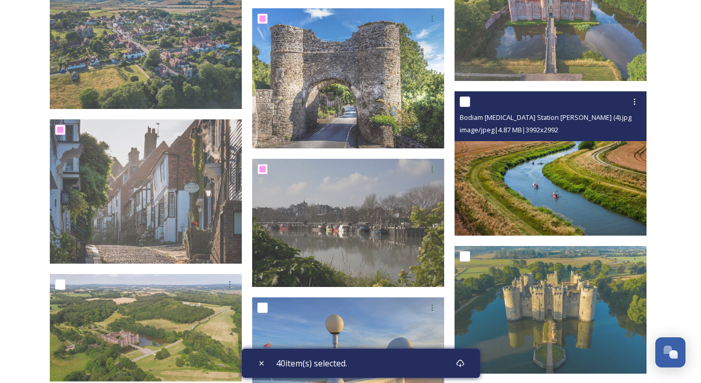
click at [466, 97] on input "checkbox" at bounding box center [465, 102] width 10 height 10
checkbox input "true"
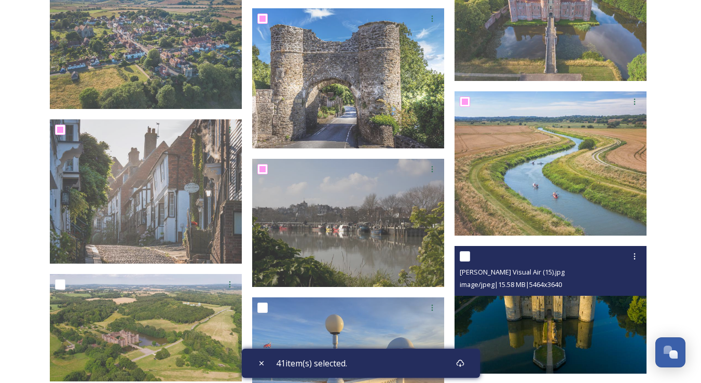
click at [465, 252] on input "checkbox" at bounding box center [465, 256] width 10 height 10
checkbox input "true"
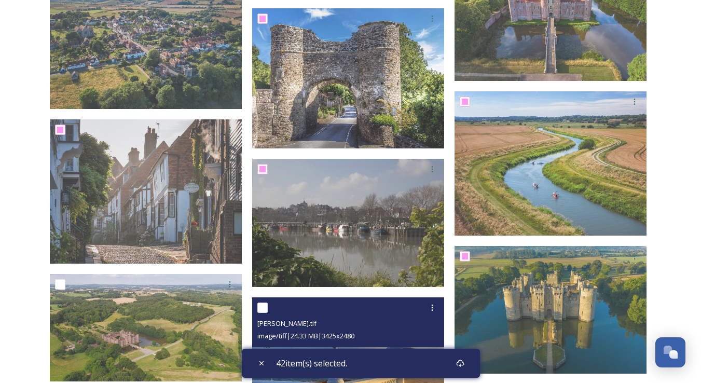
click at [256, 304] on div "Clive Sawyer.tif image/tiff | 24.33 MB | 3425 x 2480" at bounding box center [348, 322] width 192 height 50
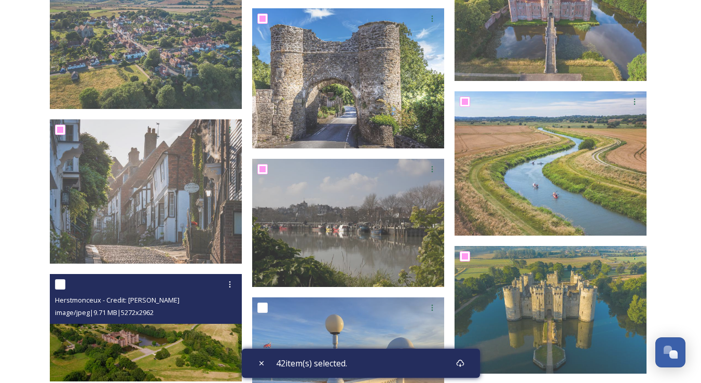
drag, startPoint x: 58, startPoint y: 278, endPoint x: 97, endPoint y: 285, distance: 39.6
click at [58, 279] on input "checkbox" at bounding box center [60, 284] width 10 height 10
checkbox input "true"
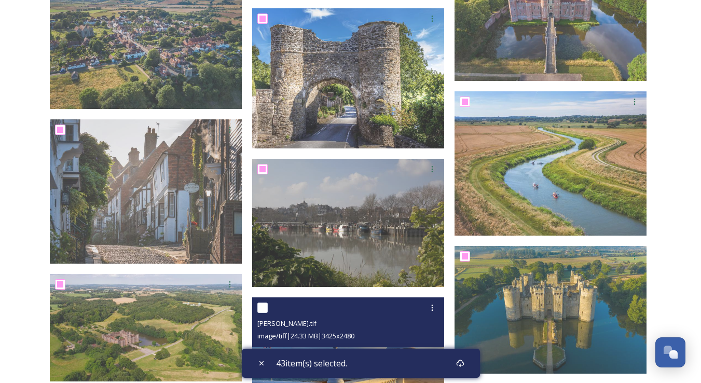
click at [257, 303] on div at bounding box center [262, 308] width 10 height 10
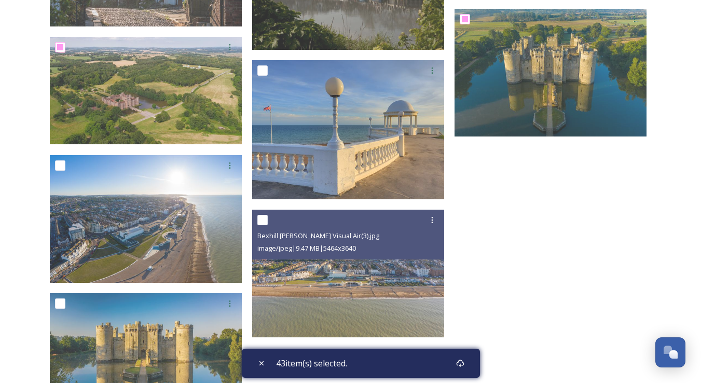
scroll to position [3535, 0]
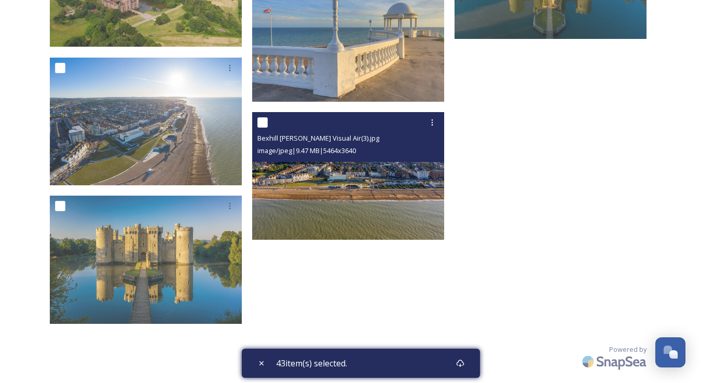
click at [264, 121] on input "checkbox" at bounding box center [262, 122] width 10 height 10
checkbox input "true"
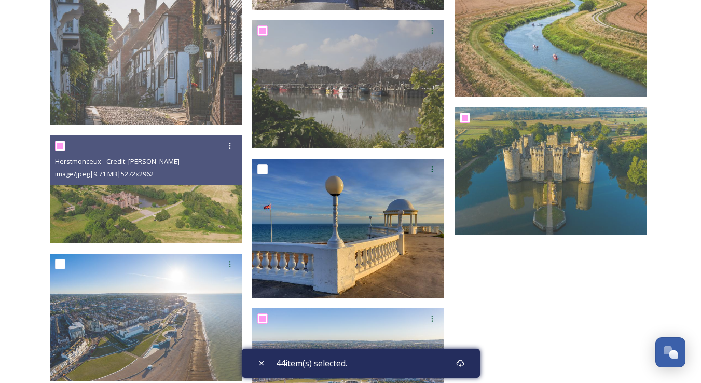
scroll to position [3391, 0]
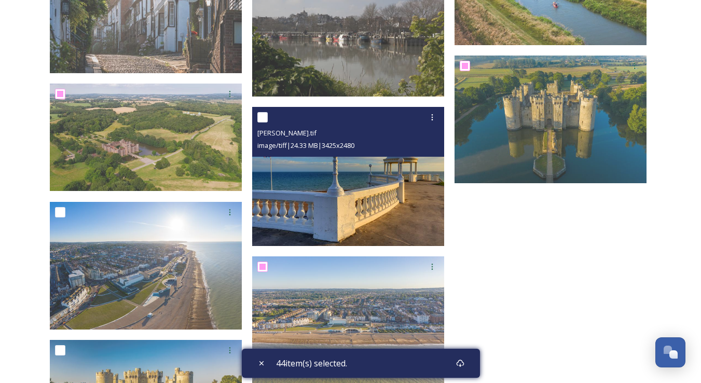
click at [264, 120] on input "checkbox" at bounding box center [262, 117] width 10 height 10
checkbox input "true"
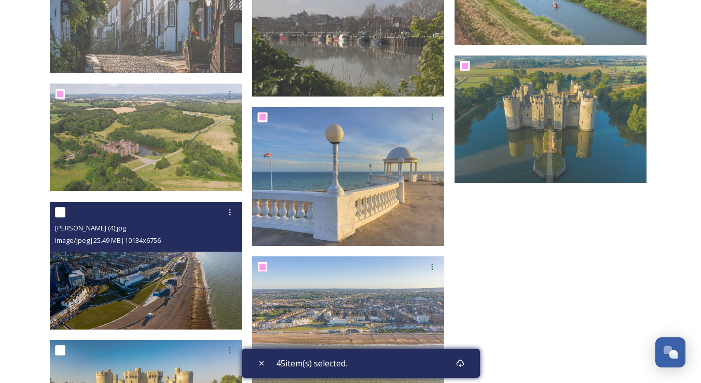
drag, startPoint x: 59, startPoint y: 210, endPoint x: 56, endPoint y: 231, distance: 21.4
click at [59, 210] on input "checkbox" at bounding box center [60, 212] width 10 height 10
checkbox input "true"
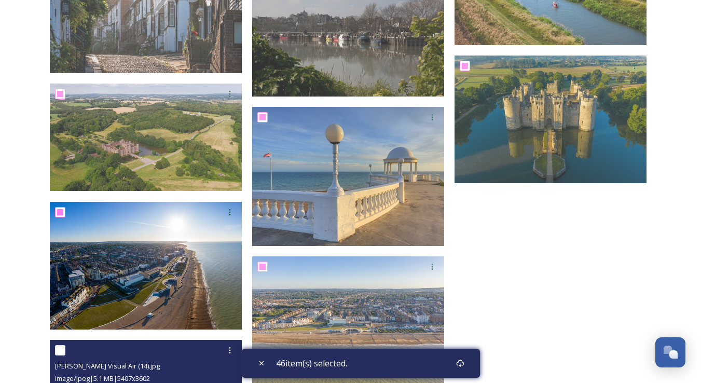
click at [62, 349] on input "checkbox" at bounding box center [60, 350] width 10 height 10
checkbox input "true"
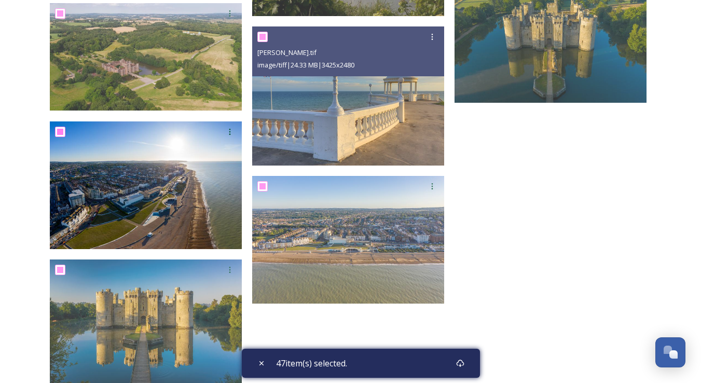
scroll to position [3535, 0]
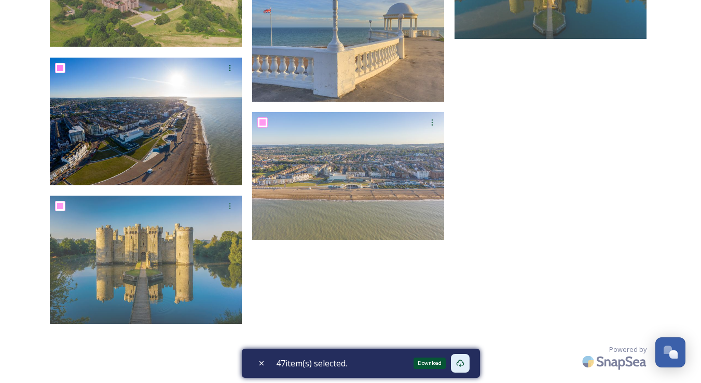
click at [464, 362] on icon at bounding box center [460, 363] width 8 height 8
click at [459, 362] on icon at bounding box center [460, 363] width 8 height 8
click at [434, 365] on div "47 item(s) selected." at bounding box center [361, 363] width 238 height 29
click at [462, 363] on icon at bounding box center [460, 363] width 8 height 8
click at [436, 365] on div "47 item(s) selected." at bounding box center [361, 363] width 238 height 29
